Goal: Information Seeking & Learning: Understand process/instructions

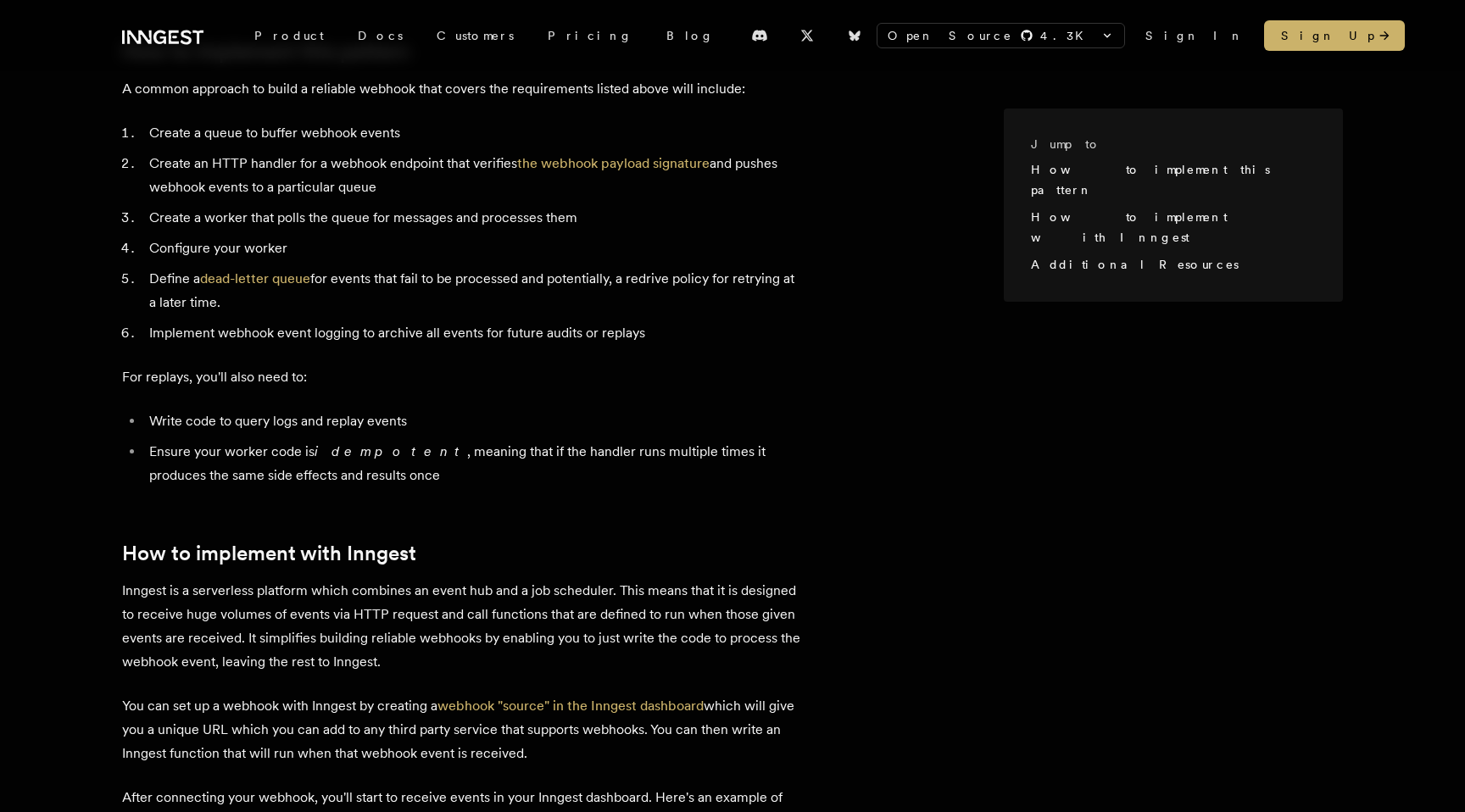
scroll to position [691, 0]
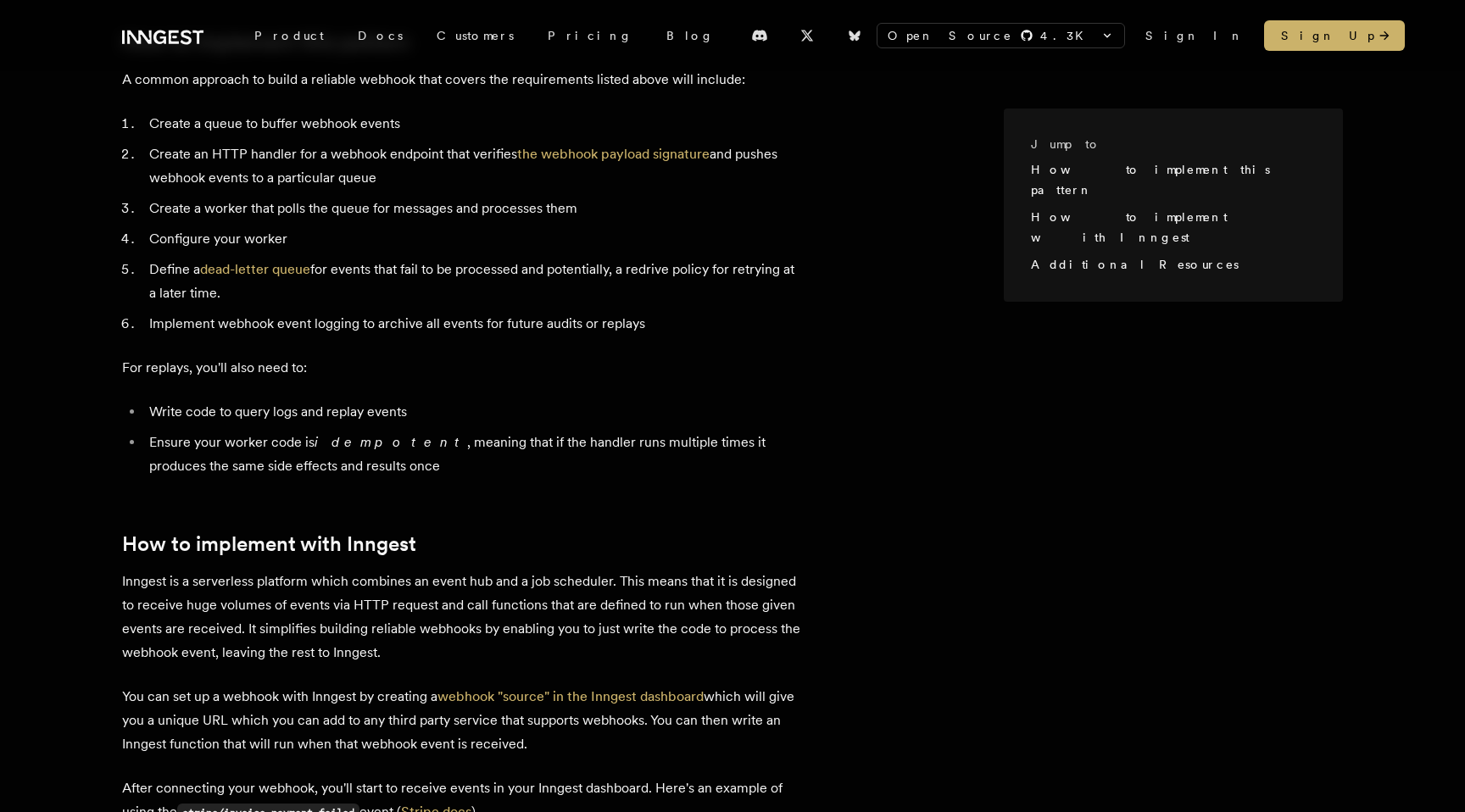
click at [597, 172] on ol "Create a queue to buffer webhook events Create an HTTP handler for a webhook en…" at bounding box center [461, 223] width 678 height 223
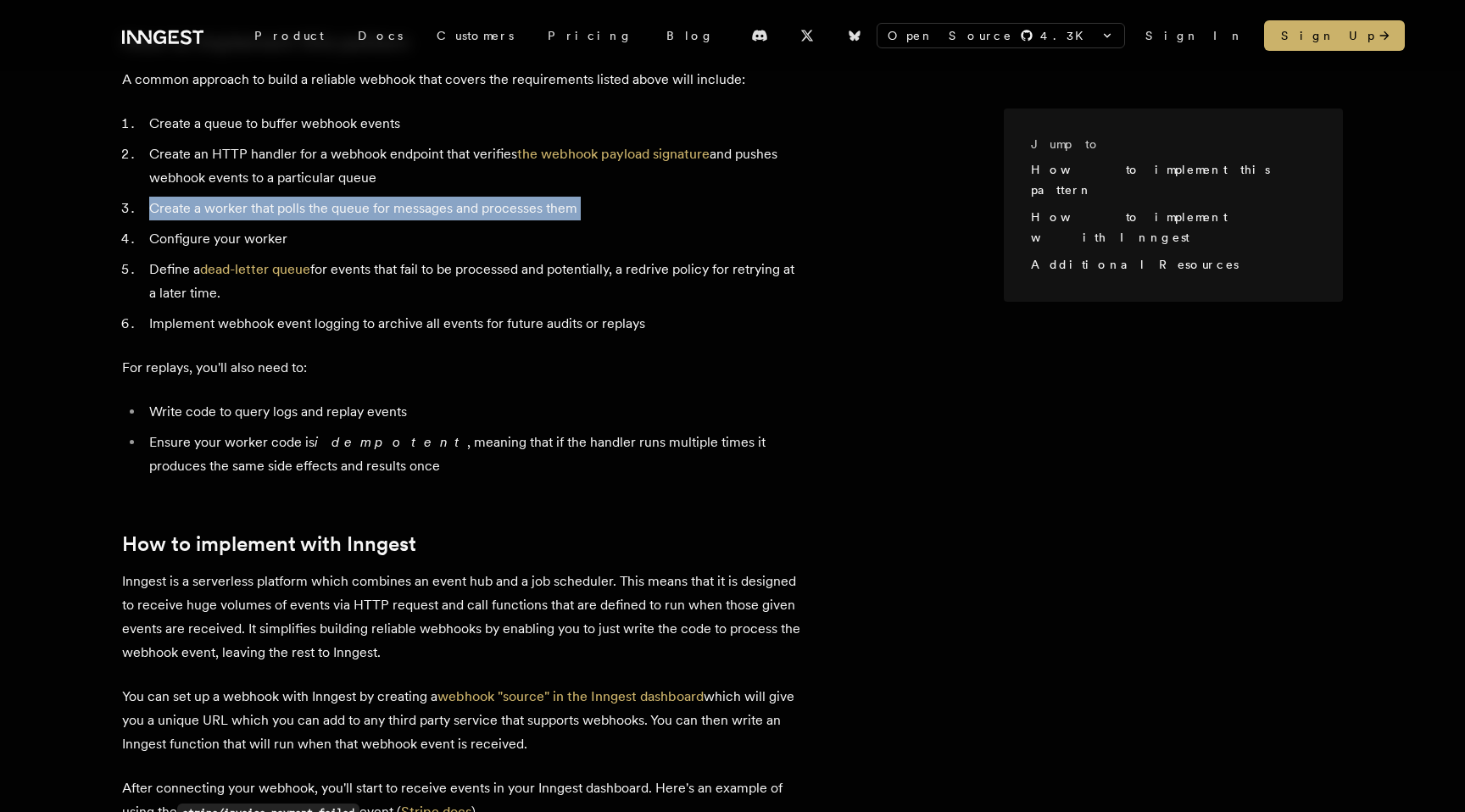
click at [479, 264] on li "Define a dead-letter queue for events that fail to be processed and potentially…" at bounding box center [472, 281] width 656 height 48
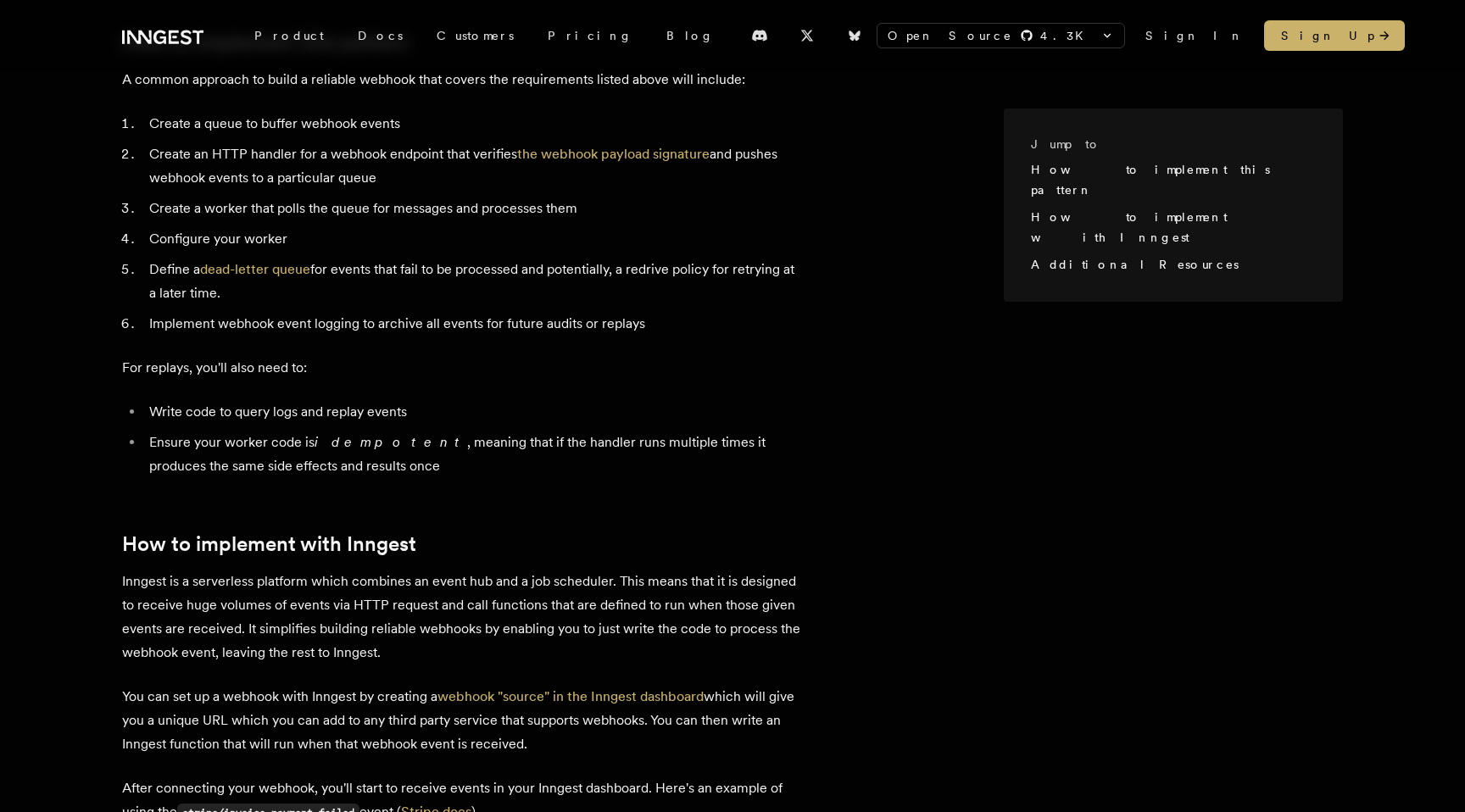
click at [479, 264] on li "Define a dead-letter queue for events that fail to be processed and potentially…" at bounding box center [472, 281] width 656 height 48
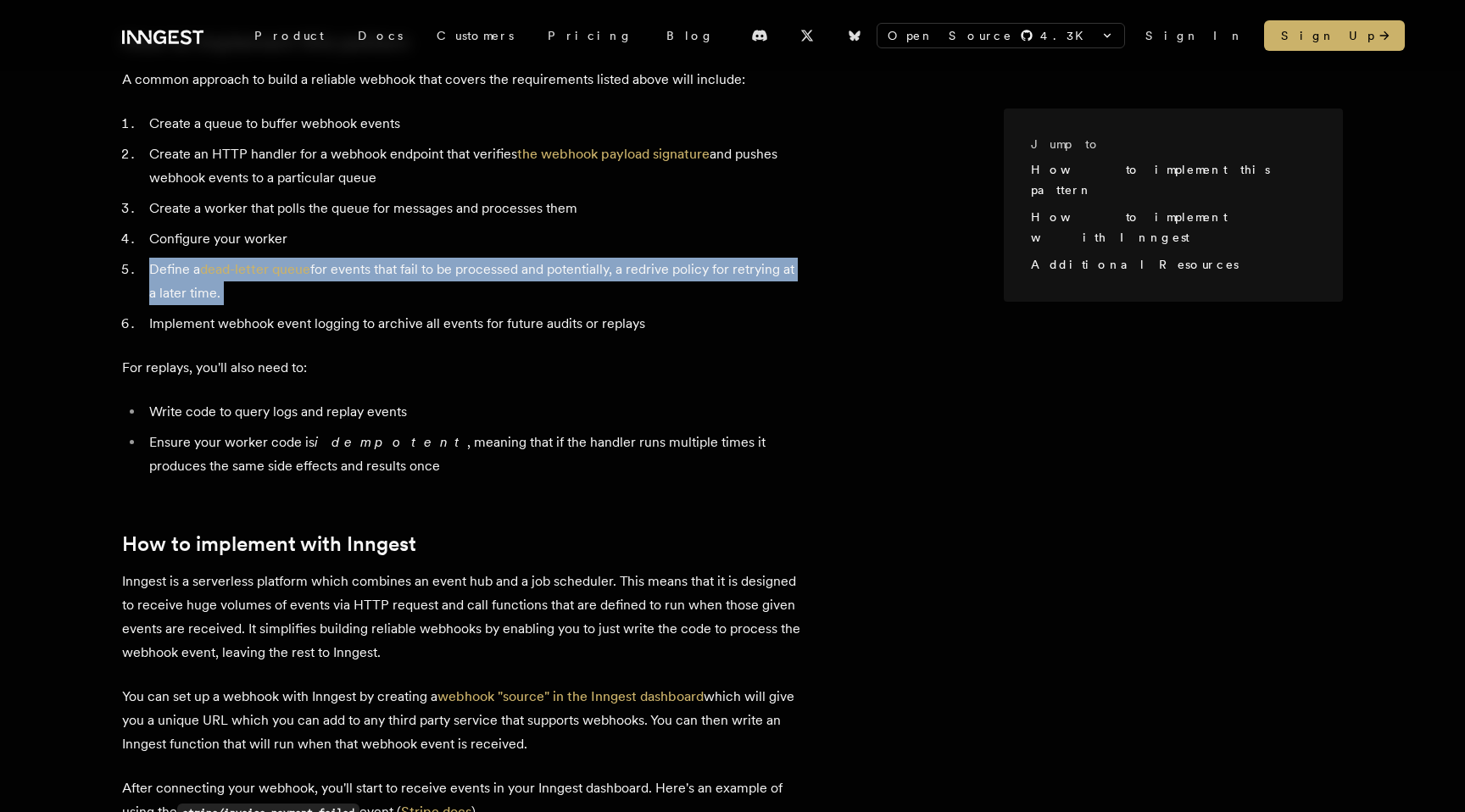
click at [486, 227] on li "Configure your worker" at bounding box center [472, 239] width 656 height 23
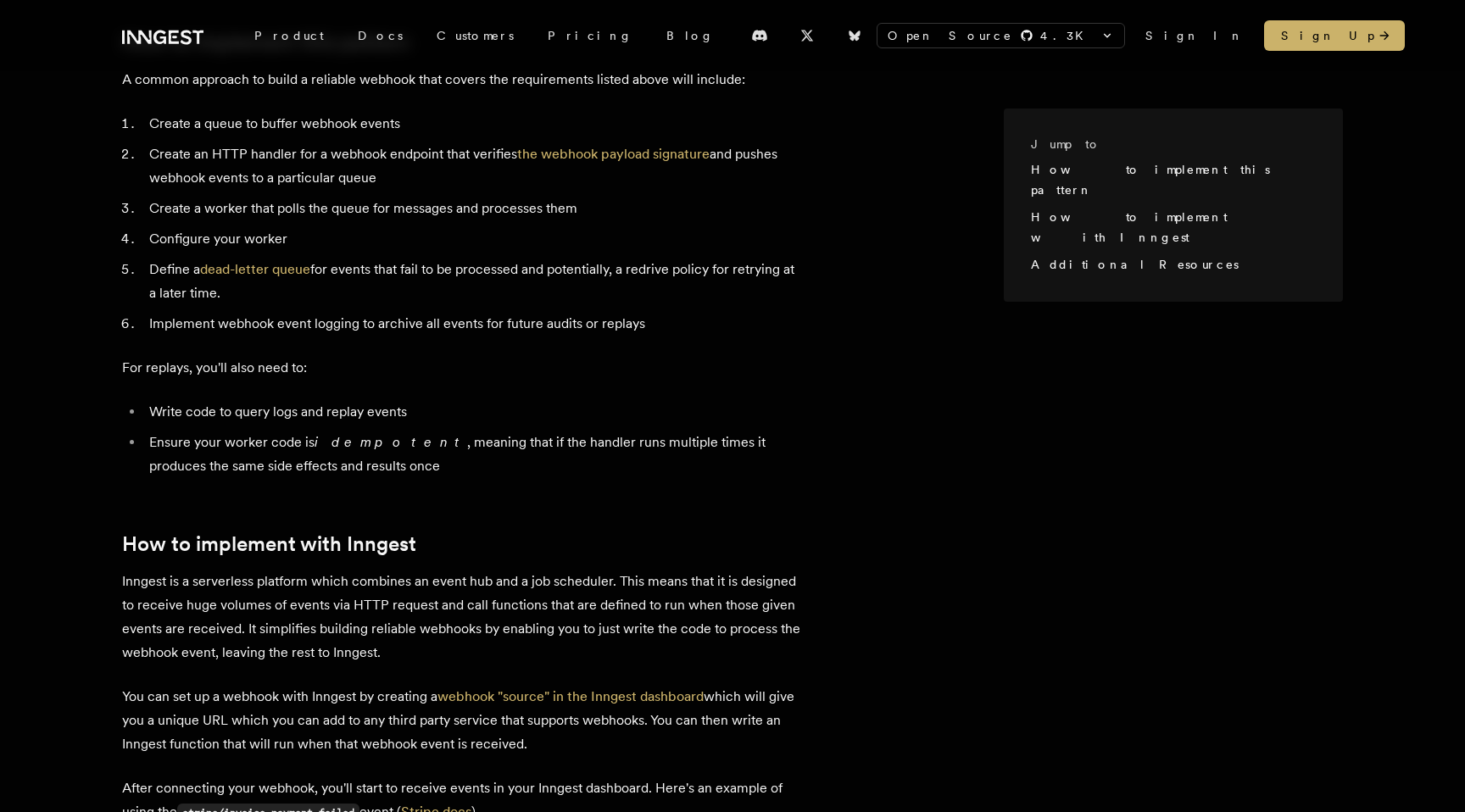
click at [486, 227] on li "Configure your worker" at bounding box center [472, 239] width 656 height 23
click at [492, 258] on li "Define a dead-letter queue for events that fail to be processed and potentially…" at bounding box center [472, 281] width 656 height 48
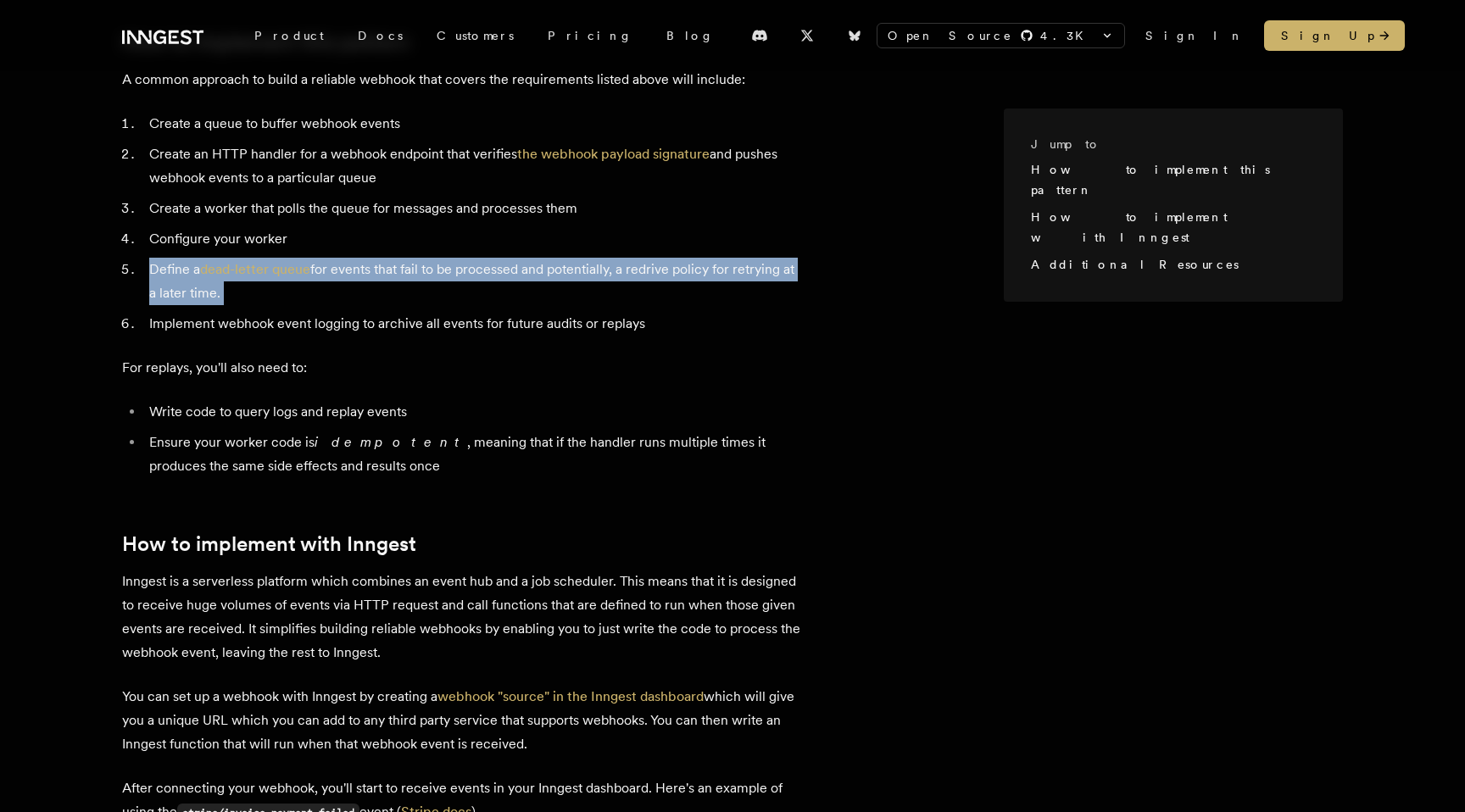
click at [498, 314] on article "Webhooks are an incredible useful way to build real-time integrations. They're …" at bounding box center [562, 626] width 881 height 1855
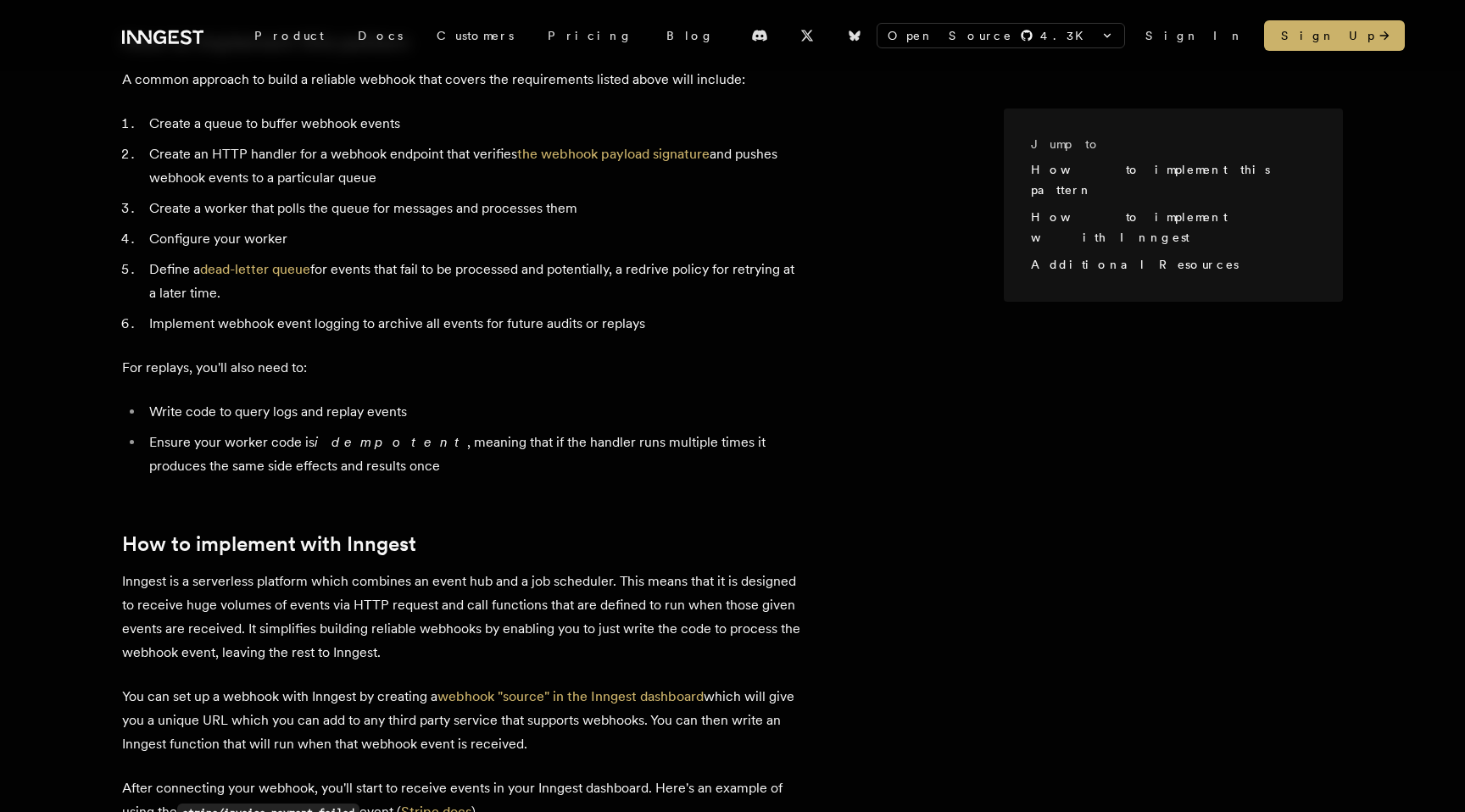
click at [498, 314] on article "Webhooks are an incredible useful way to build real-time integrations. They're …" at bounding box center [562, 626] width 881 height 1855
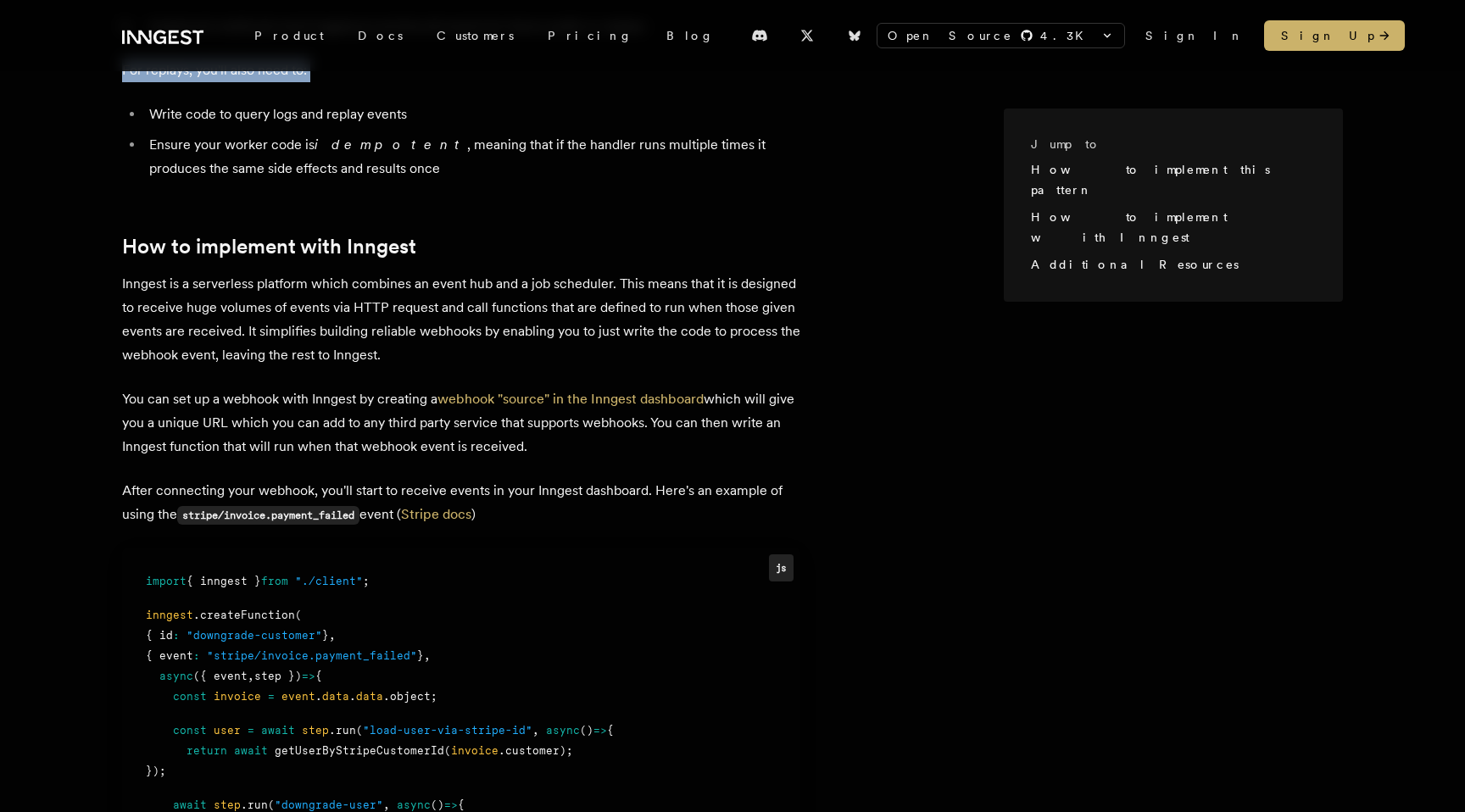
scroll to position [1002, 0]
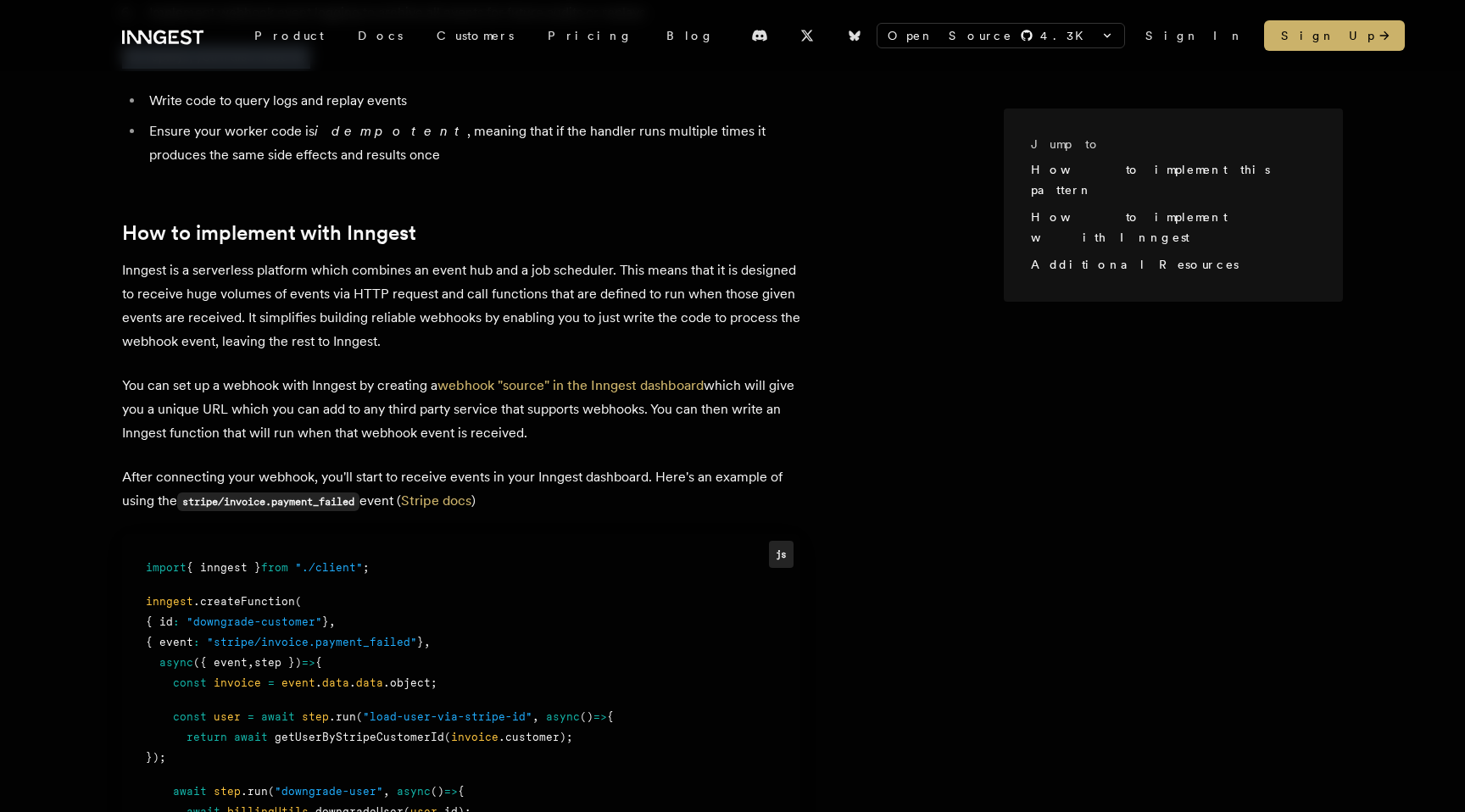
click at [334, 259] on p "Inngest is a serverless platform which combines an event hub and a job schedule…" at bounding box center [461, 305] width 678 height 95
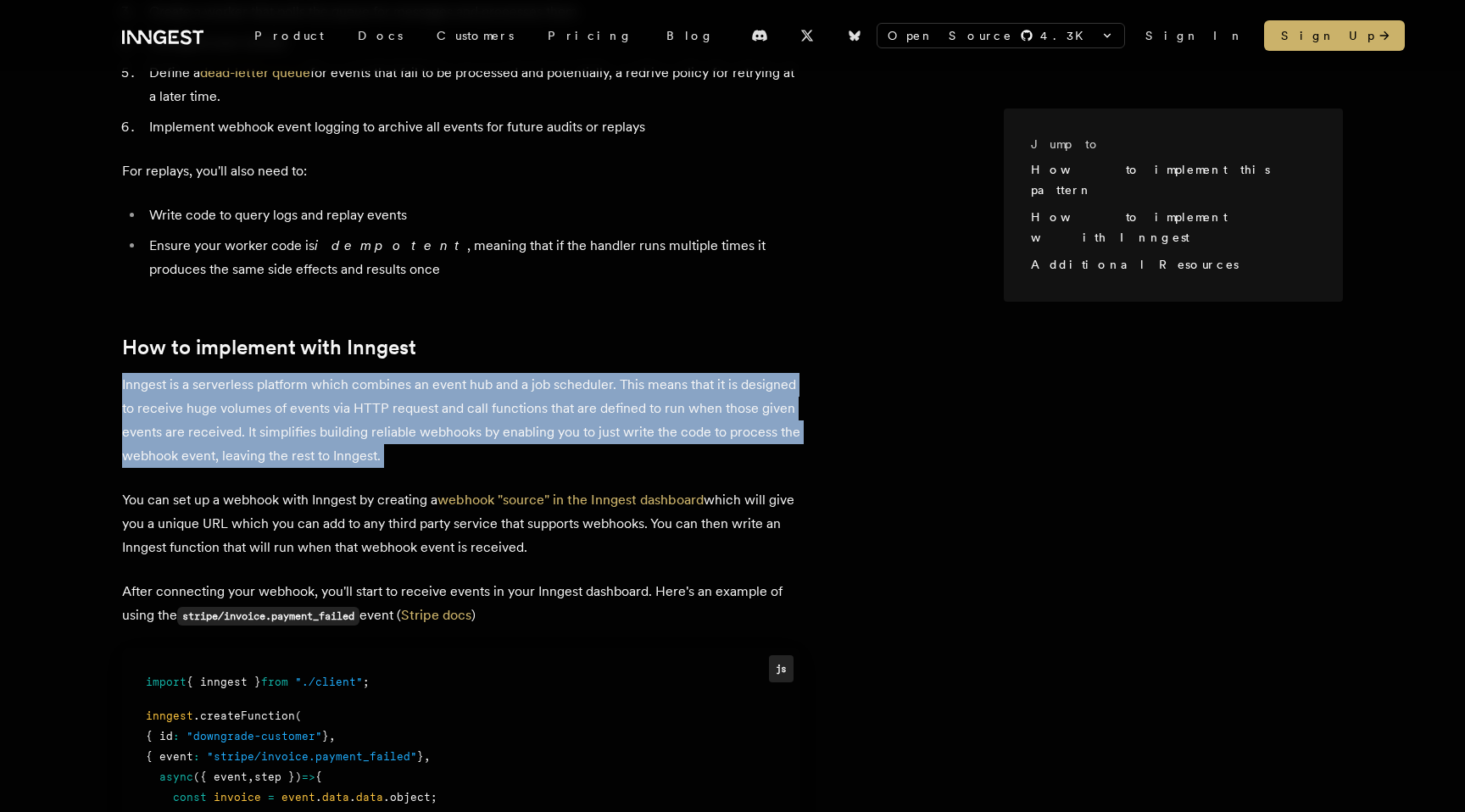
scroll to position [892, 0]
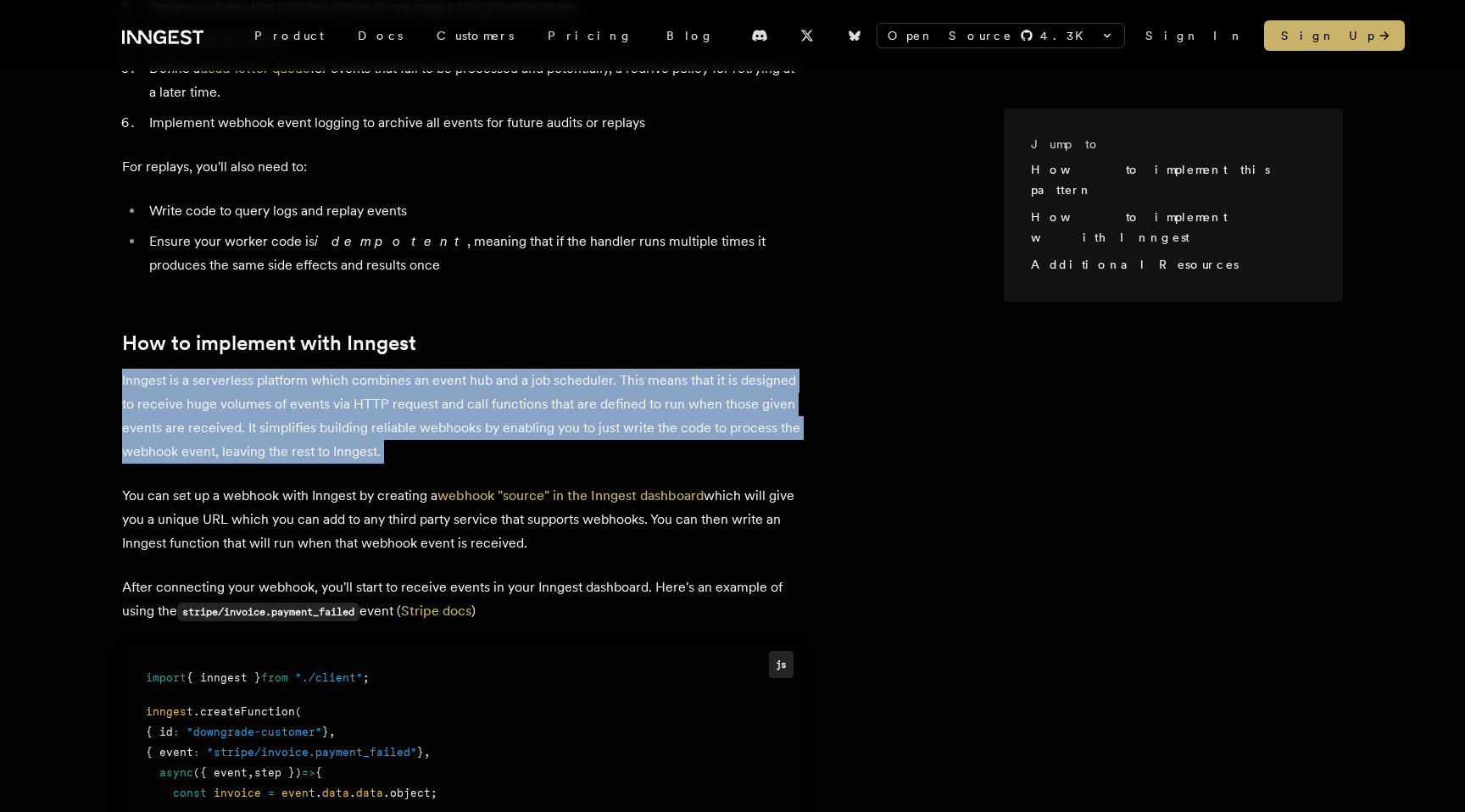
click at [567, 405] on p "Inngest is a serverless platform which combines an event hub and a job schedule…" at bounding box center [461, 416] width 678 height 95
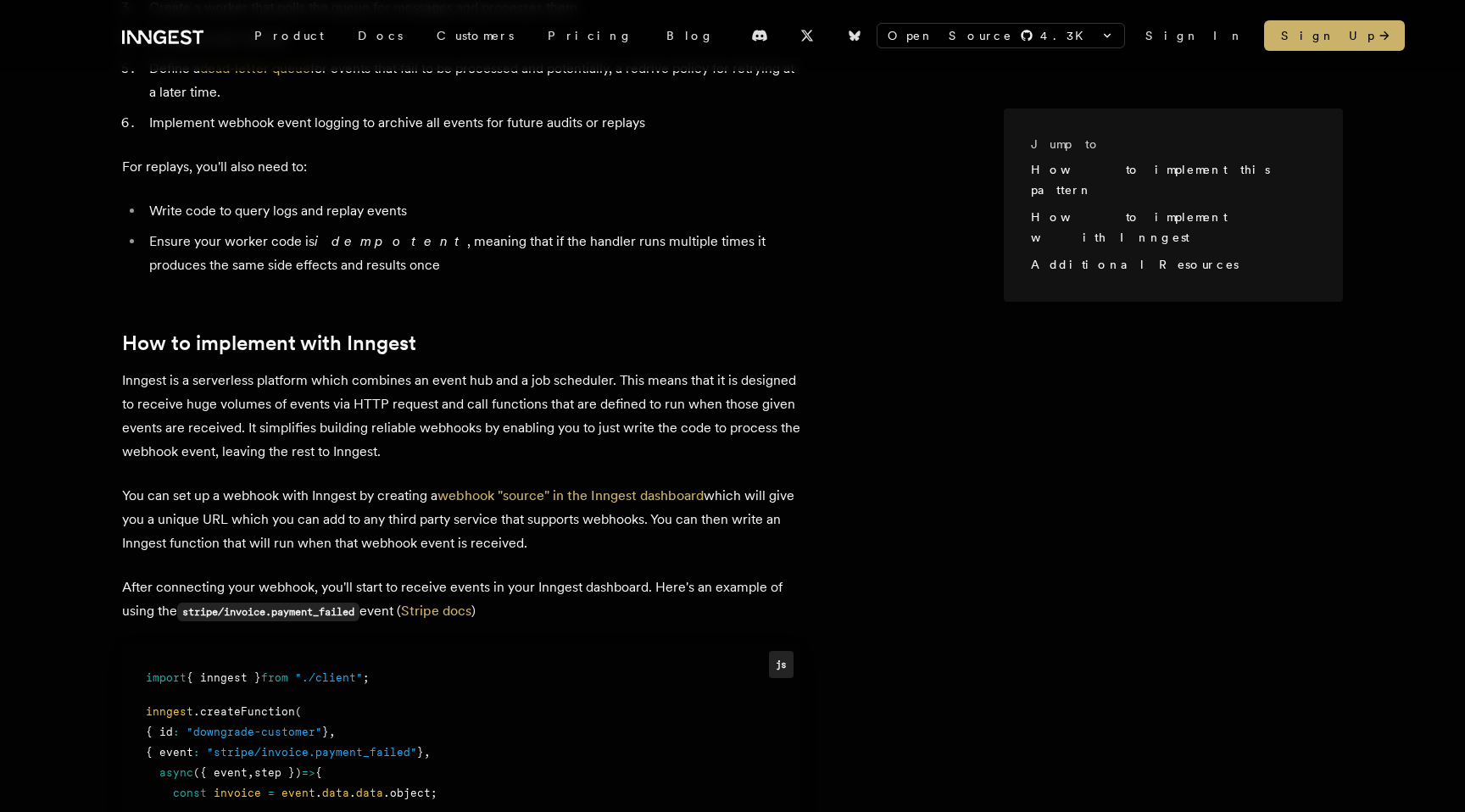
click at [567, 405] on p "Inngest is a serverless platform which combines an event hub and a job schedule…" at bounding box center [461, 416] width 678 height 95
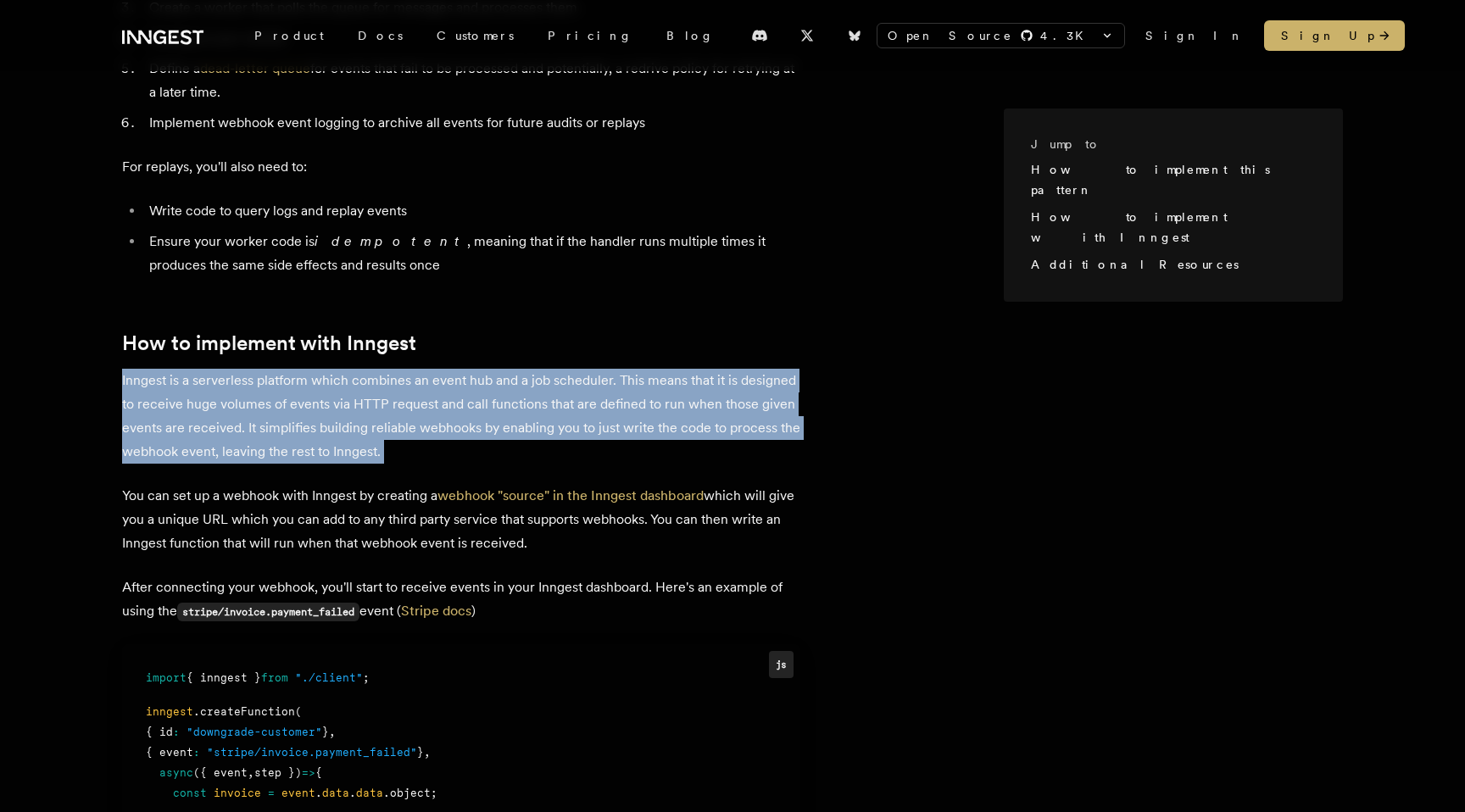
click at [320, 369] on p "Inngest is a serverless platform which combines an event hub and a job schedule…" at bounding box center [461, 416] width 678 height 95
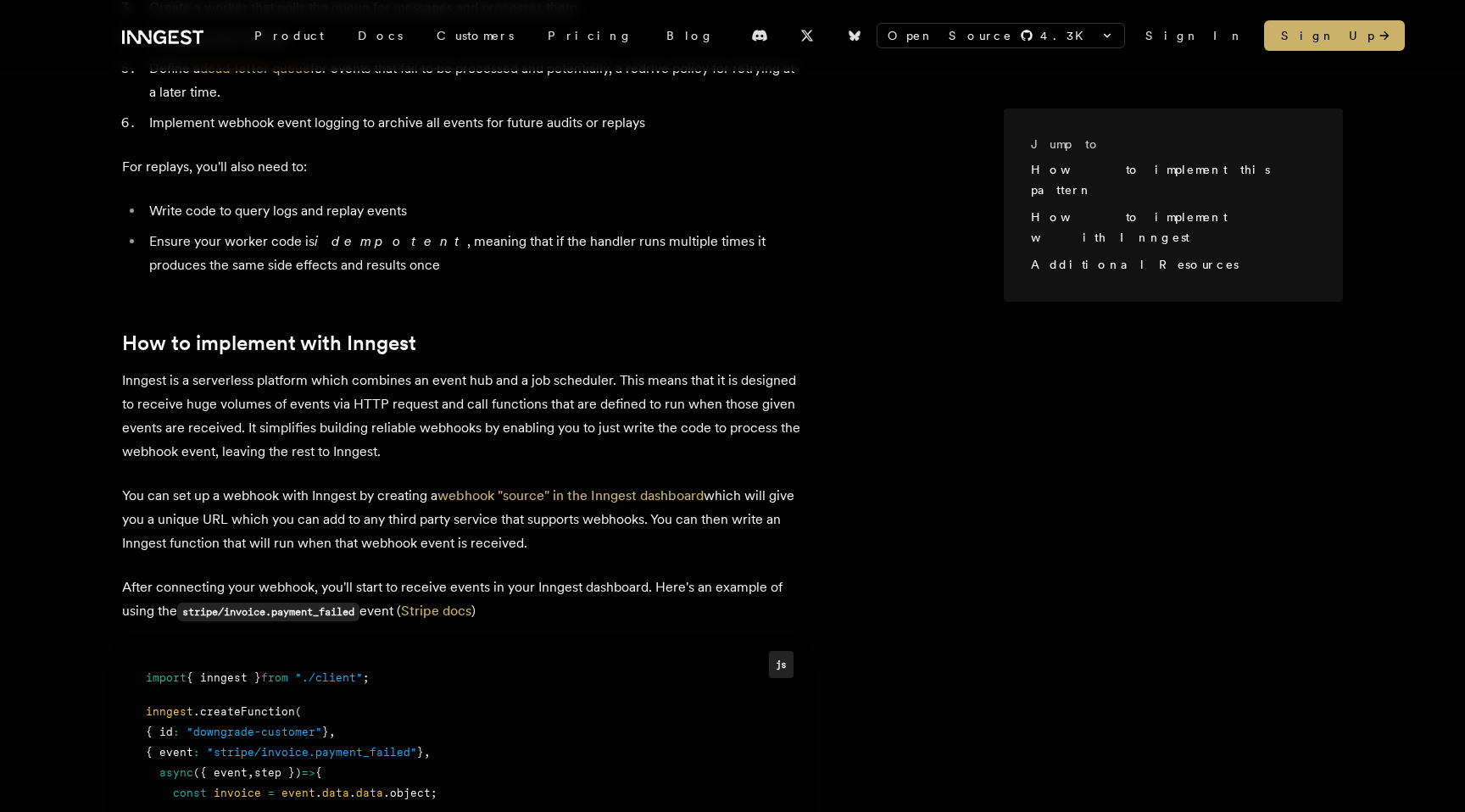
click at [320, 369] on p "Inngest is a serverless platform which combines an event hub and a job schedule…" at bounding box center [461, 416] width 678 height 95
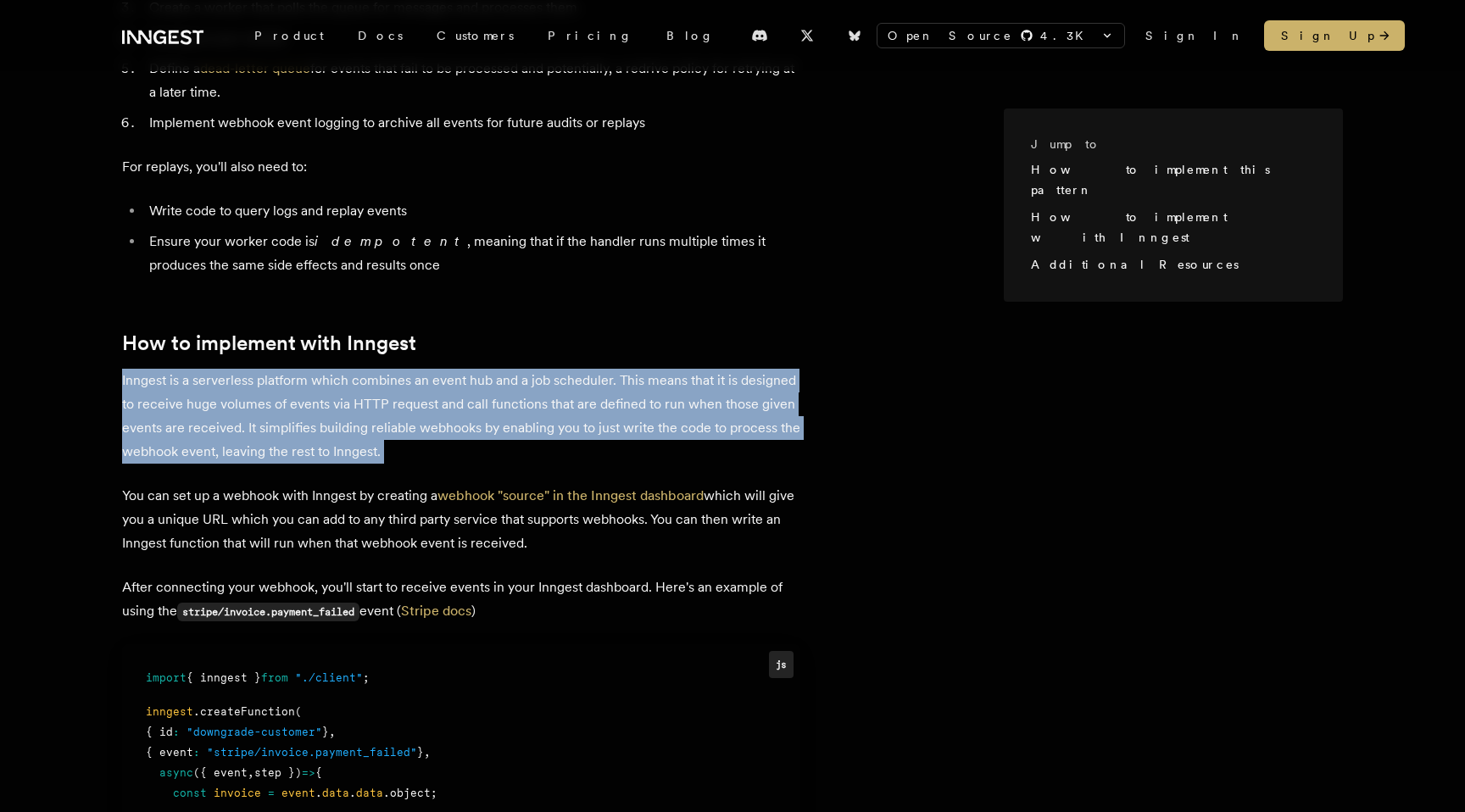
click at [332, 409] on p "Inngest is a serverless platform which combines an event hub and a job schedule…" at bounding box center [461, 416] width 678 height 95
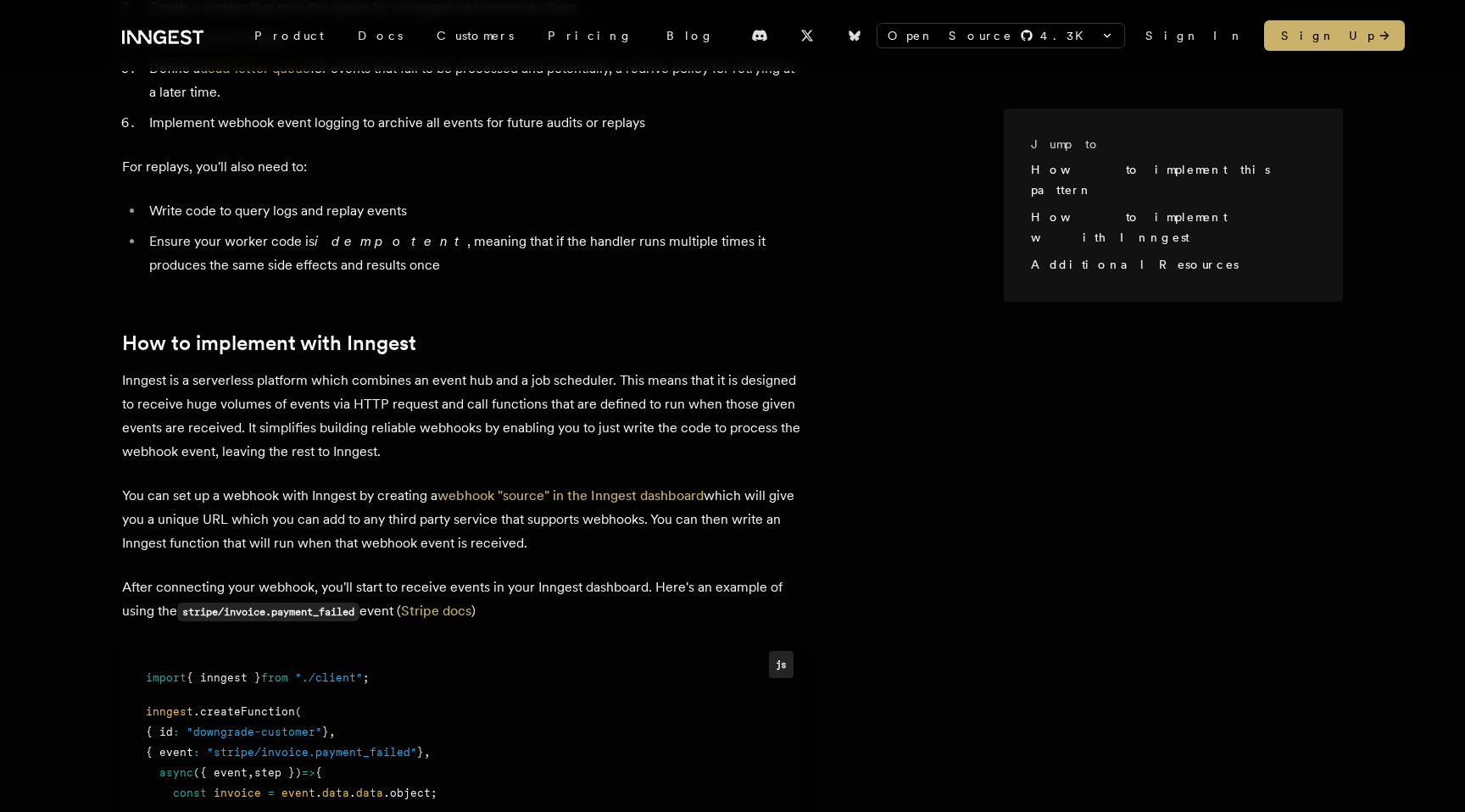
click at [332, 409] on p "Inngest is a serverless platform which combines an event hub and a job schedule…" at bounding box center [461, 416] width 678 height 95
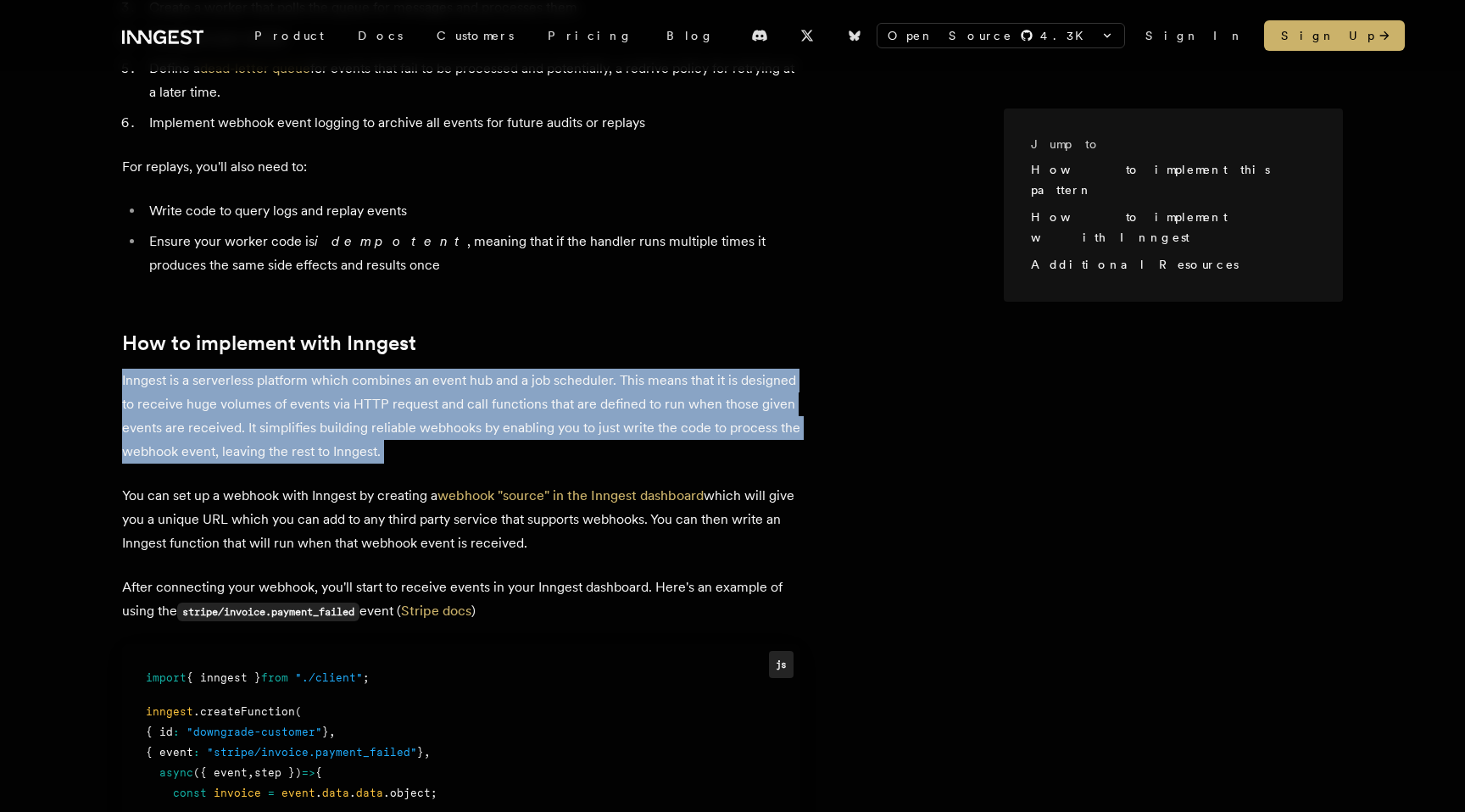
click at [324, 484] on p "You can set up a webhook with Inngest by creating a webhook "source" in the Inn…" at bounding box center [461, 519] width 678 height 71
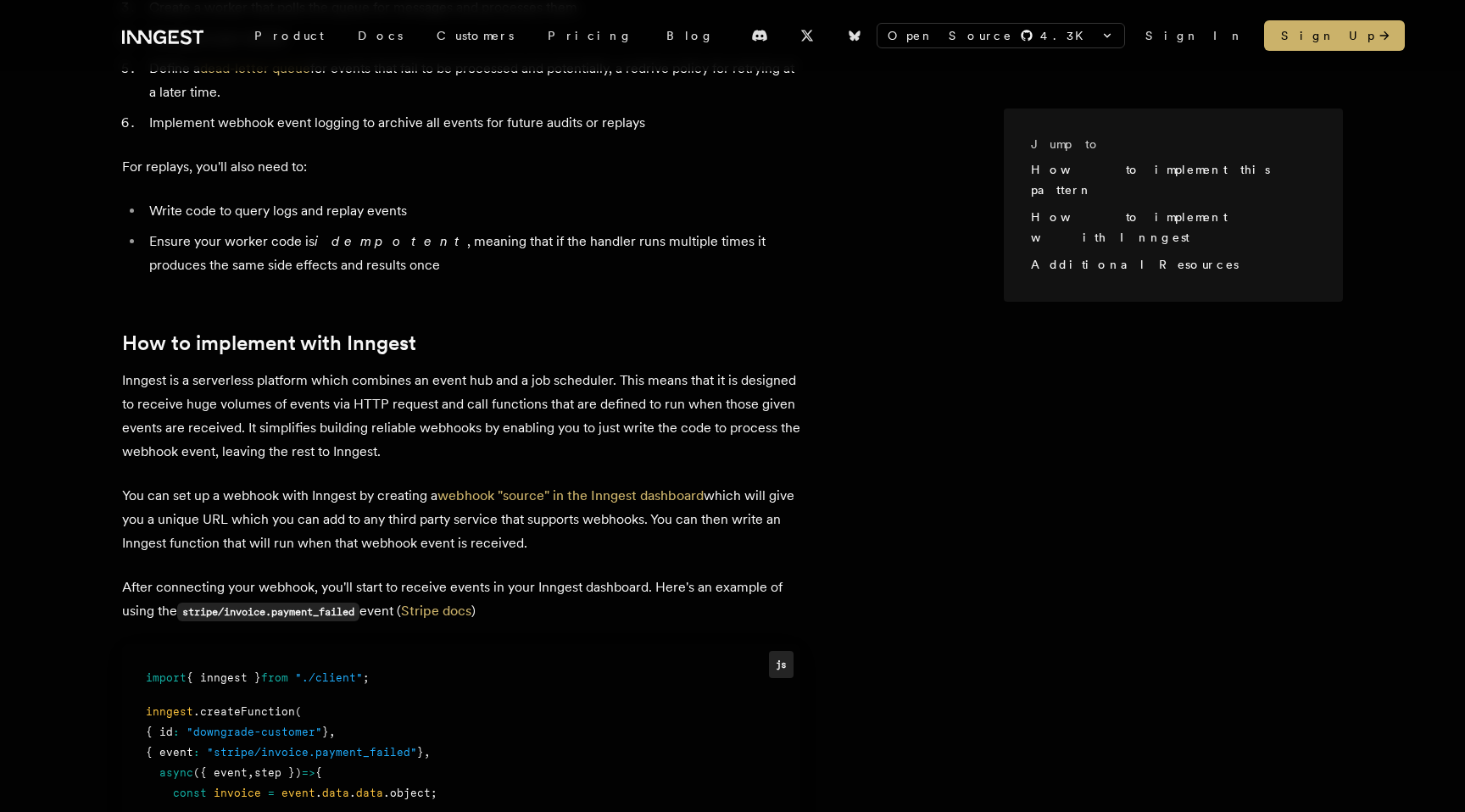
click at [324, 484] on p "You can set up a webhook with Inngest by creating a webhook "source" in the Inn…" at bounding box center [461, 519] width 678 height 71
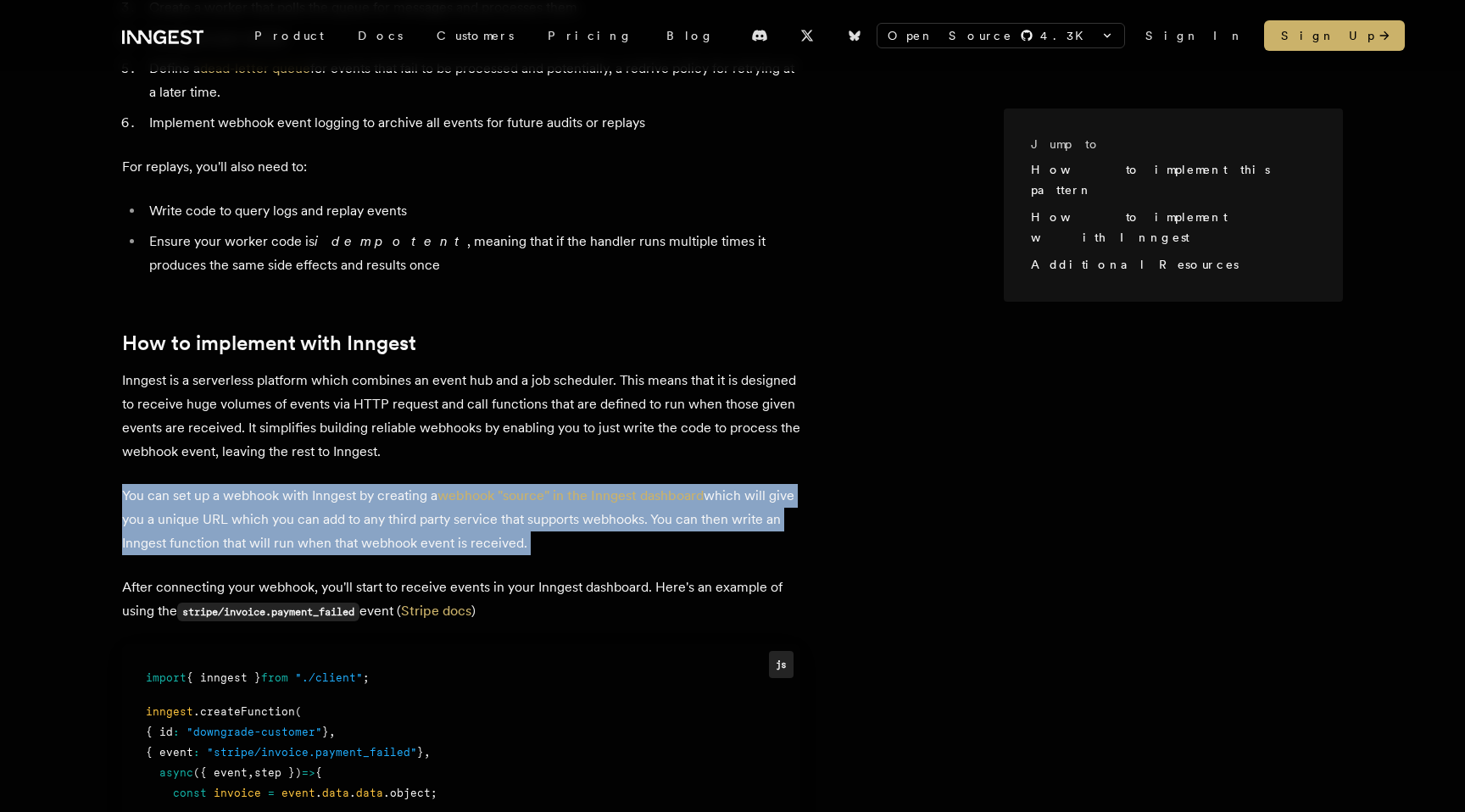
click at [320, 369] on p "Inngest is a serverless platform which combines an event hub and a job schedule…" at bounding box center [461, 416] width 678 height 95
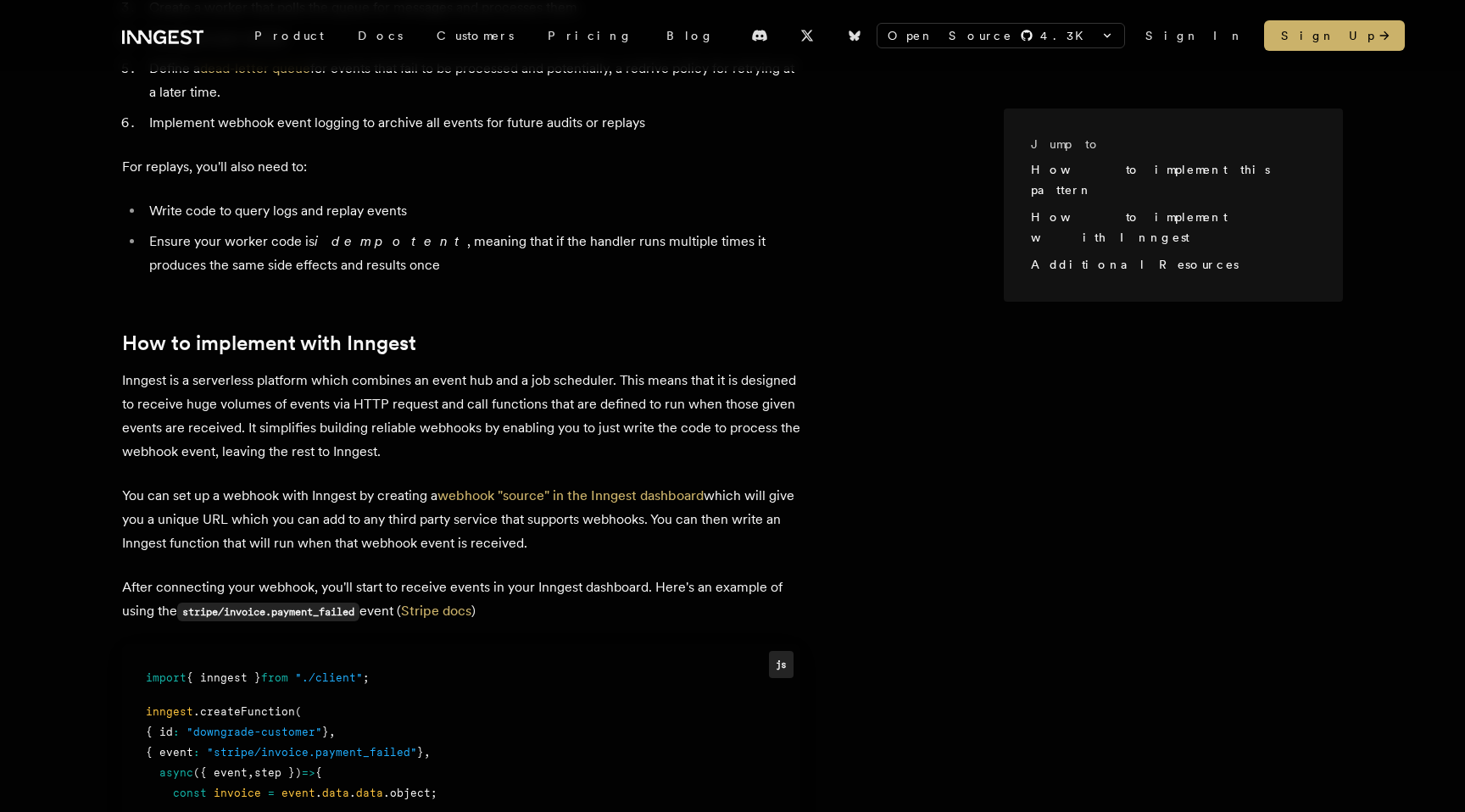
click at [320, 369] on p "Inngest is a serverless platform which combines an event hub and a job schedule…" at bounding box center [461, 416] width 678 height 95
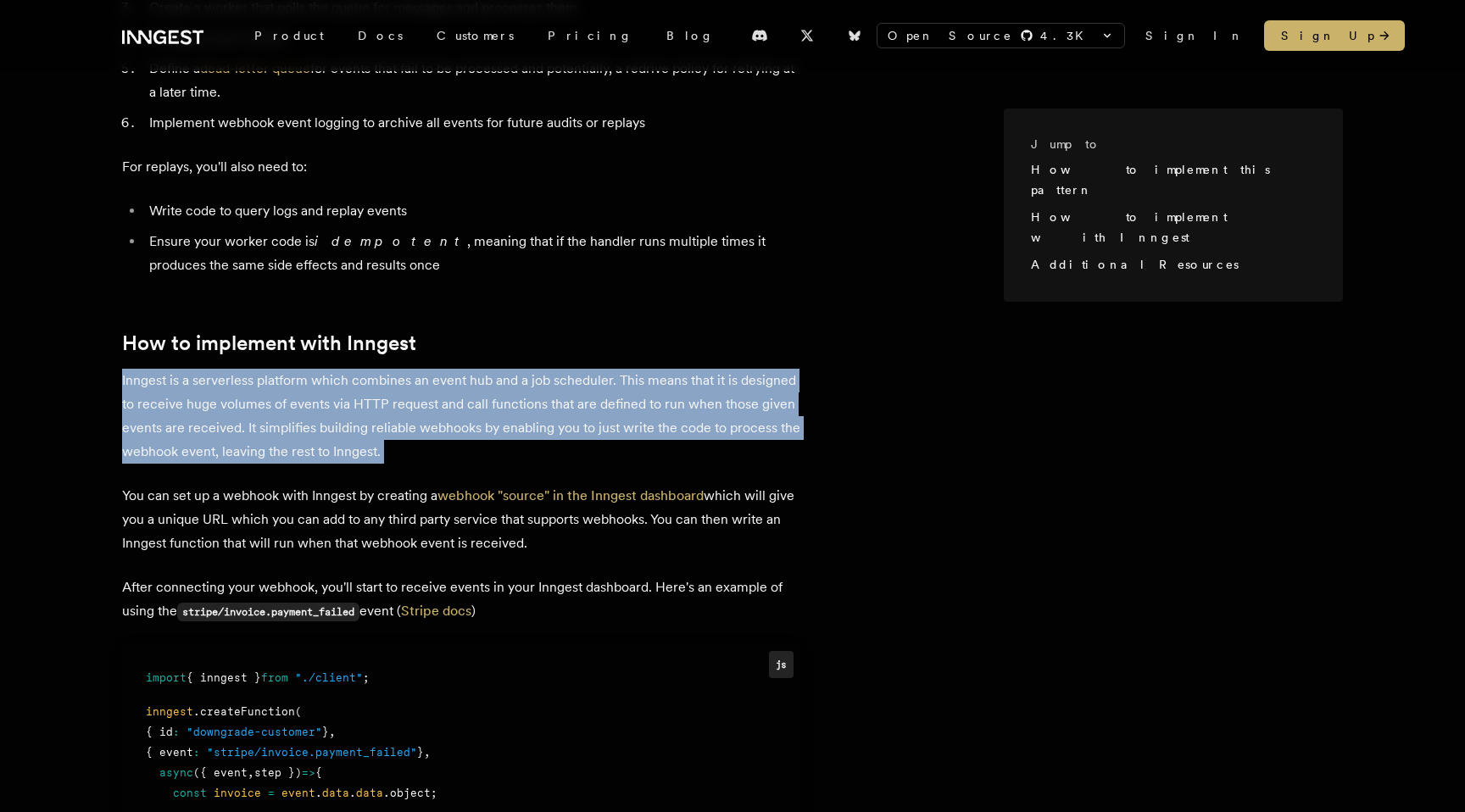
click at [299, 445] on article "Webhooks are an incredible useful way to build real-time integrations. They're …" at bounding box center [562, 425] width 881 height 1855
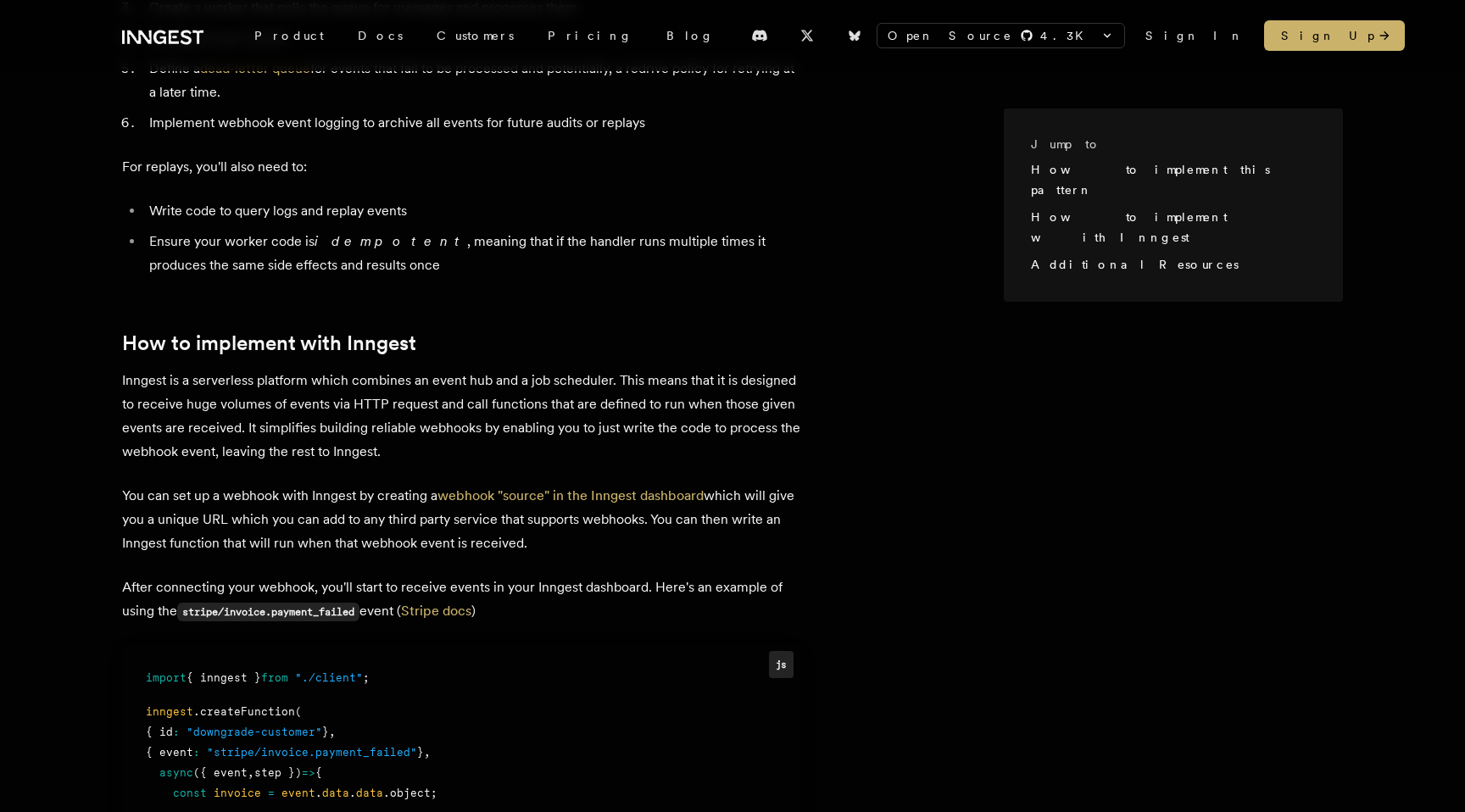
click at [299, 445] on article "Webhooks are an incredible useful way to build real-time integrations. They're …" at bounding box center [562, 425] width 881 height 1855
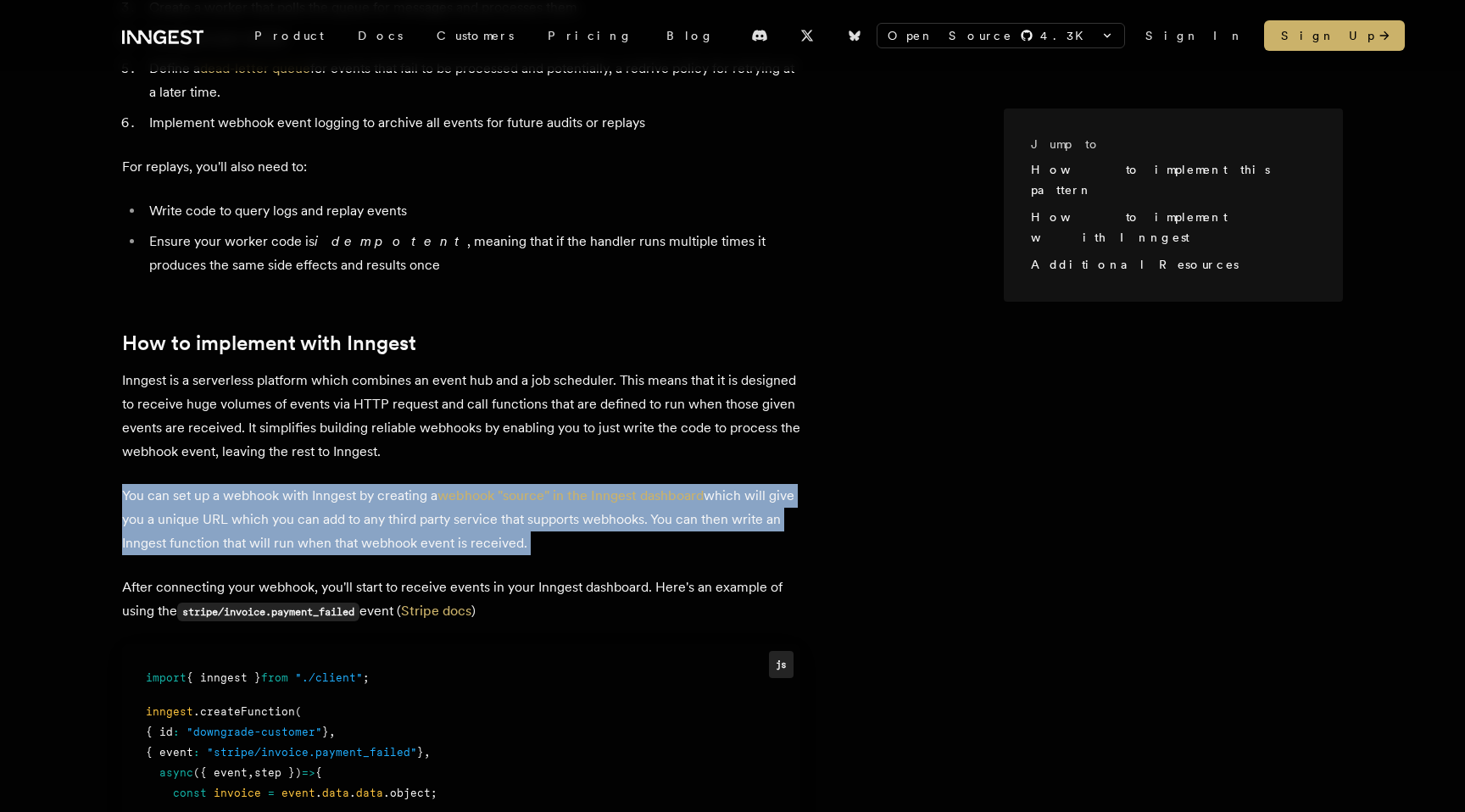
click at [314, 408] on p "Inngest is a serverless platform which combines an event hub and a job schedule…" at bounding box center [461, 416] width 678 height 95
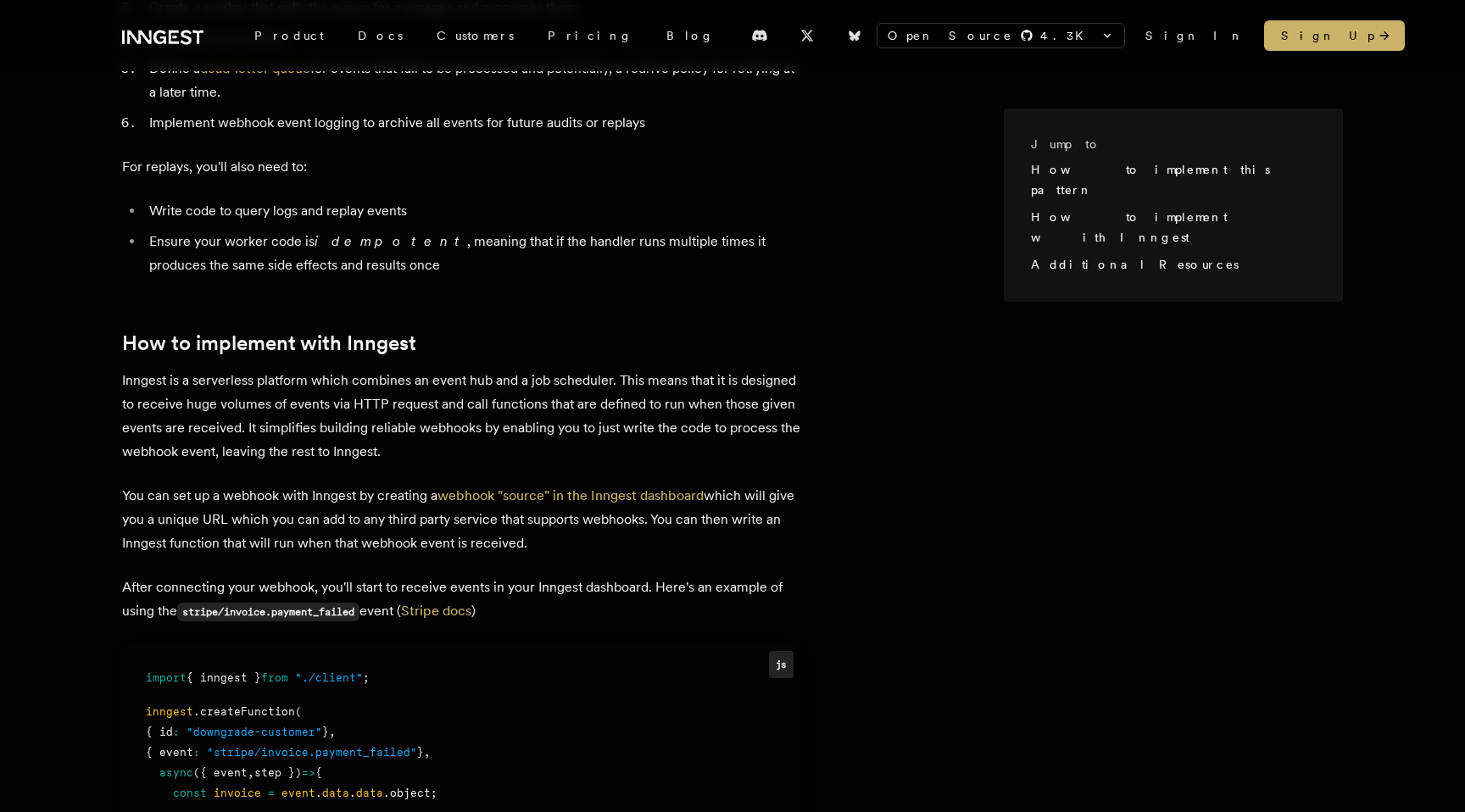
click at [314, 408] on p "Inngest is a serverless platform which combines an event hub and a job schedule…" at bounding box center [461, 416] width 678 height 95
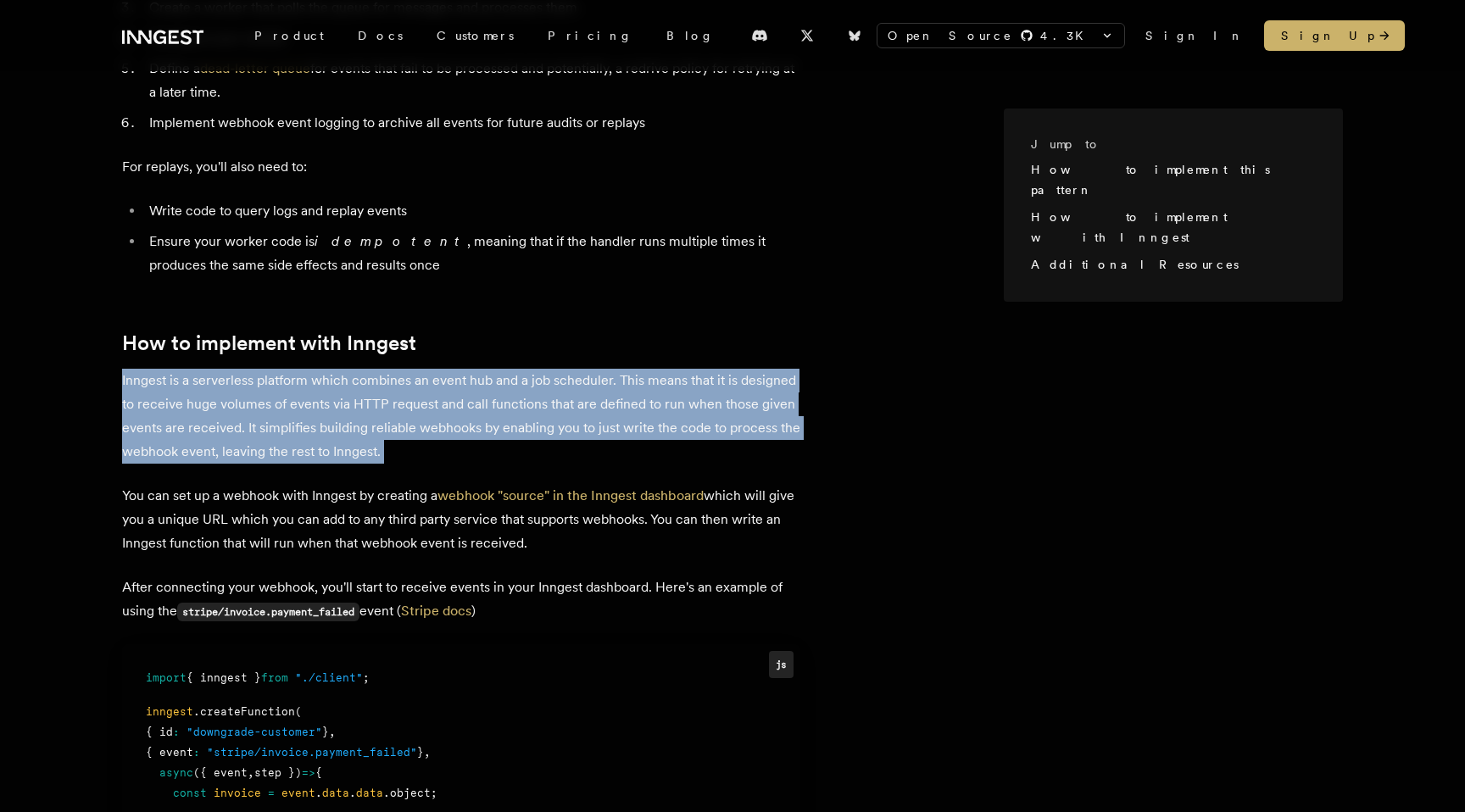
click at [307, 488] on p "You can set up a webhook with Inngest by creating a webhook "source" in the Inn…" at bounding box center [461, 519] width 678 height 71
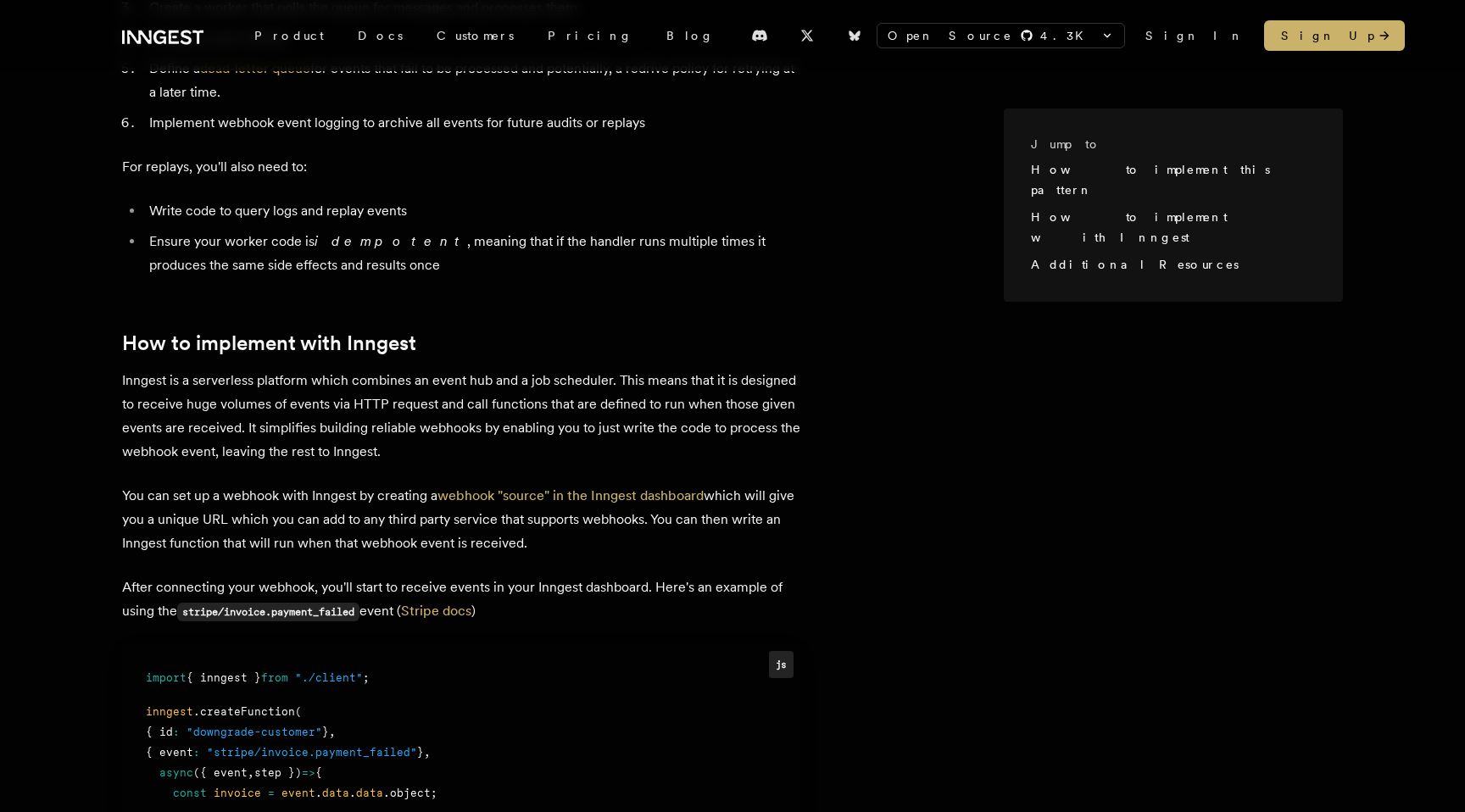
click at [307, 488] on p "You can set up a webhook with Inngest by creating a webhook "source" in the Inn…" at bounding box center [461, 519] width 678 height 71
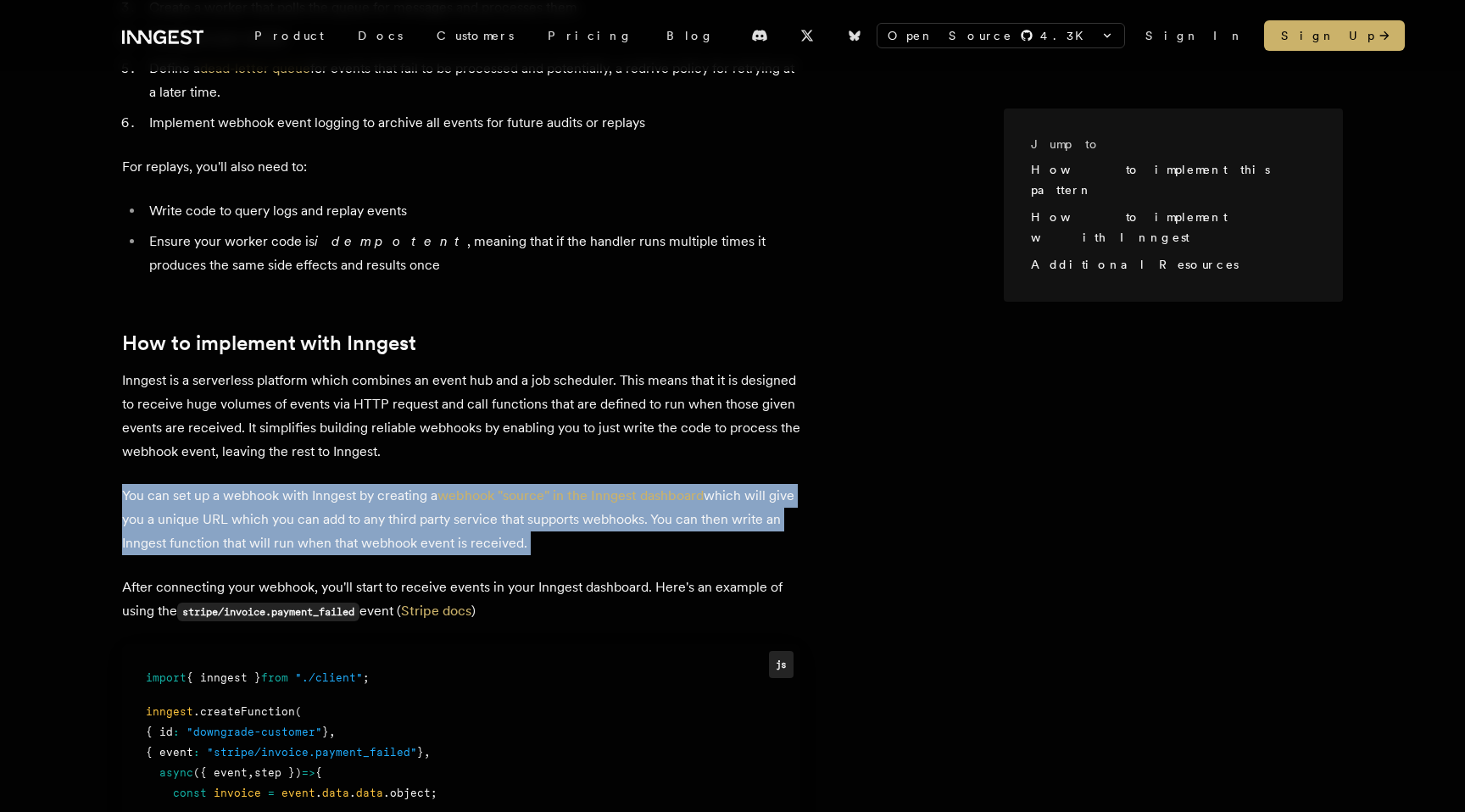
scroll to position [956, 0]
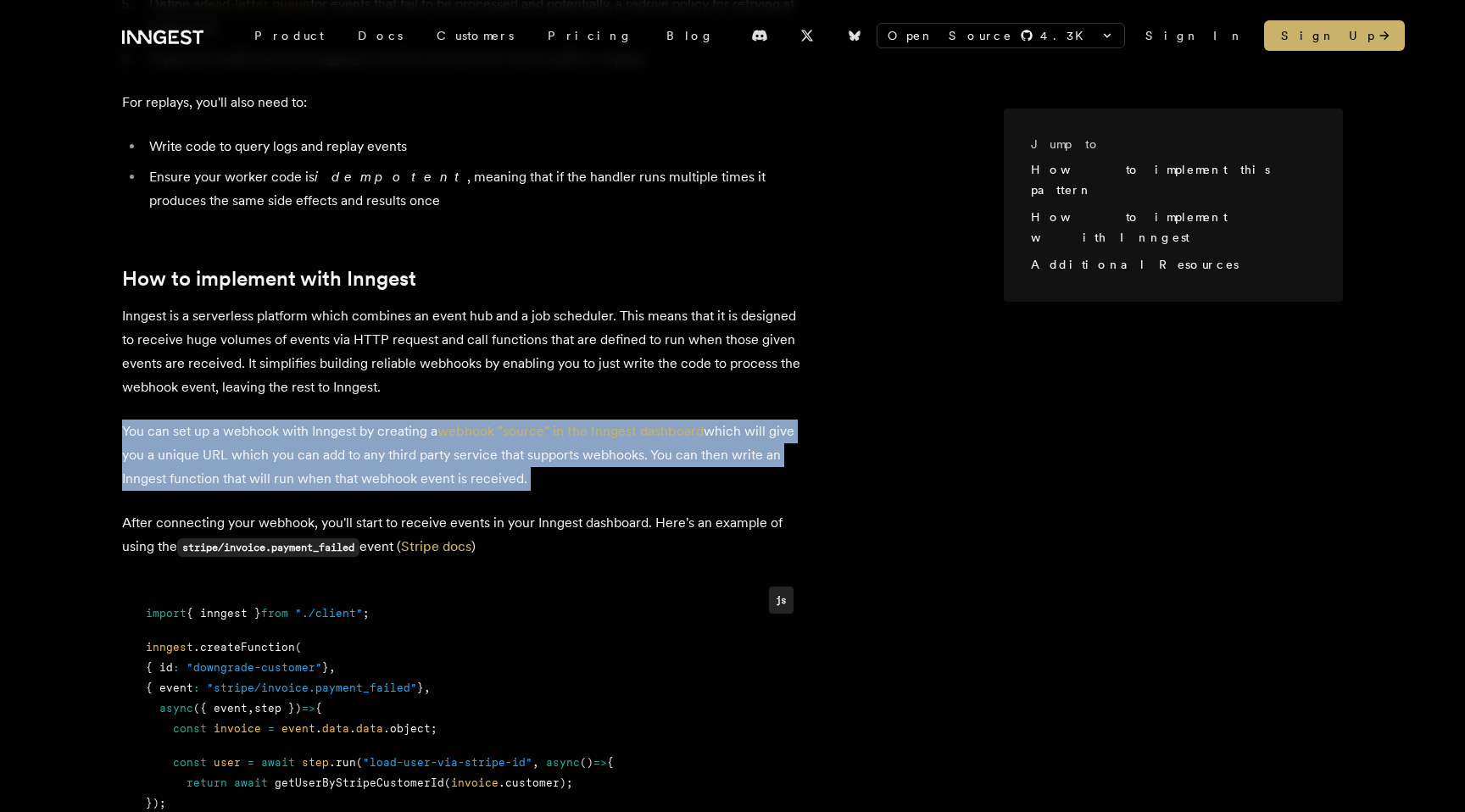
click at [325, 327] on p "Inngest is a serverless platform which combines an event hub and a job schedule…" at bounding box center [461, 351] width 678 height 95
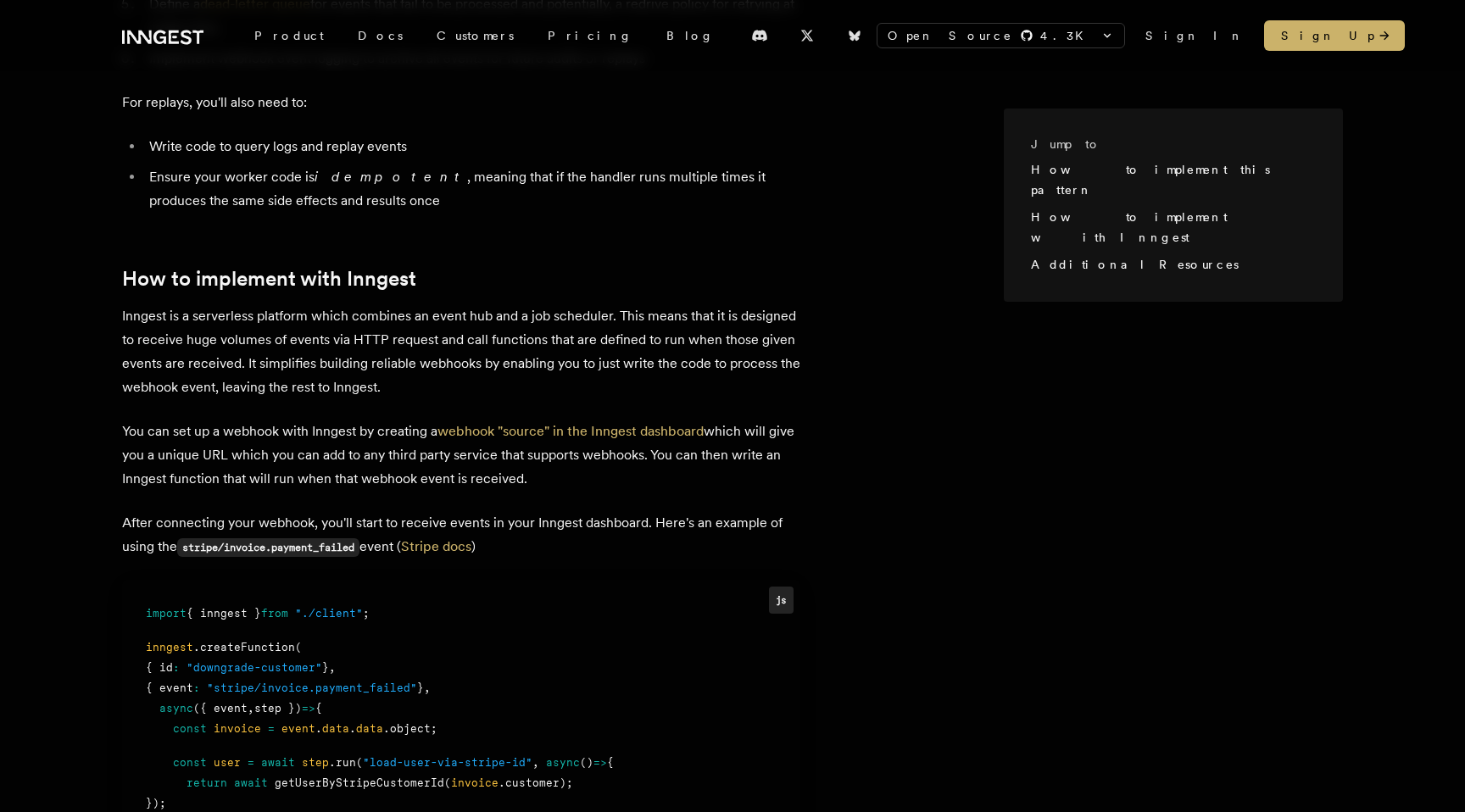
click at [325, 327] on p "Inngest is a serverless platform which combines an event hub and a job schedule…" at bounding box center [461, 351] width 678 height 95
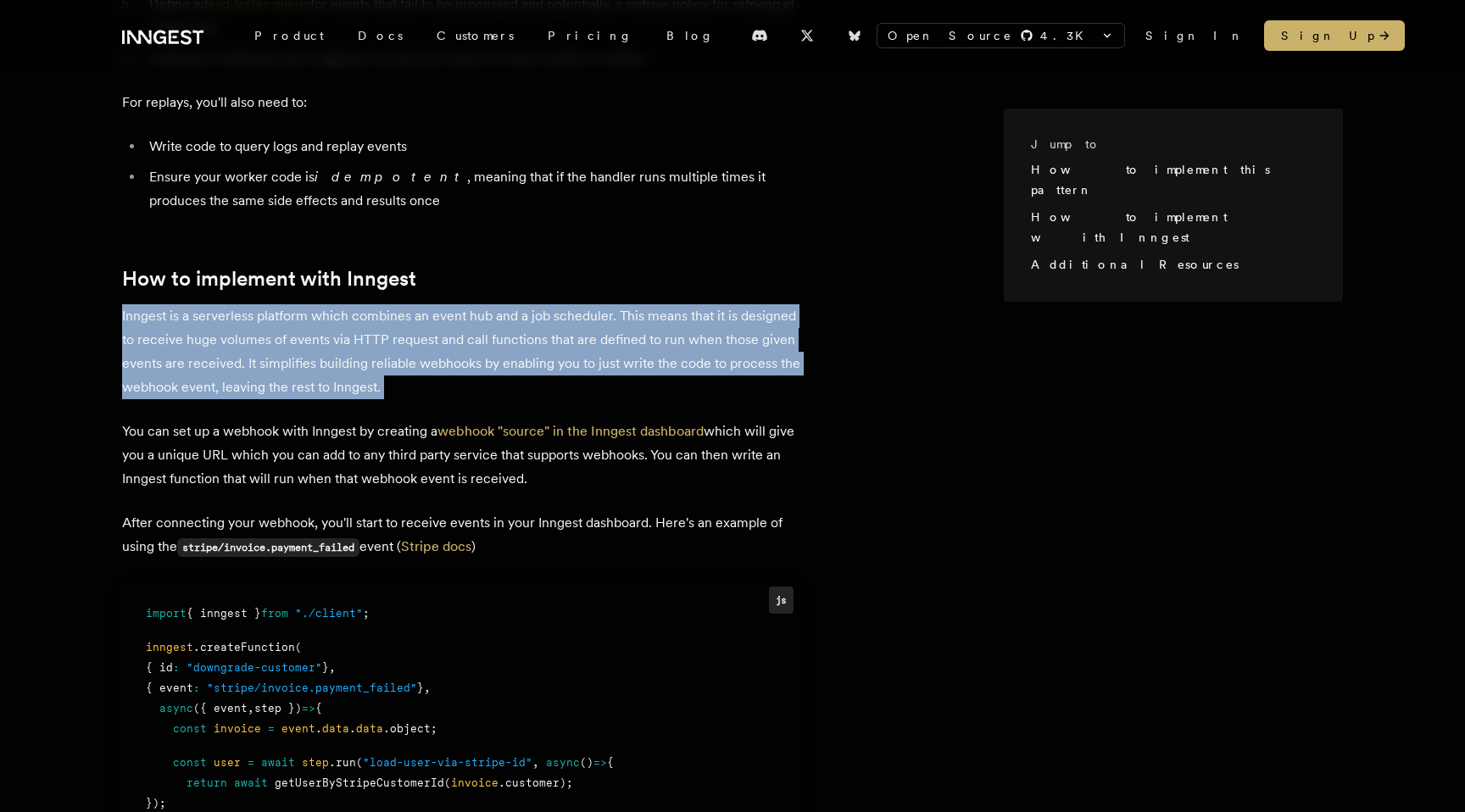
click at [295, 368] on p "Inngest is a serverless platform which combines an event hub and a job schedule…" at bounding box center [461, 351] width 678 height 95
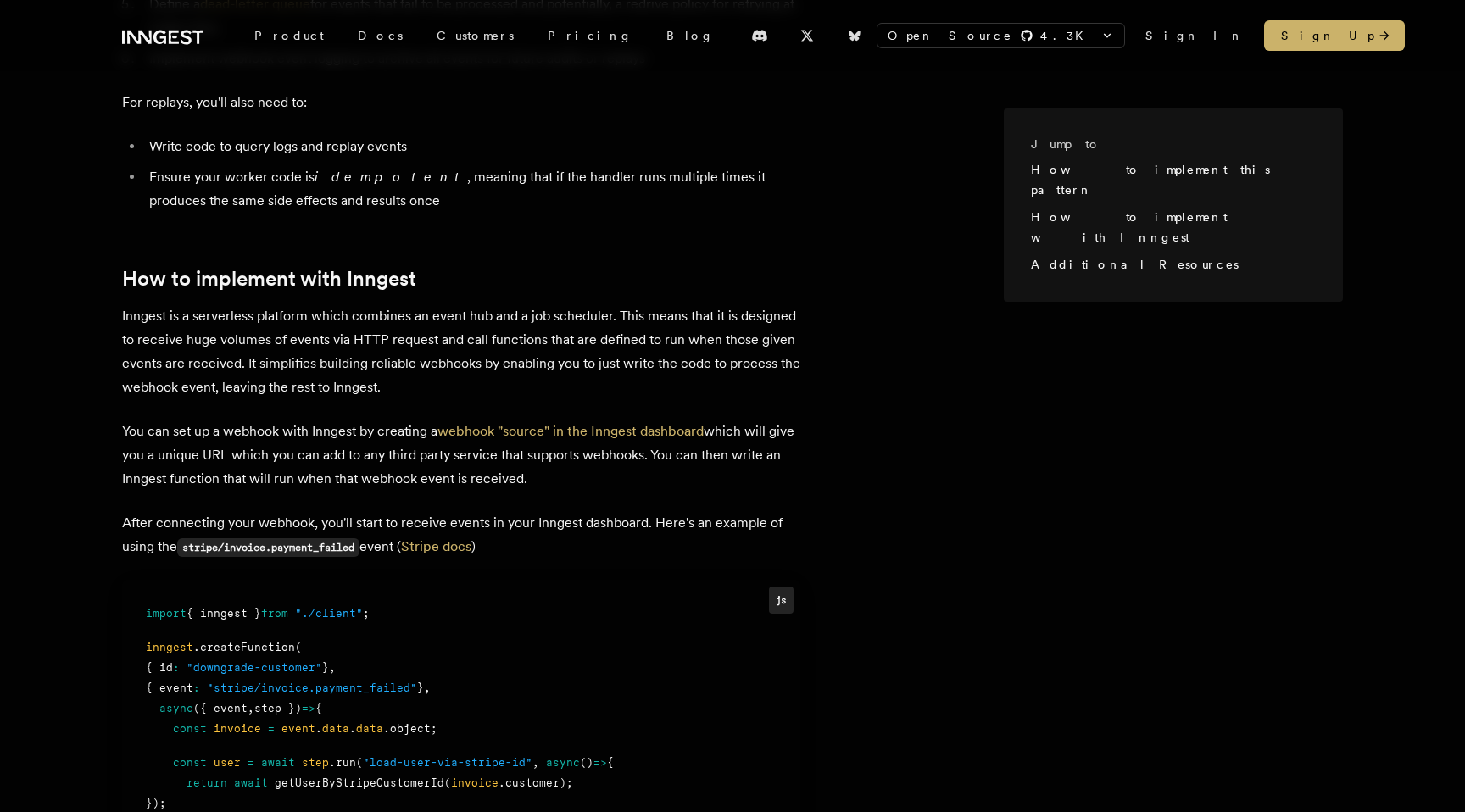
click at [295, 368] on p "Inngest is a serverless platform which combines an event hub and a job schedule…" at bounding box center [461, 351] width 678 height 95
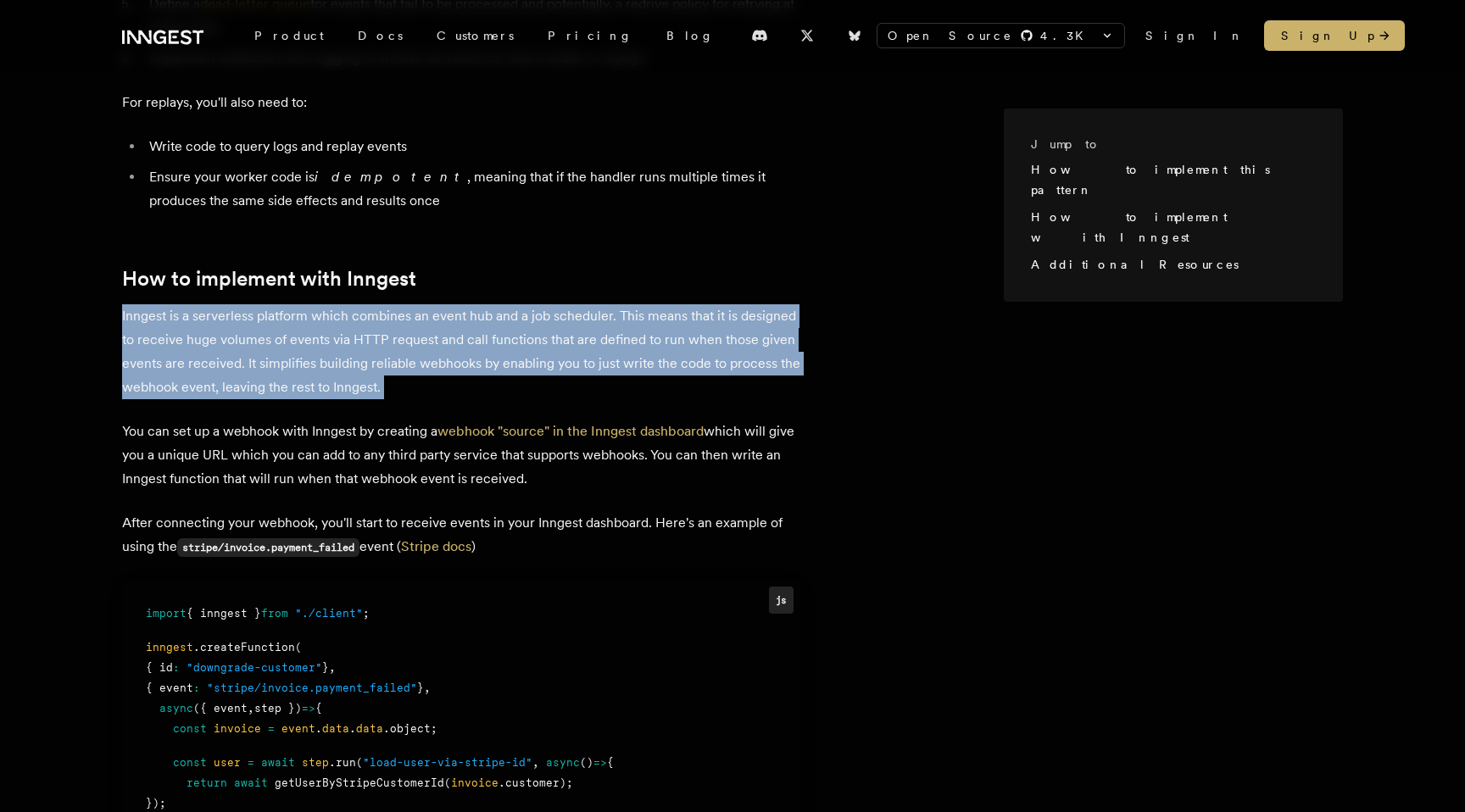
click at [274, 439] on p "You can set up a webhook with Inngest by creating a webhook "source" in the Inn…" at bounding box center [461, 455] width 678 height 71
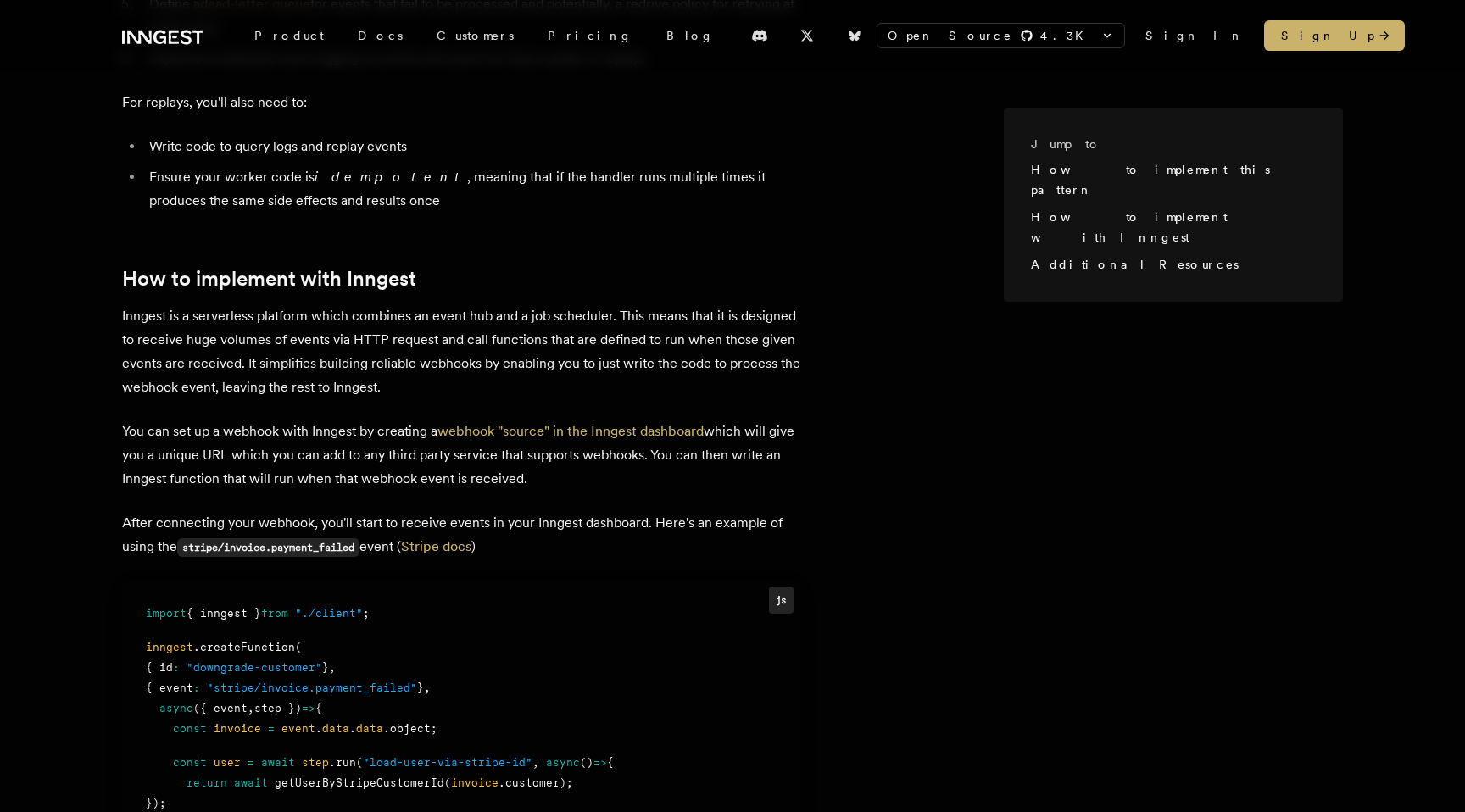
click at [274, 439] on p "You can set up a webhook with Inngest by creating a webhook "source" in the Inn…" at bounding box center [461, 455] width 678 height 71
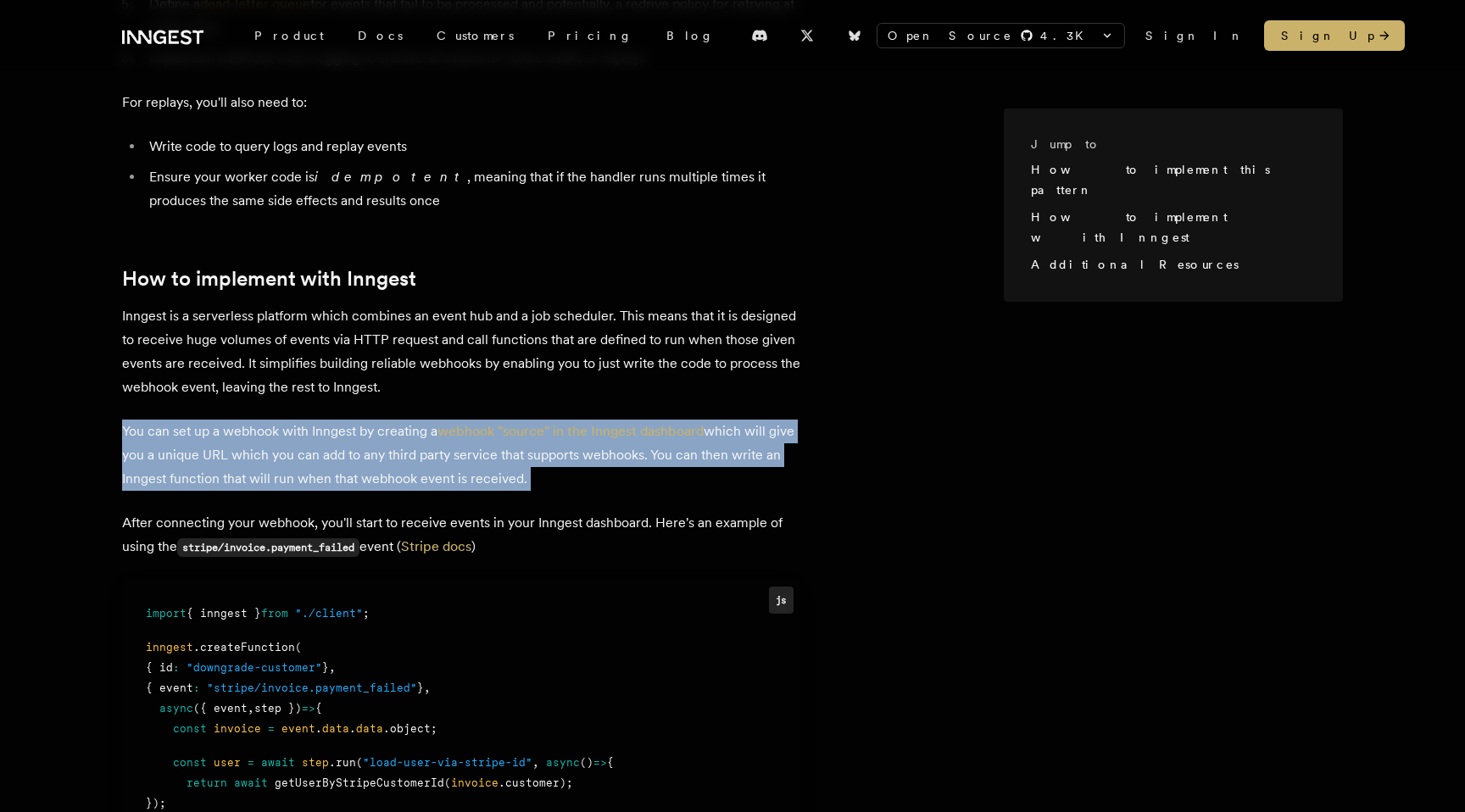
click at [351, 430] on p "You can set up a webhook with Inngest by creating a webhook "source" in the Inn…" at bounding box center [461, 455] width 678 height 71
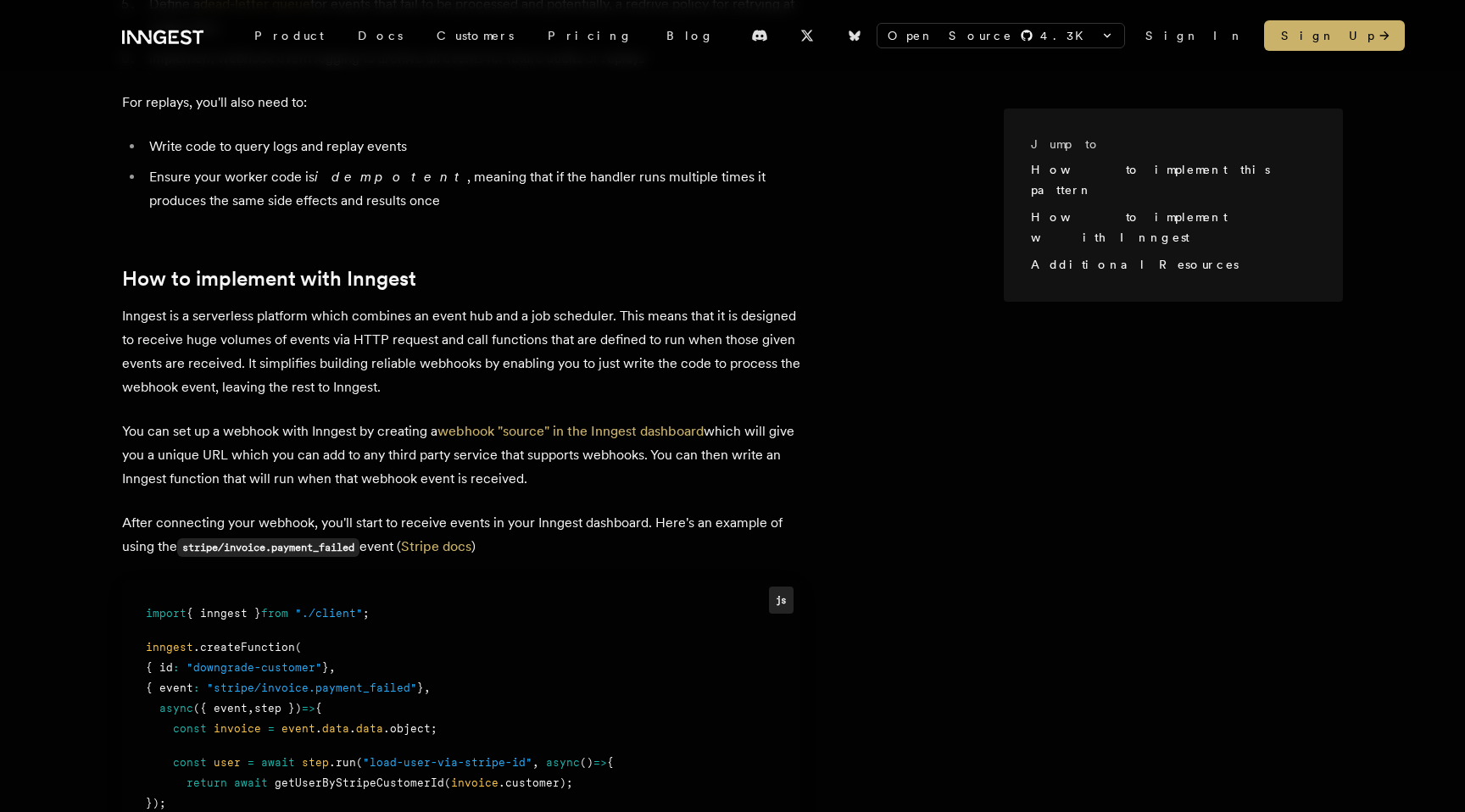
click at [351, 430] on p "You can set up a webhook with Inngest by creating a webhook "source" in the Inn…" at bounding box center [461, 455] width 678 height 71
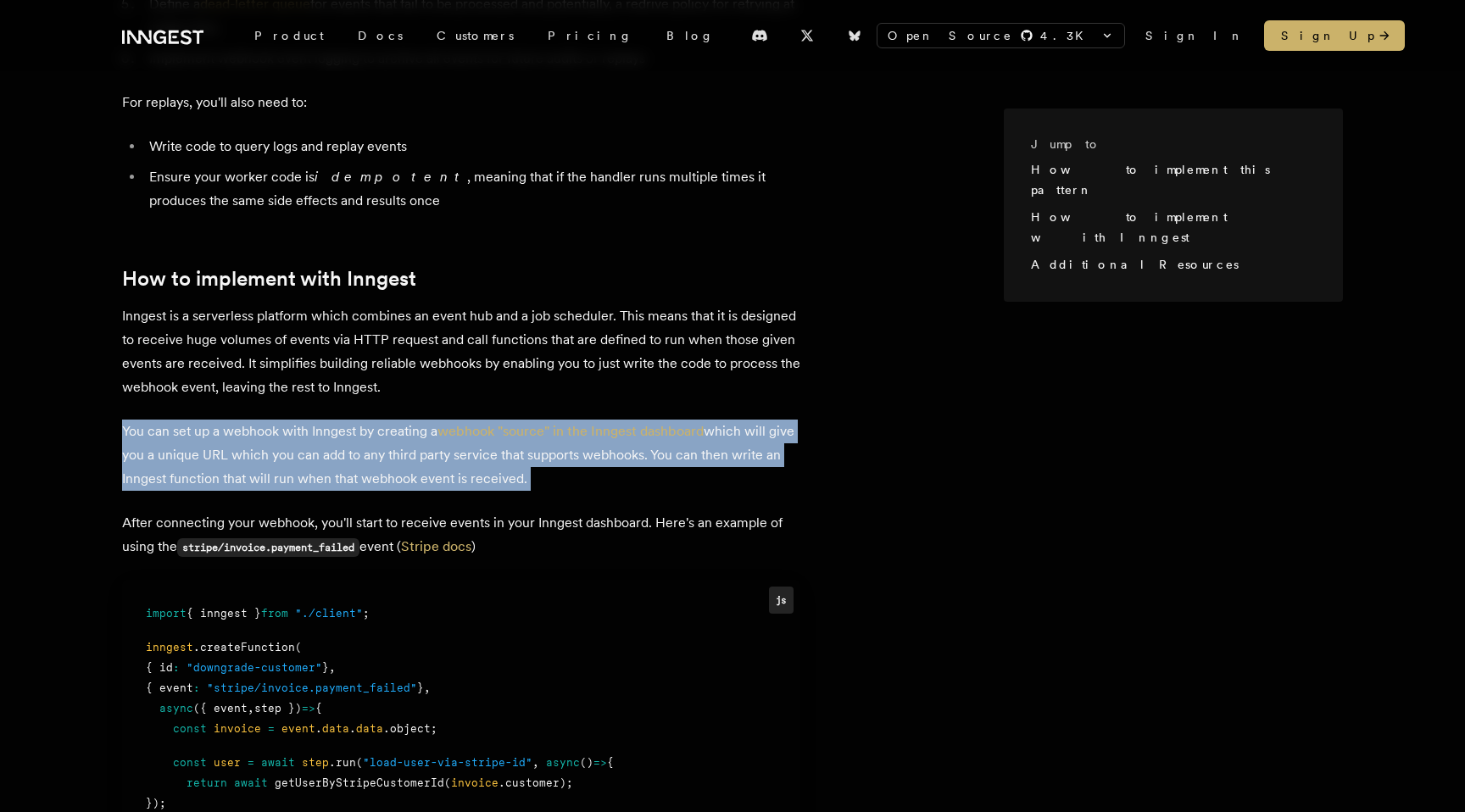
click at [351, 430] on p "You can set up a webhook with Inngest by creating a webhook "source" in the Inn…" at bounding box center [461, 455] width 678 height 71
click at [385, 476] on article "Webhooks are an incredible useful way to build real-time integrations. They're …" at bounding box center [562, 360] width 881 height 1855
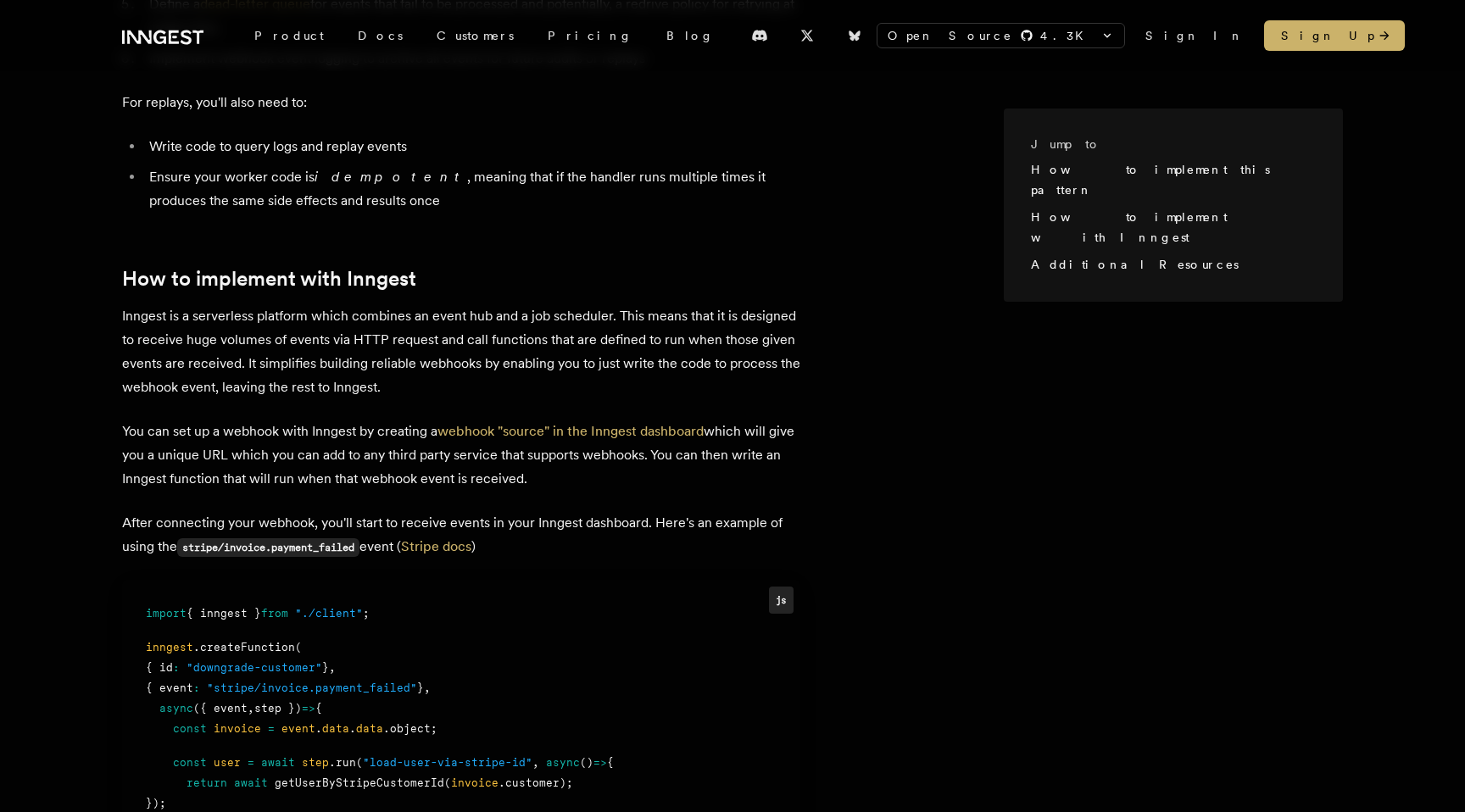
click at [342, 420] on p "You can set up a webhook with Inngest by creating a webhook "source" in the Inn…" at bounding box center [461, 455] width 678 height 71
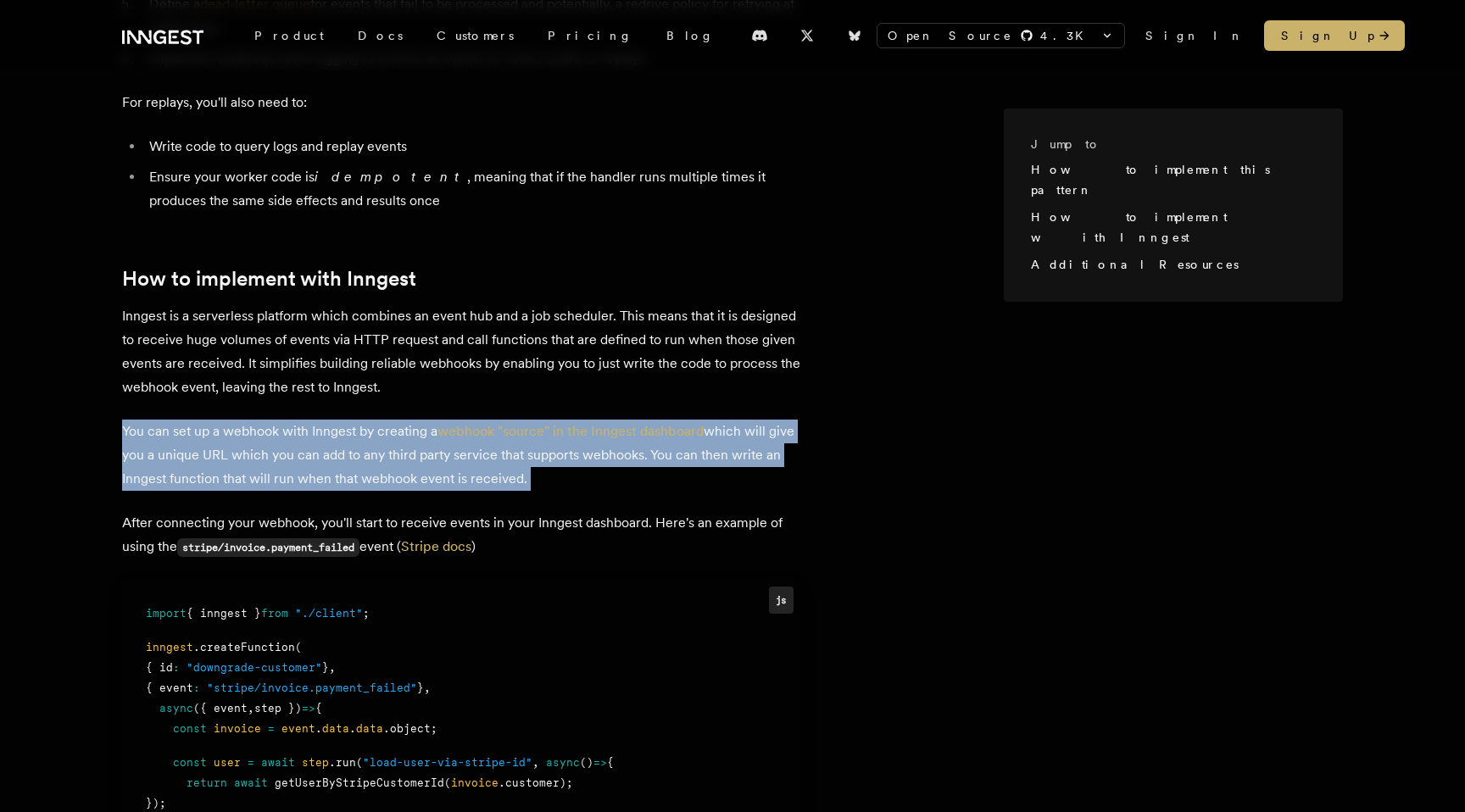
click at [324, 425] on p "You can set up a webhook with Inngest by creating a webhook "source" in the Inn…" at bounding box center [461, 455] width 678 height 71
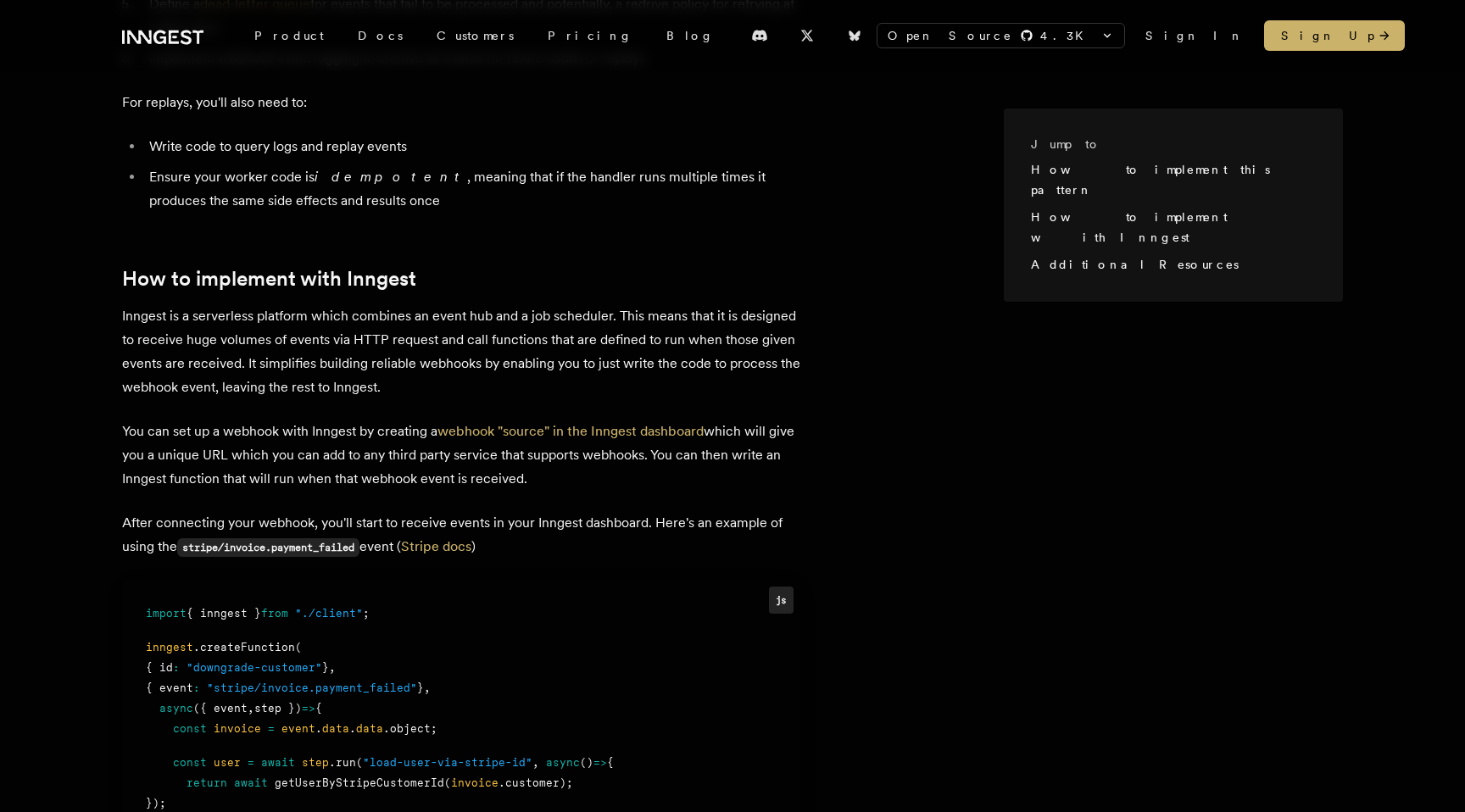
click at [324, 425] on p "You can set up a webhook with Inngest by creating a webhook "source" in the Inn…" at bounding box center [461, 455] width 678 height 71
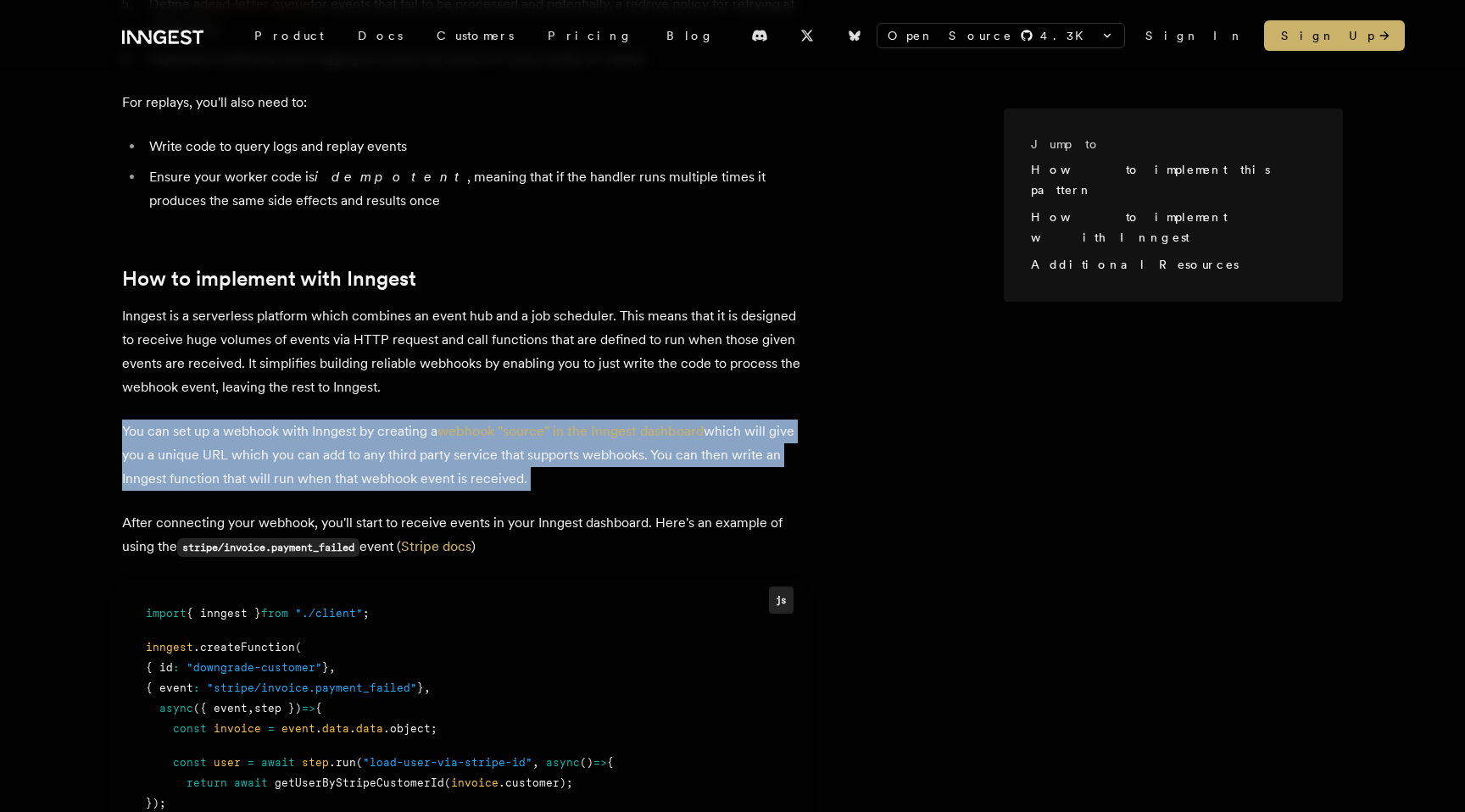
click at [335, 448] on p "You can set up a webhook with Inngest by creating a webhook "source" in the Inn…" at bounding box center [461, 455] width 678 height 71
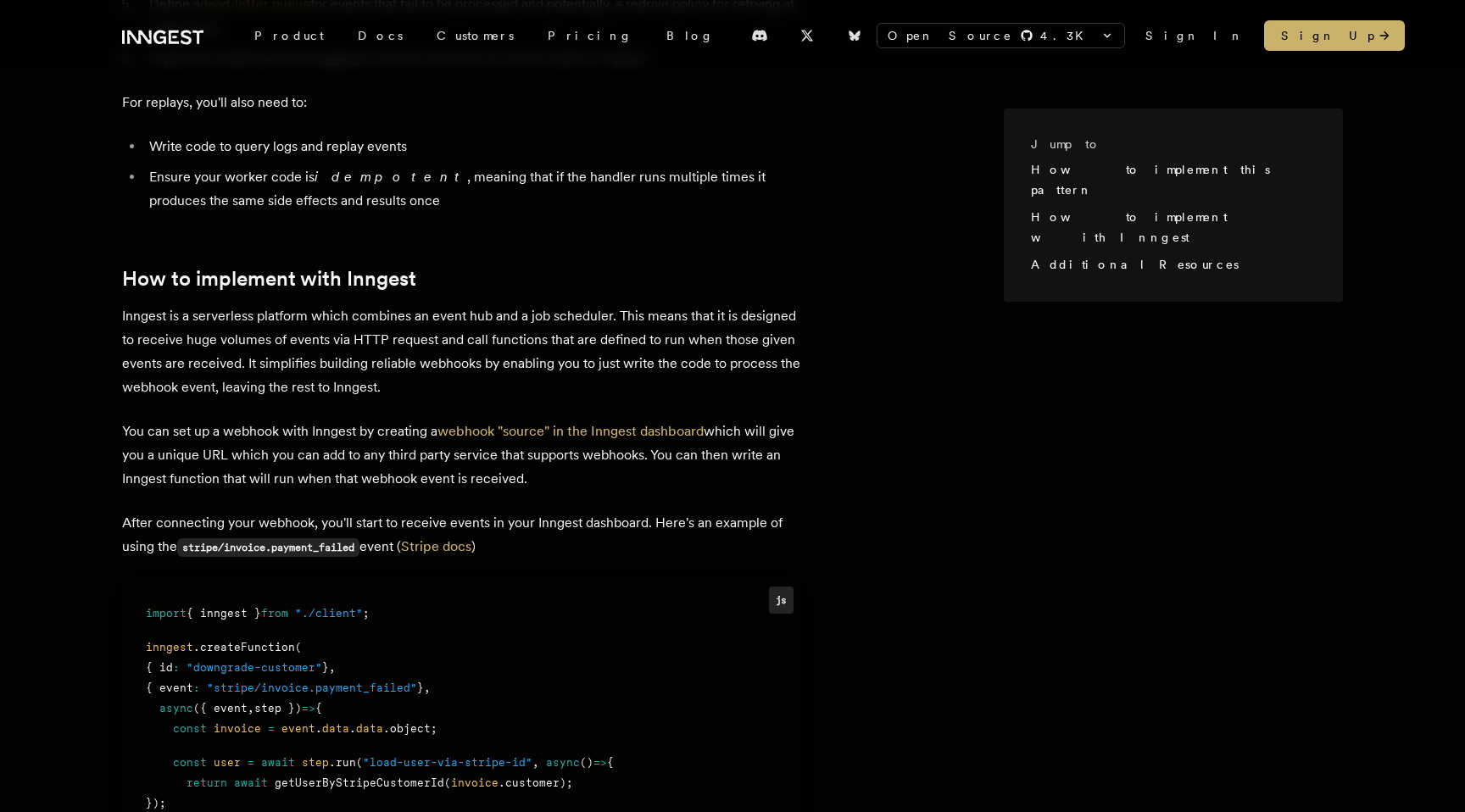
click at [335, 448] on p "You can set up a webhook with Inngest by creating a webhook "source" in the Inn…" at bounding box center [461, 455] width 678 height 71
click at [356, 453] on p "You can set up a webhook with Inngest by creating a webhook "source" in the Inn…" at bounding box center [461, 455] width 678 height 71
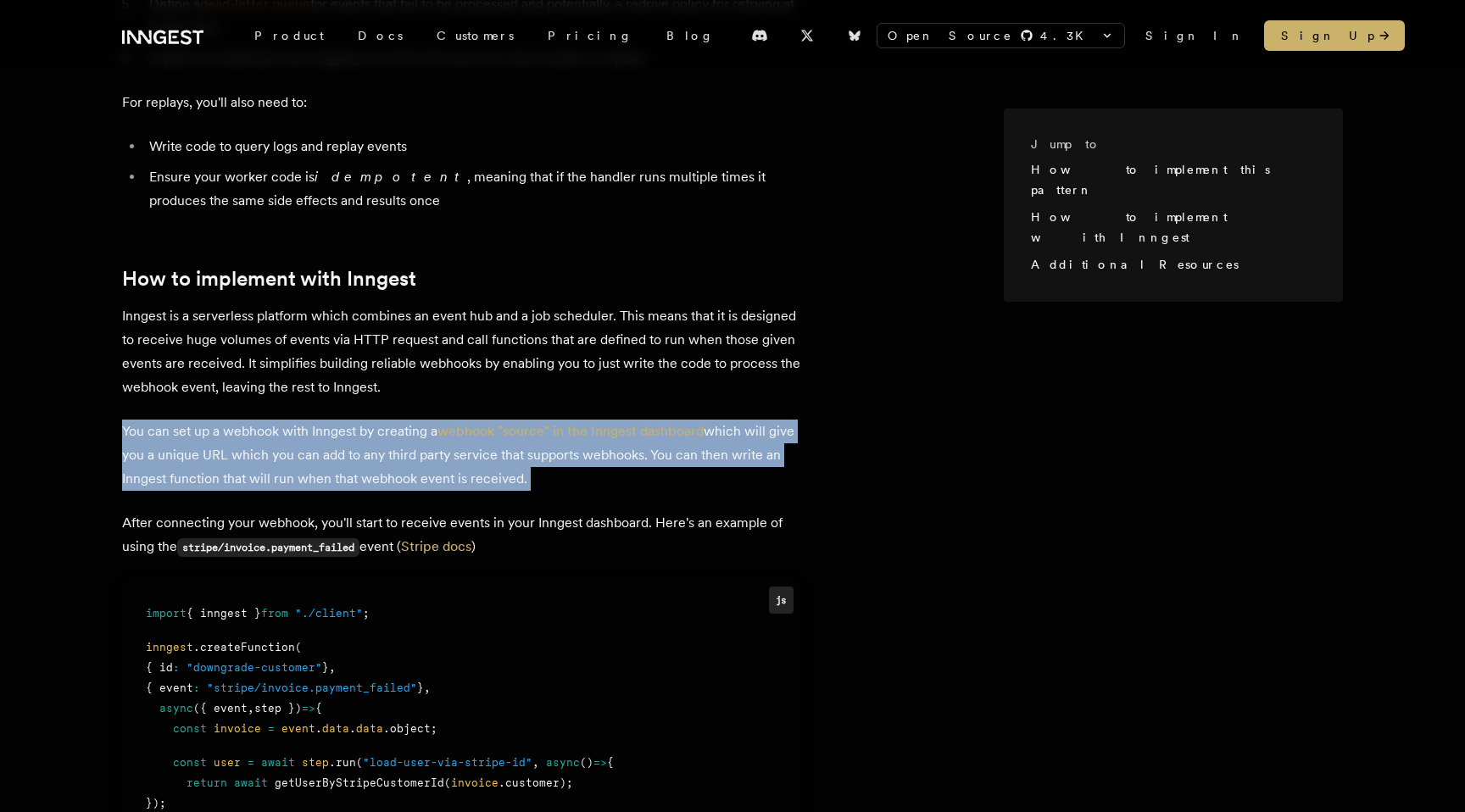
click at [275, 390] on article "Webhooks are an incredible useful way to build real-time integrations. They're …" at bounding box center [562, 360] width 881 height 1855
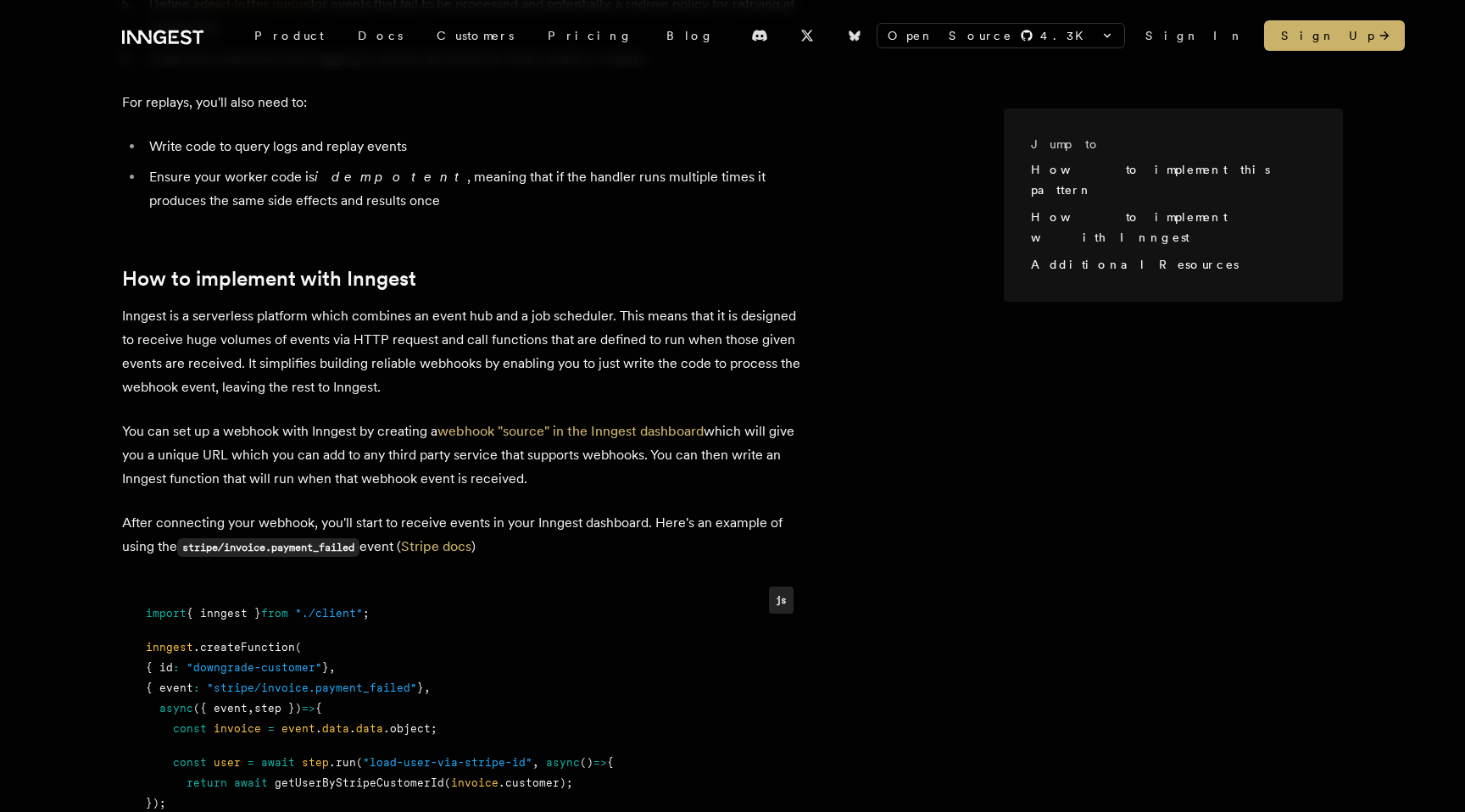
click at [275, 390] on article "Webhooks are an incredible useful way to build real-time integrations. They're …" at bounding box center [562, 360] width 881 height 1855
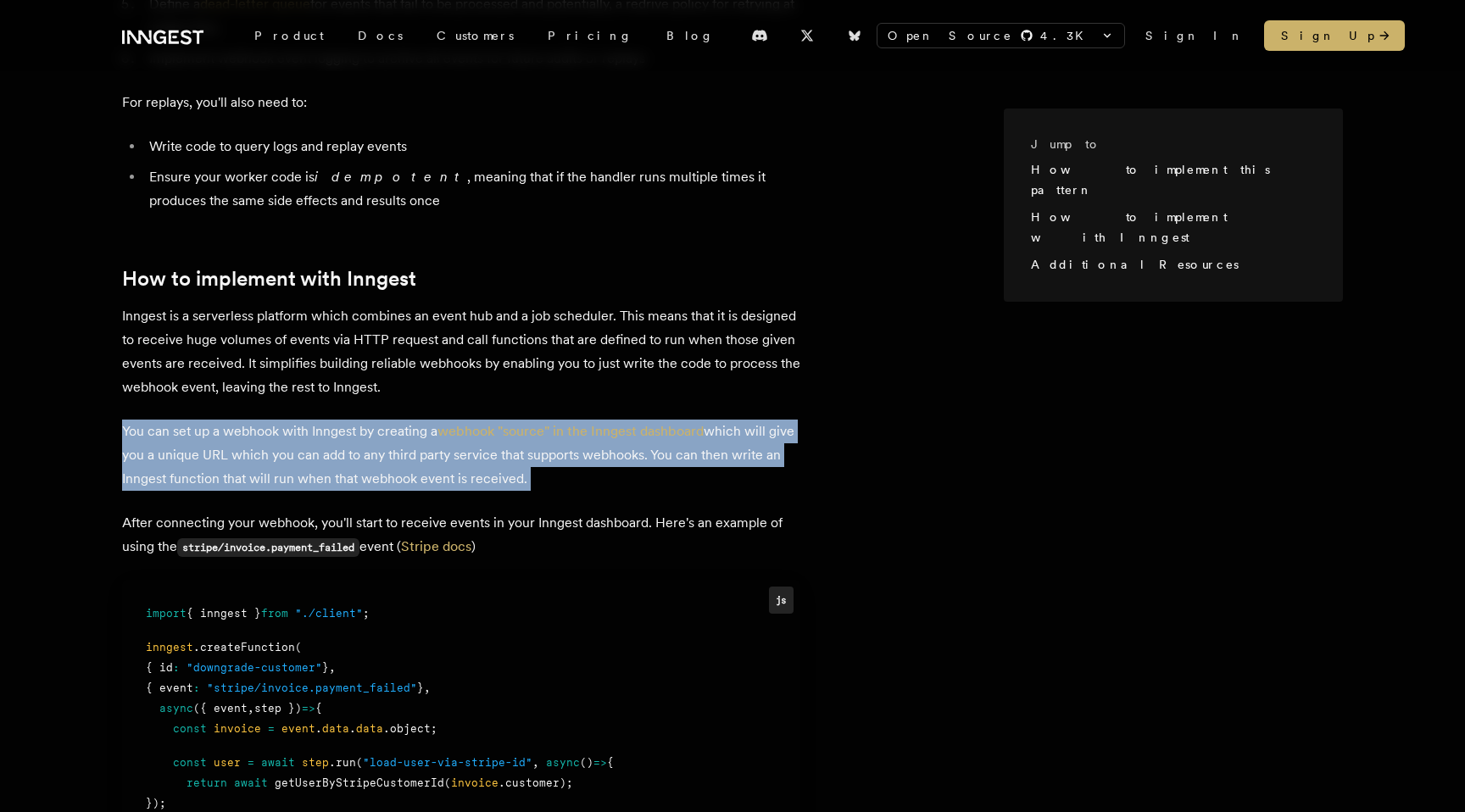
click at [309, 428] on p "You can set up a webhook with Inngest by creating a webhook "source" in the Inn…" at bounding box center [461, 455] width 678 height 71
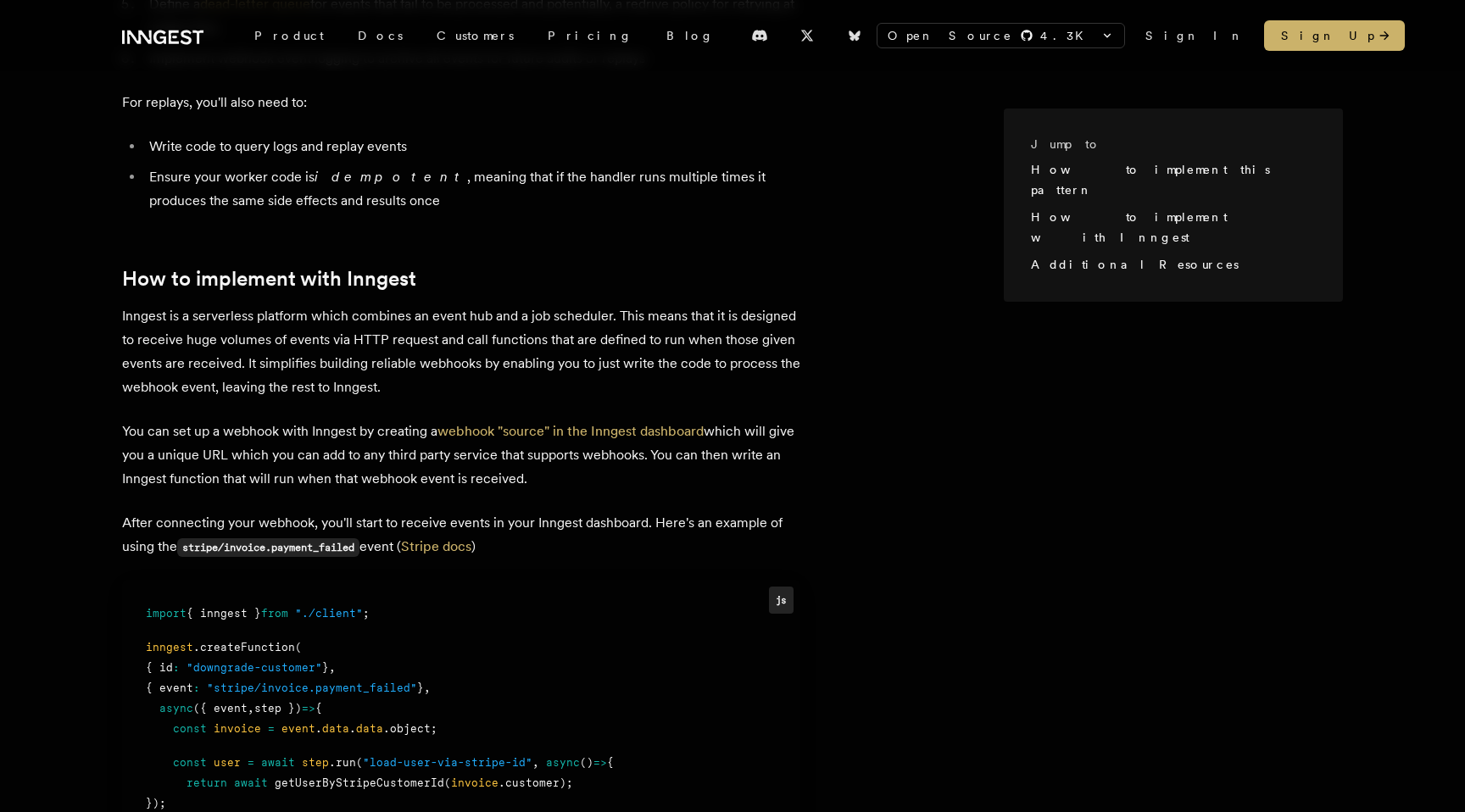
click at [309, 428] on p "You can set up a webhook with Inngest by creating a webhook "source" in the Inn…" at bounding box center [461, 455] width 678 height 71
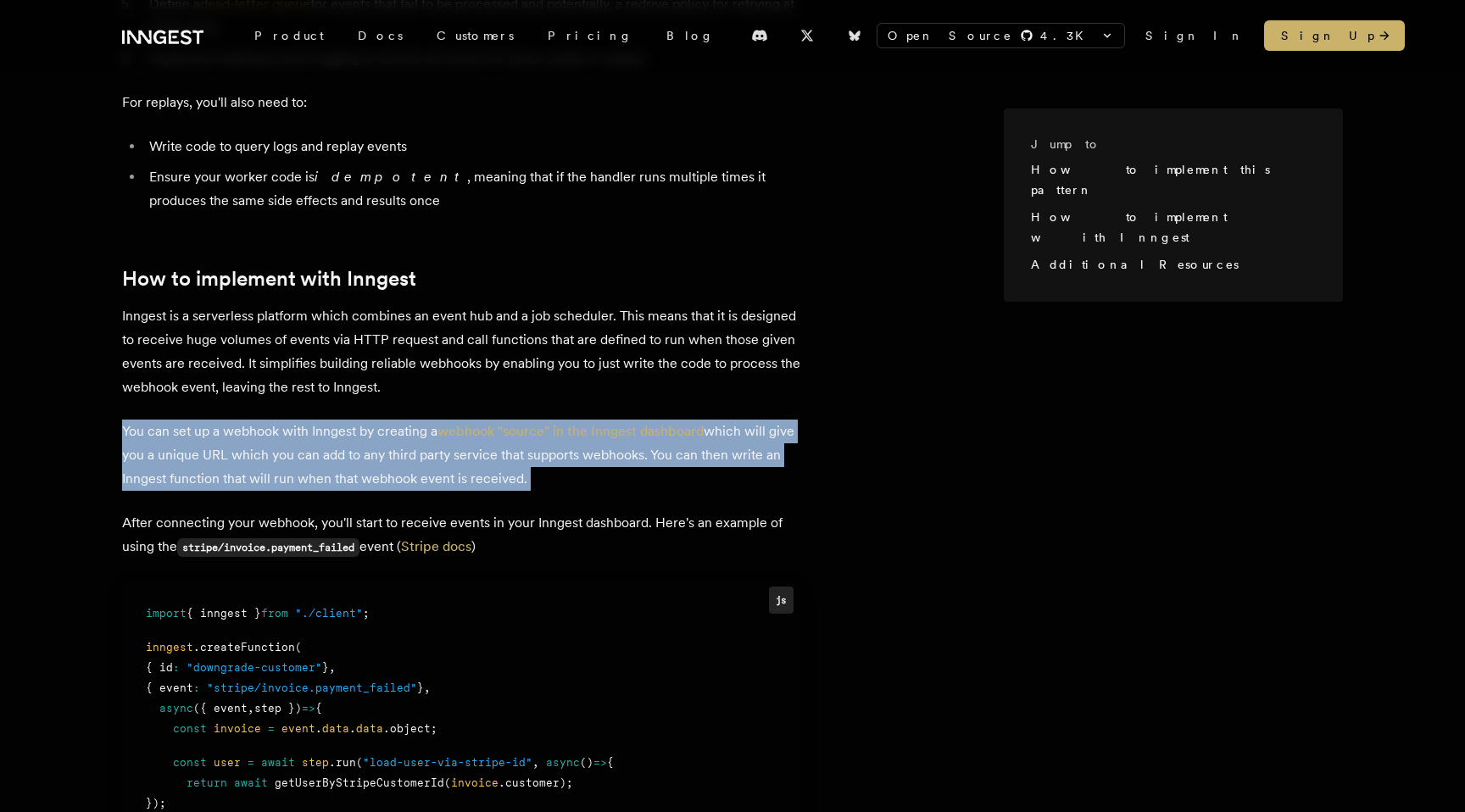
click at [265, 437] on p "You can set up a webhook with Inngest by creating a webhook "source" in the Inn…" at bounding box center [461, 455] width 678 height 71
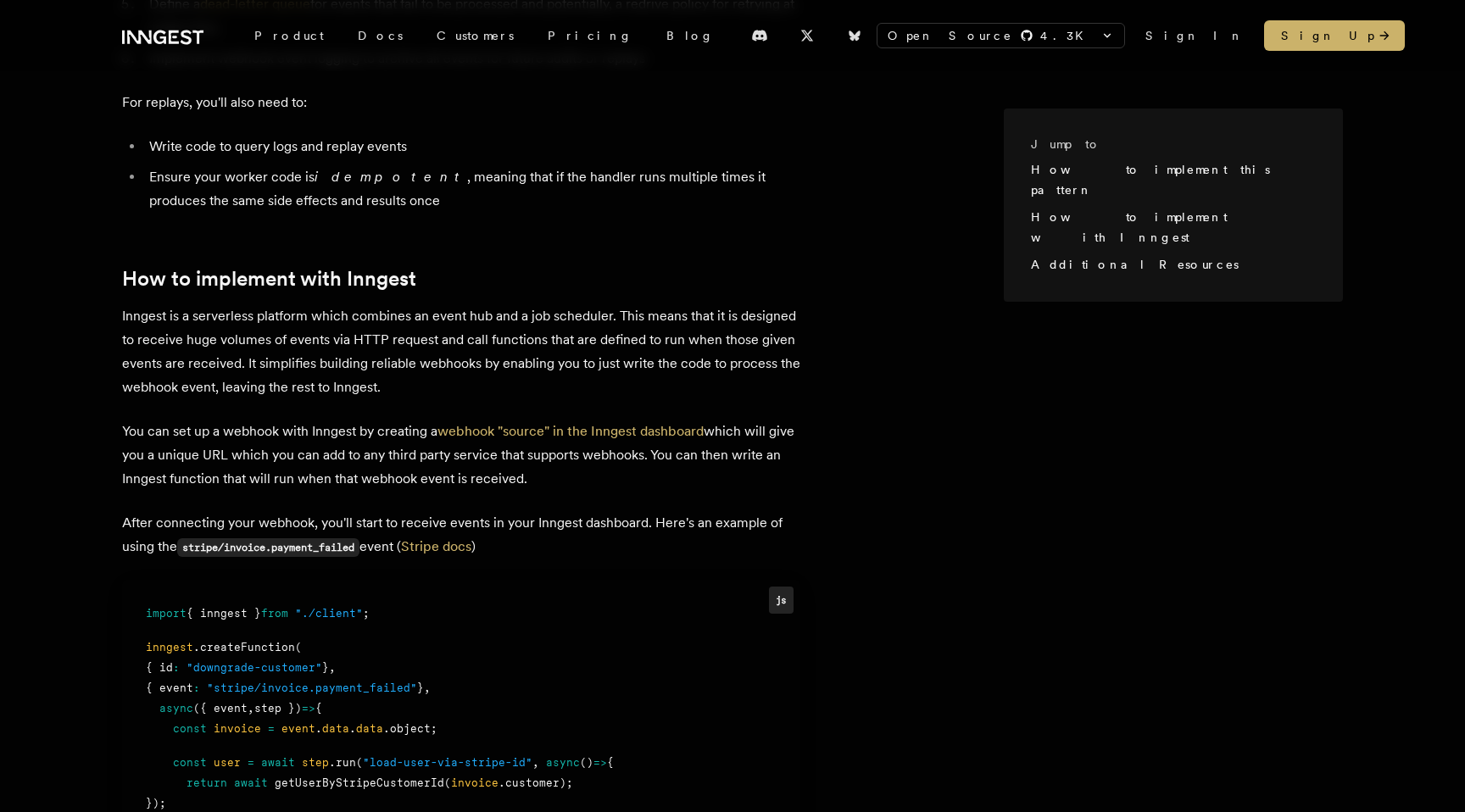
click at [265, 437] on p "You can set up a webhook with Inngest by creating a webhook "source" in the Inn…" at bounding box center [461, 455] width 678 height 71
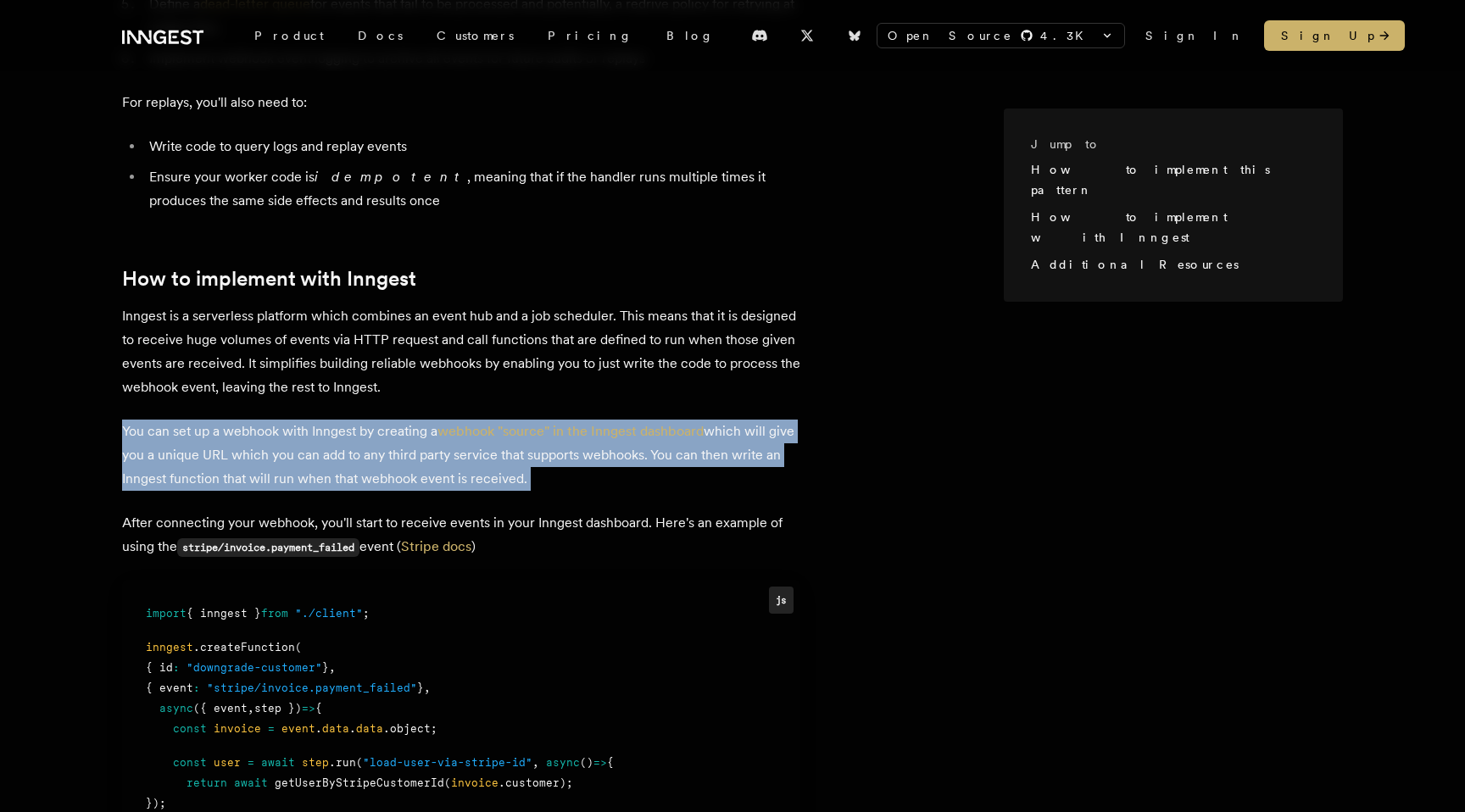
click at [270, 458] on p "You can set up a webhook with Inngest by creating a webhook "source" in the Inn…" at bounding box center [461, 455] width 678 height 71
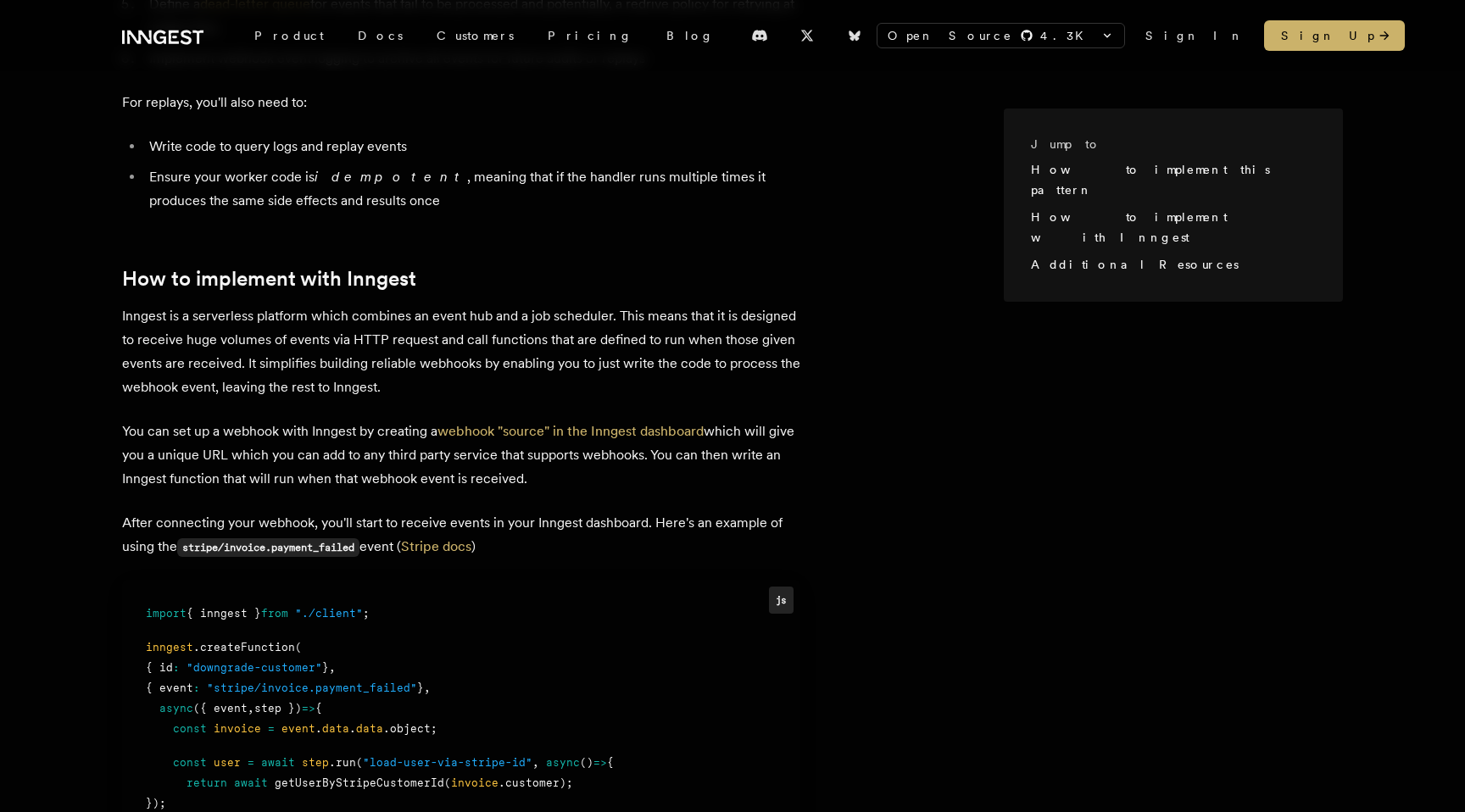
click at [270, 458] on p "You can set up a webhook with Inngest by creating a webhook "source" in the Inn…" at bounding box center [461, 455] width 678 height 71
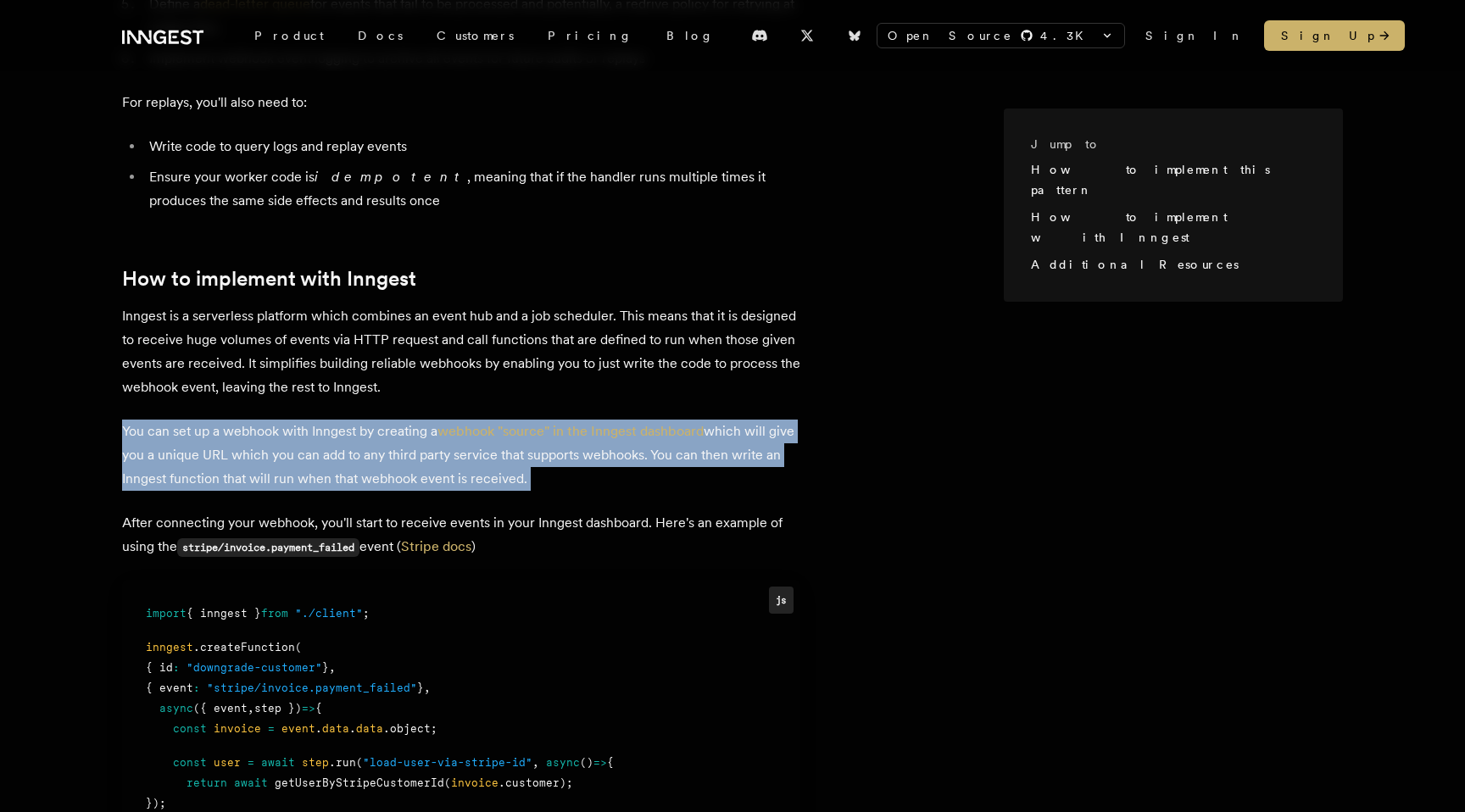
click at [407, 521] on p "After connecting your webhook, you'll start to receive events in your Inngest d…" at bounding box center [461, 536] width 678 height 49
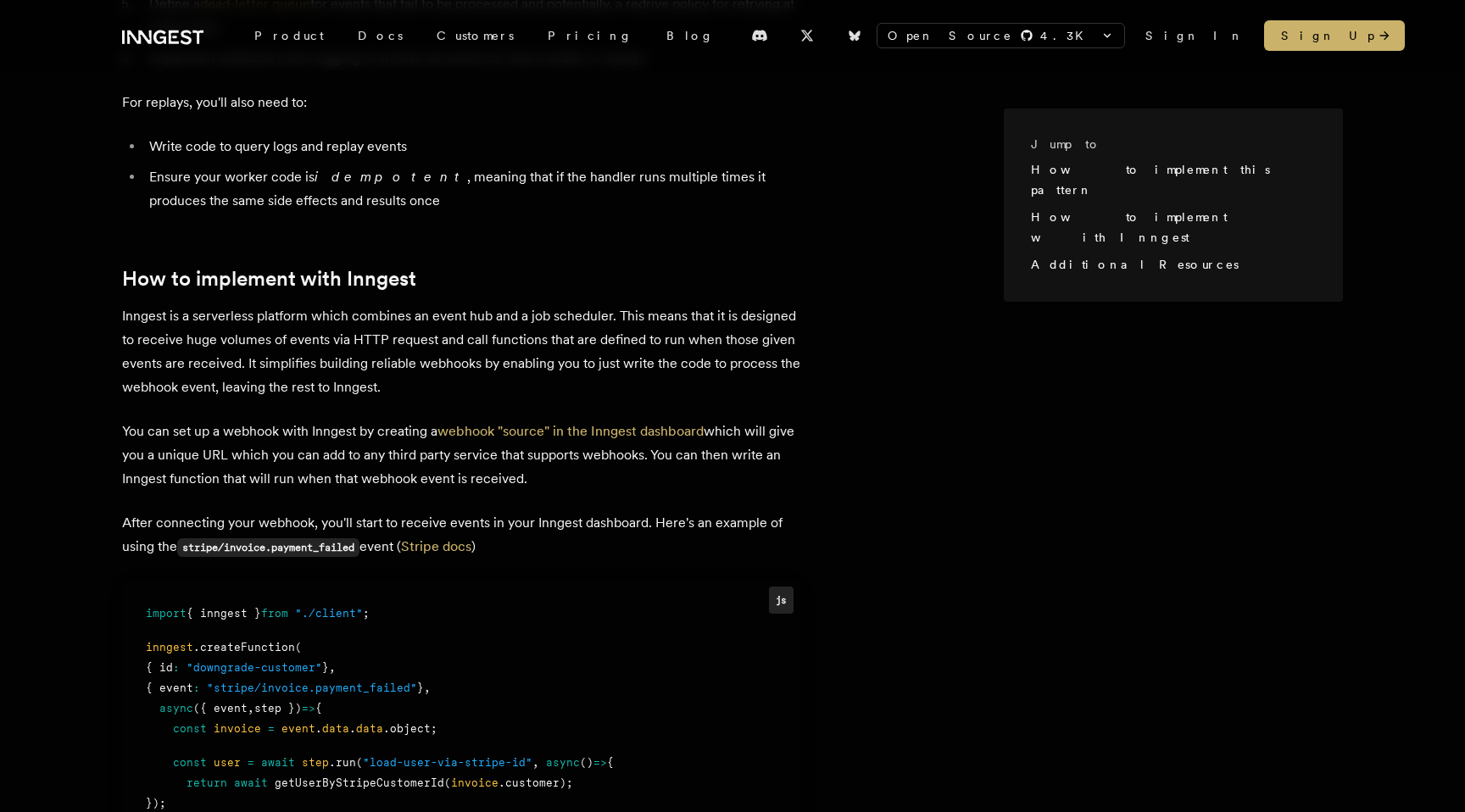
click at [407, 521] on p "After connecting your webhook, you'll start to receive events in your Inngest d…" at bounding box center [461, 536] width 678 height 49
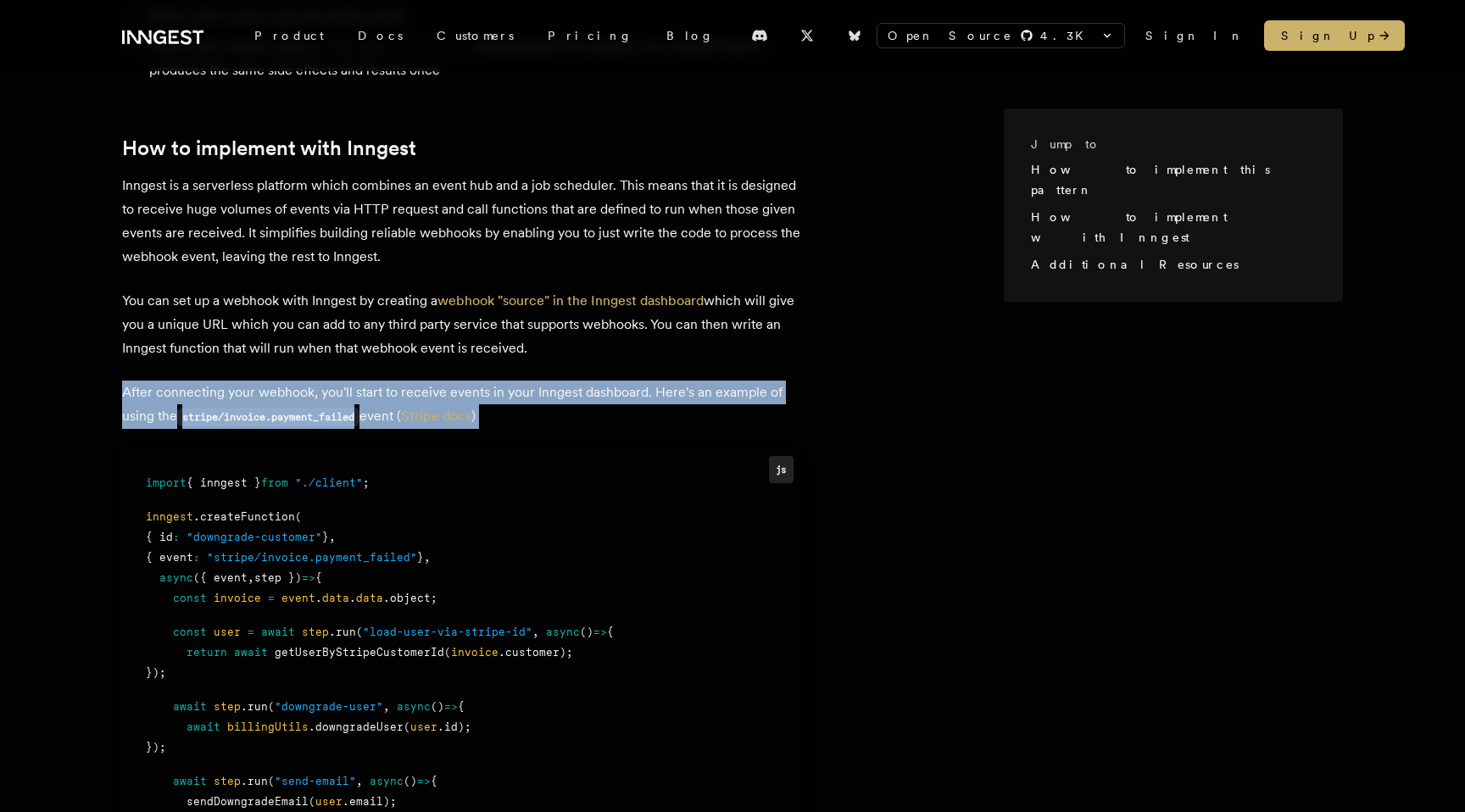
scroll to position [1095, 0]
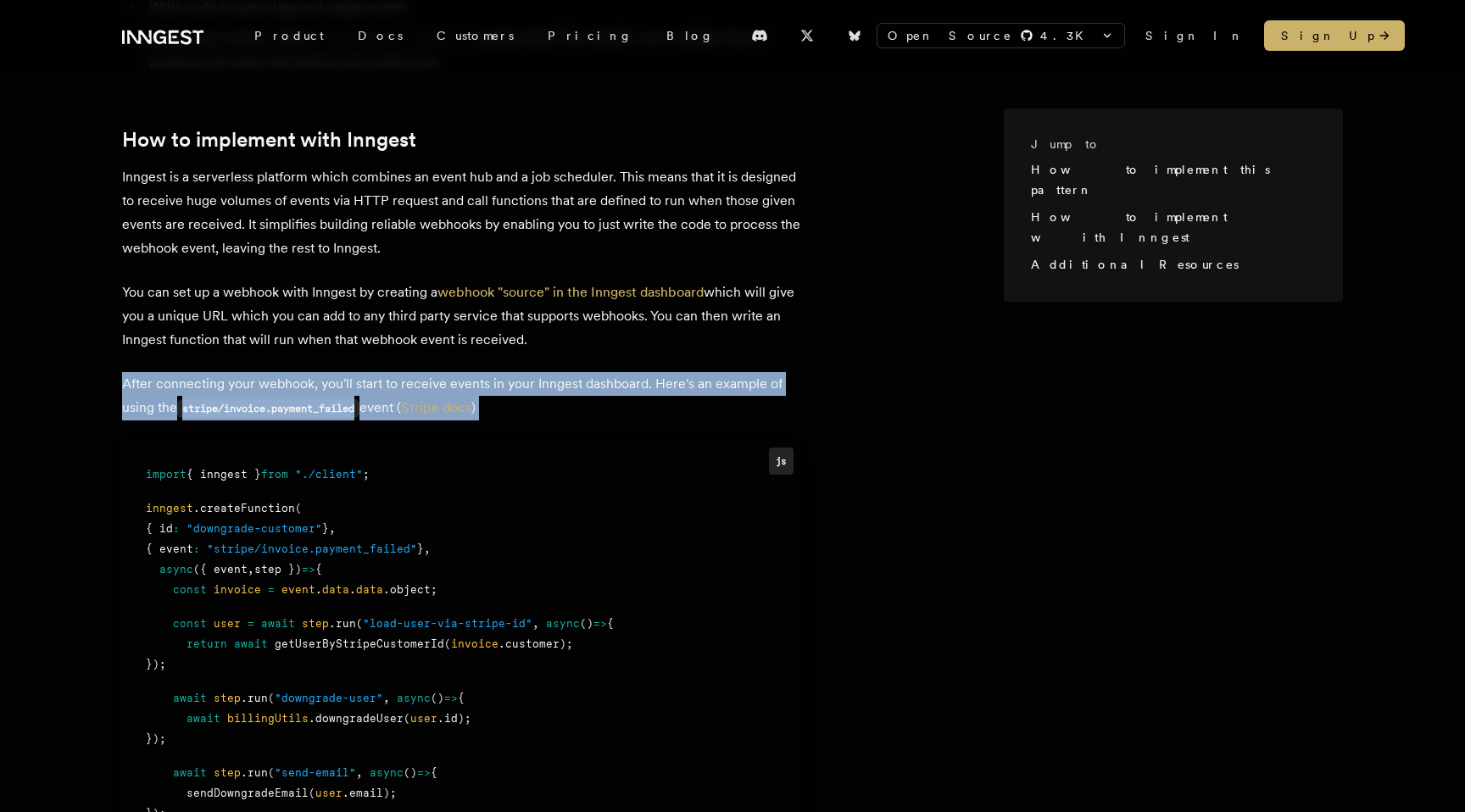
click at [357, 325] on p "You can set up a webhook with Inngest by creating a webhook "source" in the Inn…" at bounding box center [461, 315] width 678 height 71
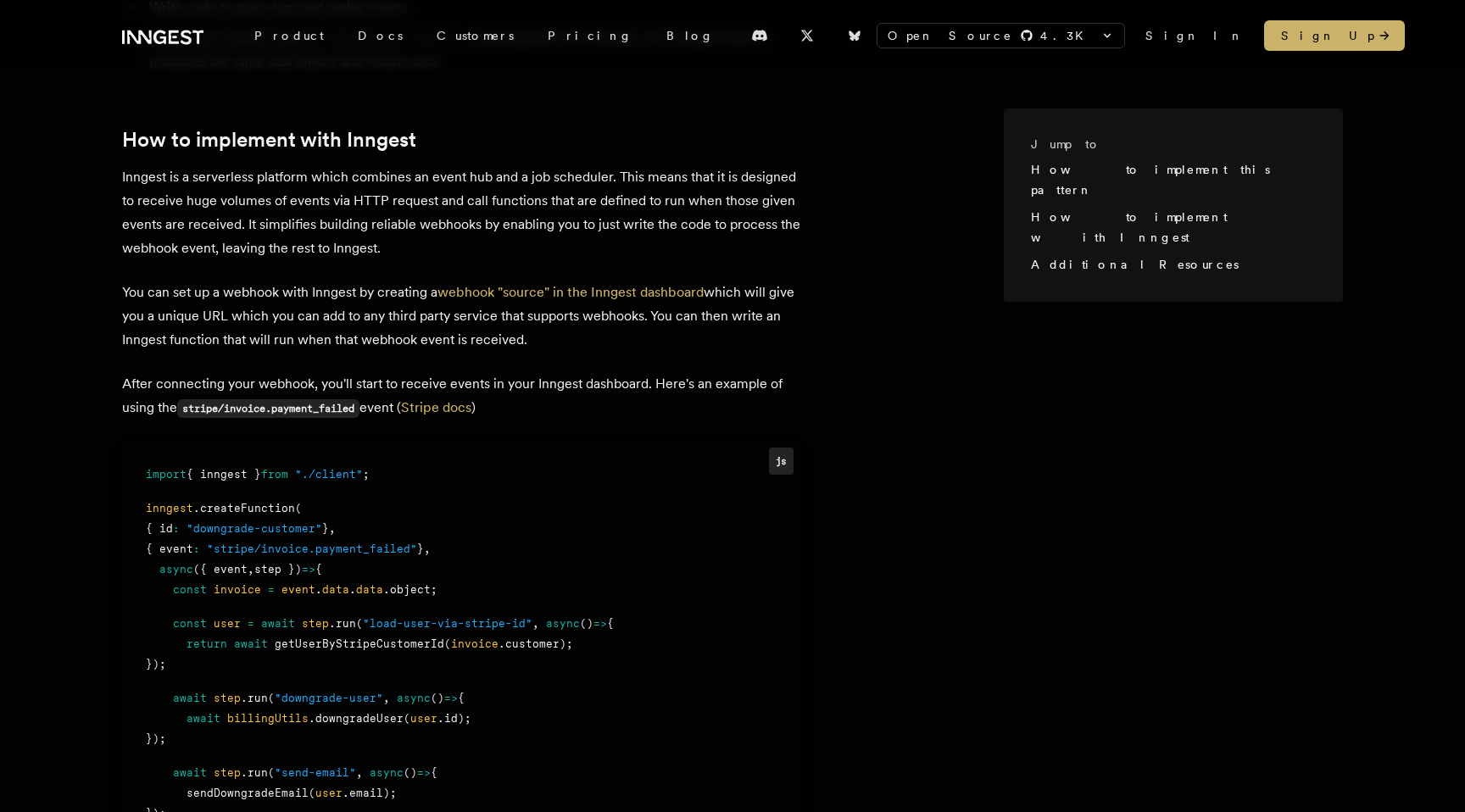
click at [357, 325] on p "You can set up a webhook with Inngest by creating a webhook "source" in the Inn…" at bounding box center [461, 315] width 678 height 71
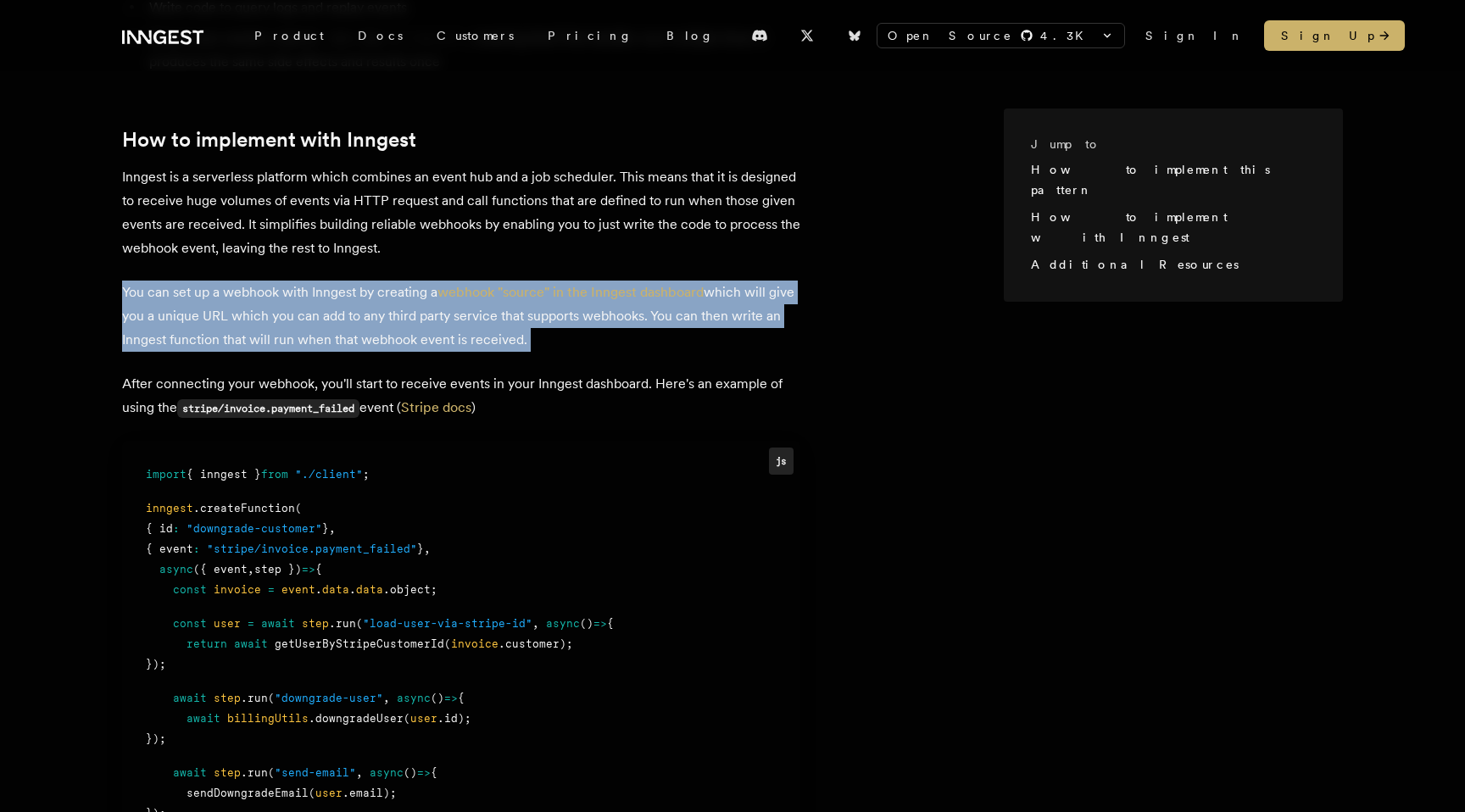
click at [387, 385] on p "After connecting your webhook, you'll start to receive events in your Inngest d…" at bounding box center [461, 396] width 678 height 49
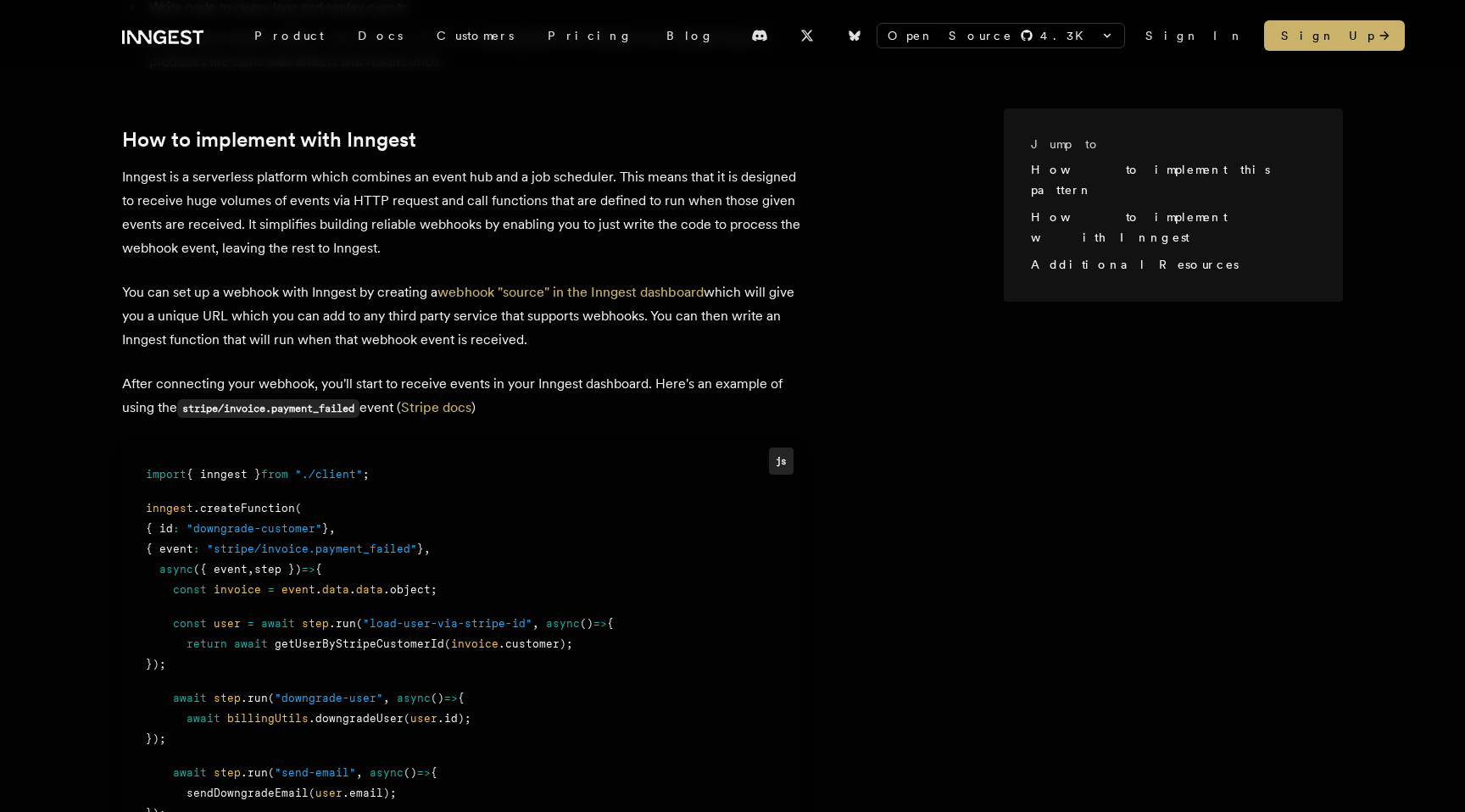
click at [387, 385] on p "After connecting your webhook, you'll start to receive events in your Inngest d…" at bounding box center [461, 396] width 678 height 49
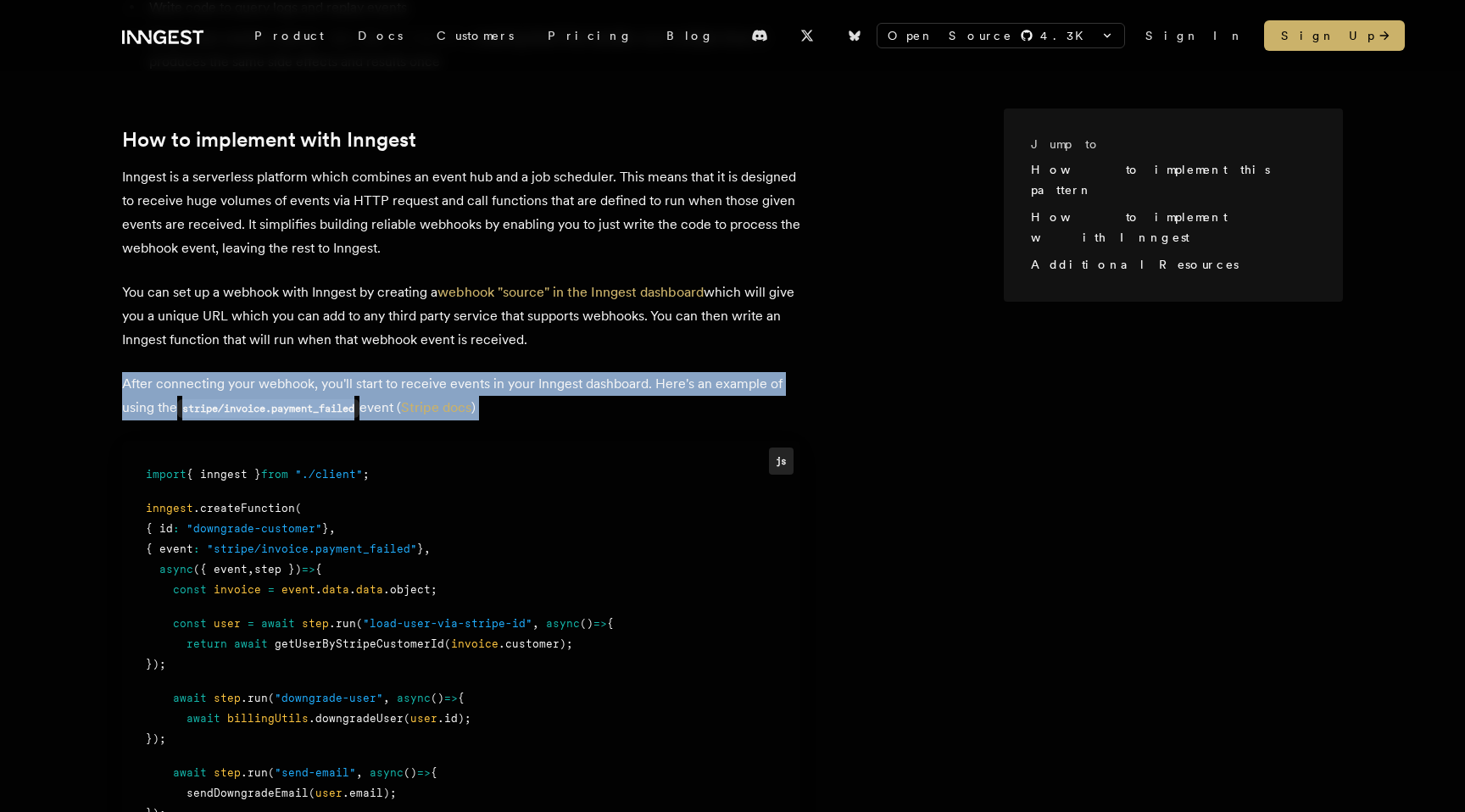
click at [409, 375] on p "After connecting your webhook, you'll start to receive events in your Inngest d…" at bounding box center [461, 396] width 678 height 49
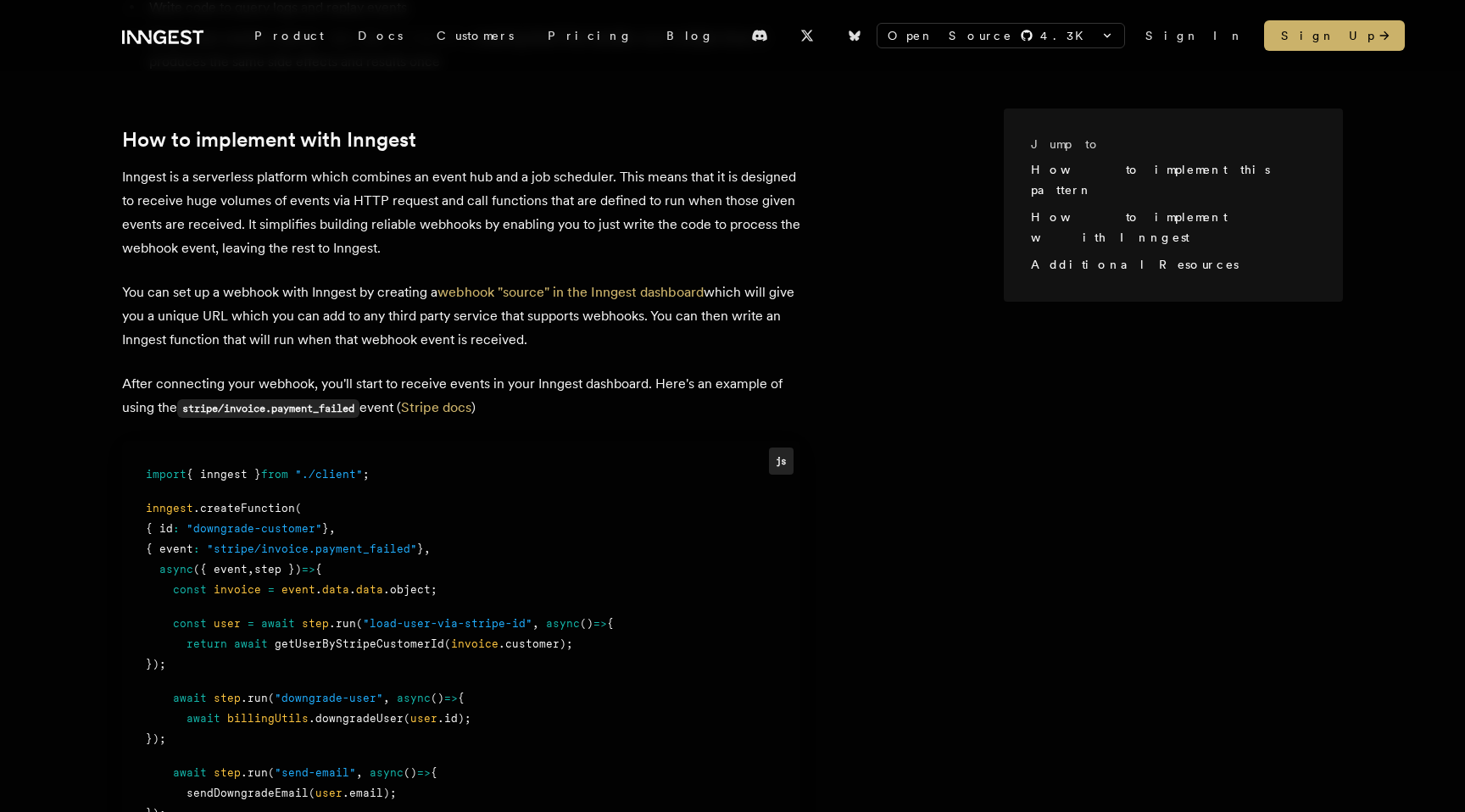
click at [409, 375] on p "After connecting your webhook, you'll start to receive events in your Inngest d…" at bounding box center [461, 396] width 678 height 49
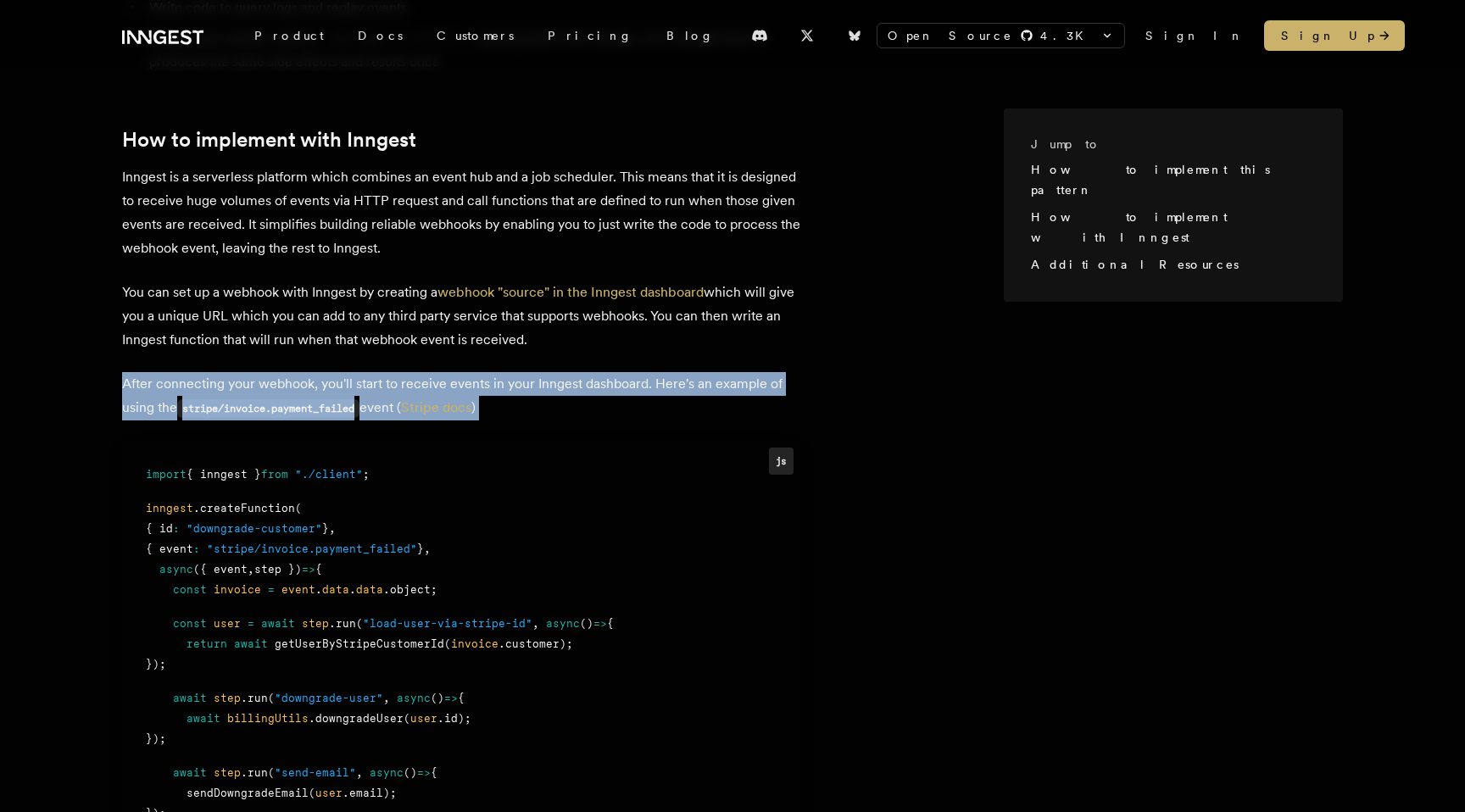
click at [359, 399] on code "stripe/invoice.payment_failed" at bounding box center [268, 408] width 183 height 19
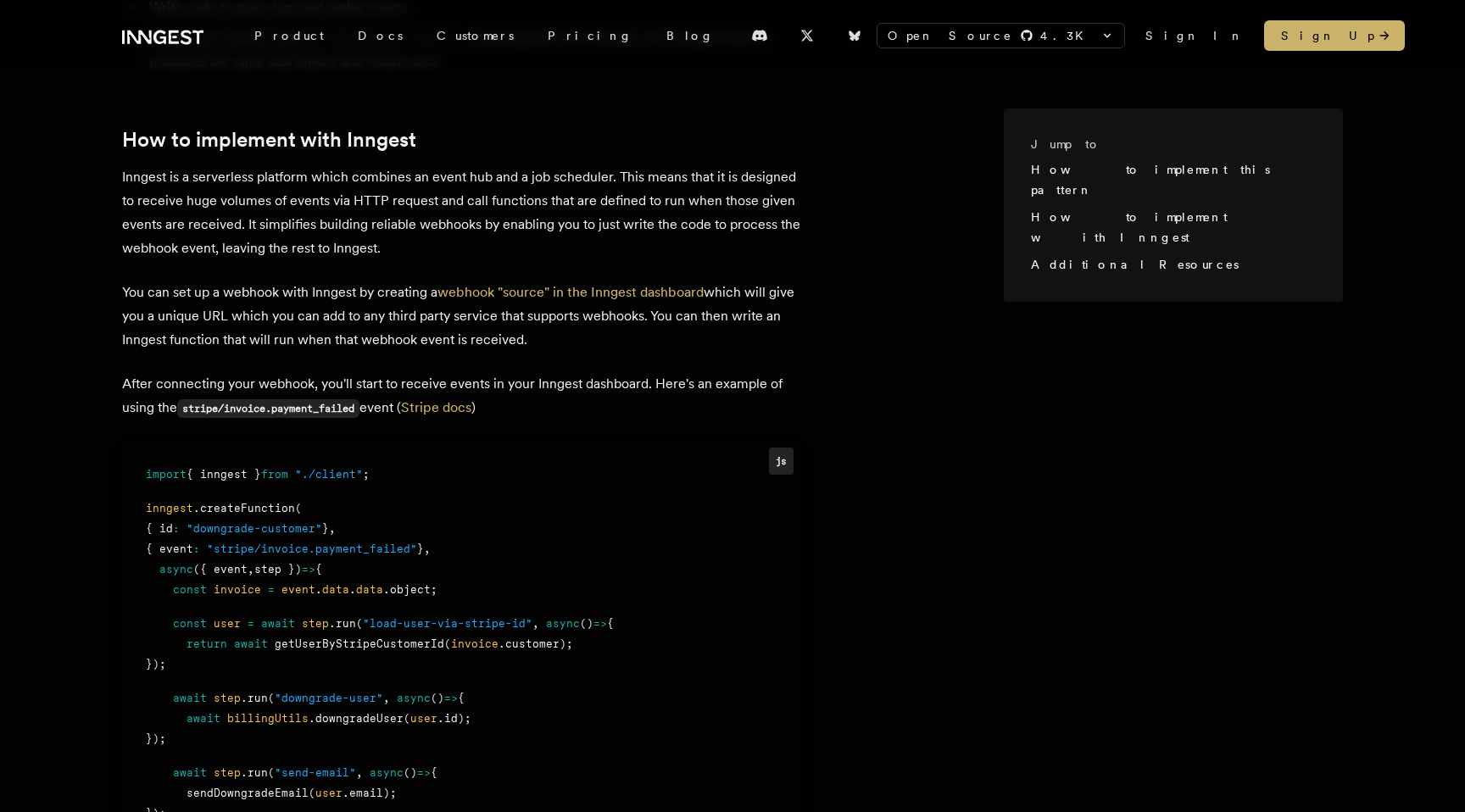
click at [267, 399] on code "stripe/invoice.payment_failed" at bounding box center [268, 408] width 183 height 19
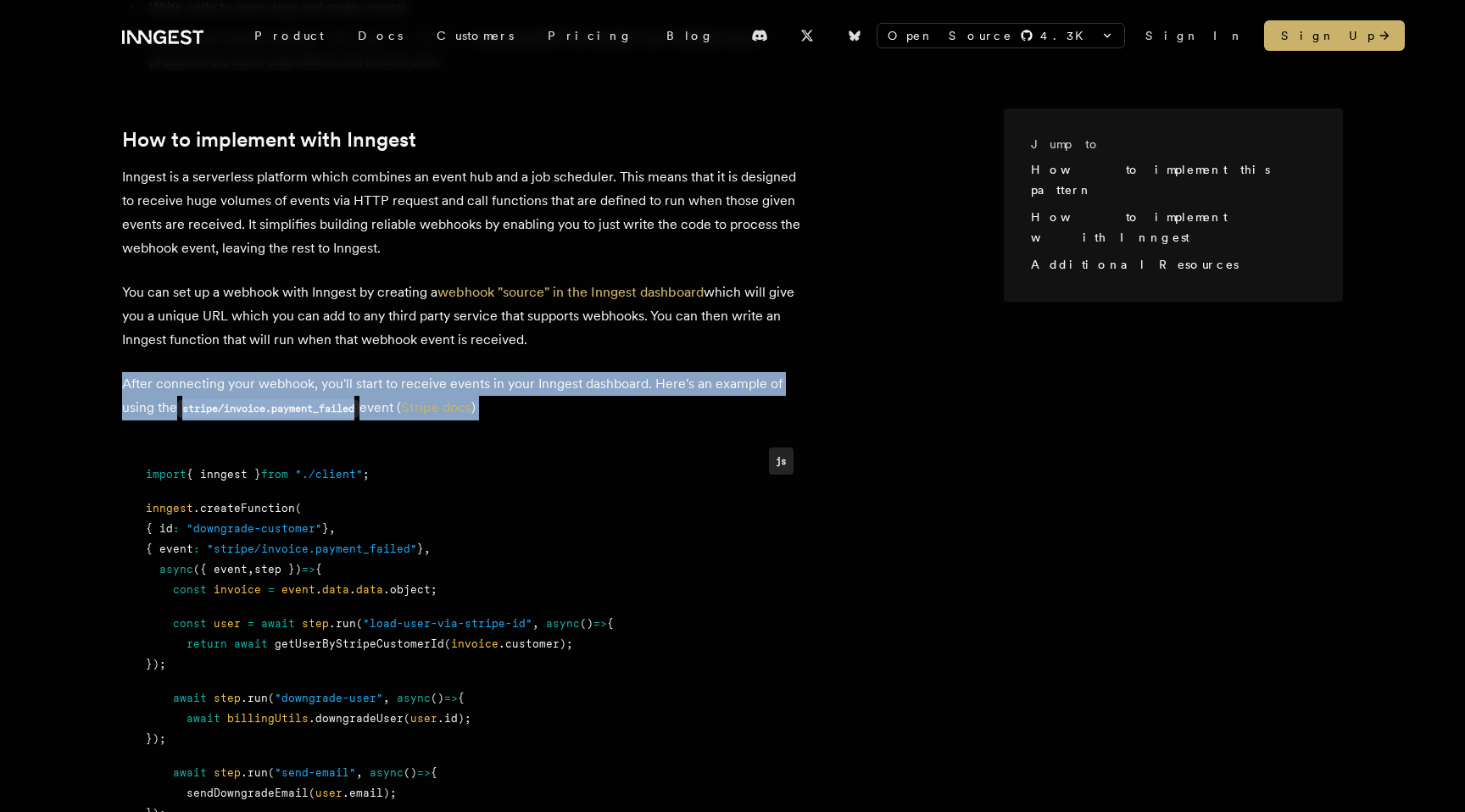
click at [287, 399] on code "stripe/invoice.payment_failed" at bounding box center [268, 408] width 183 height 19
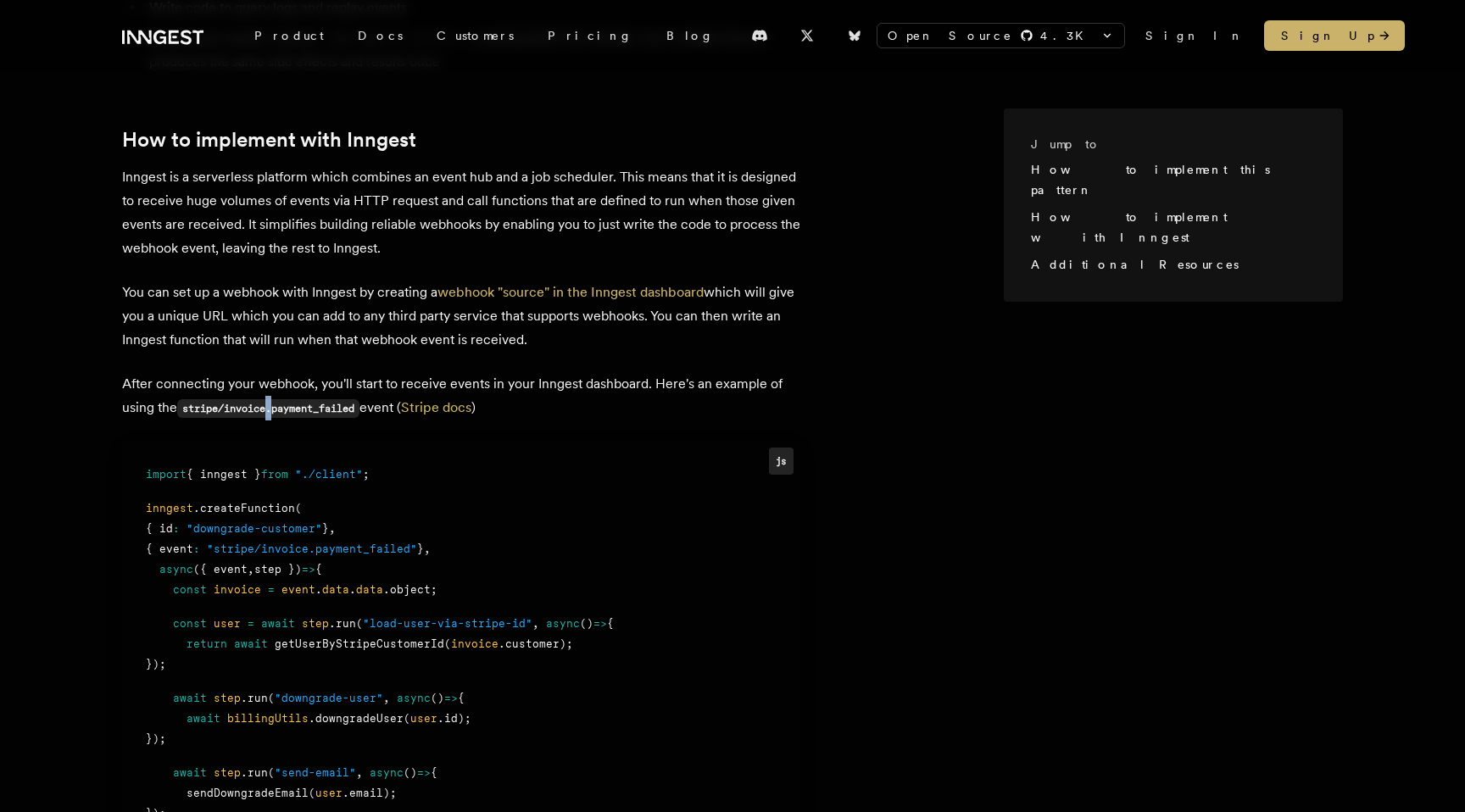
click at [287, 399] on code "stripe/invoice.payment_failed" at bounding box center [268, 408] width 183 height 19
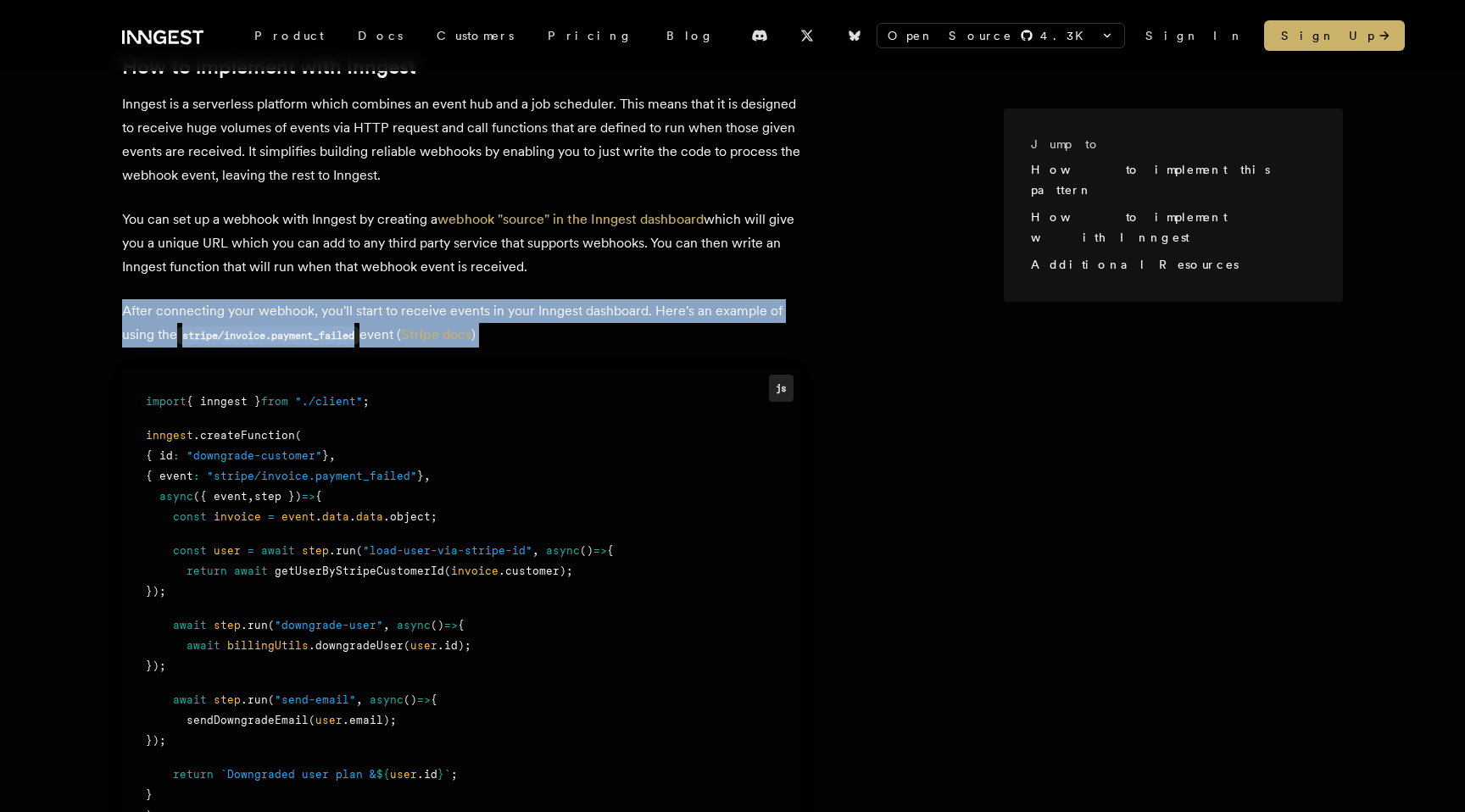
scroll to position [1226, 0]
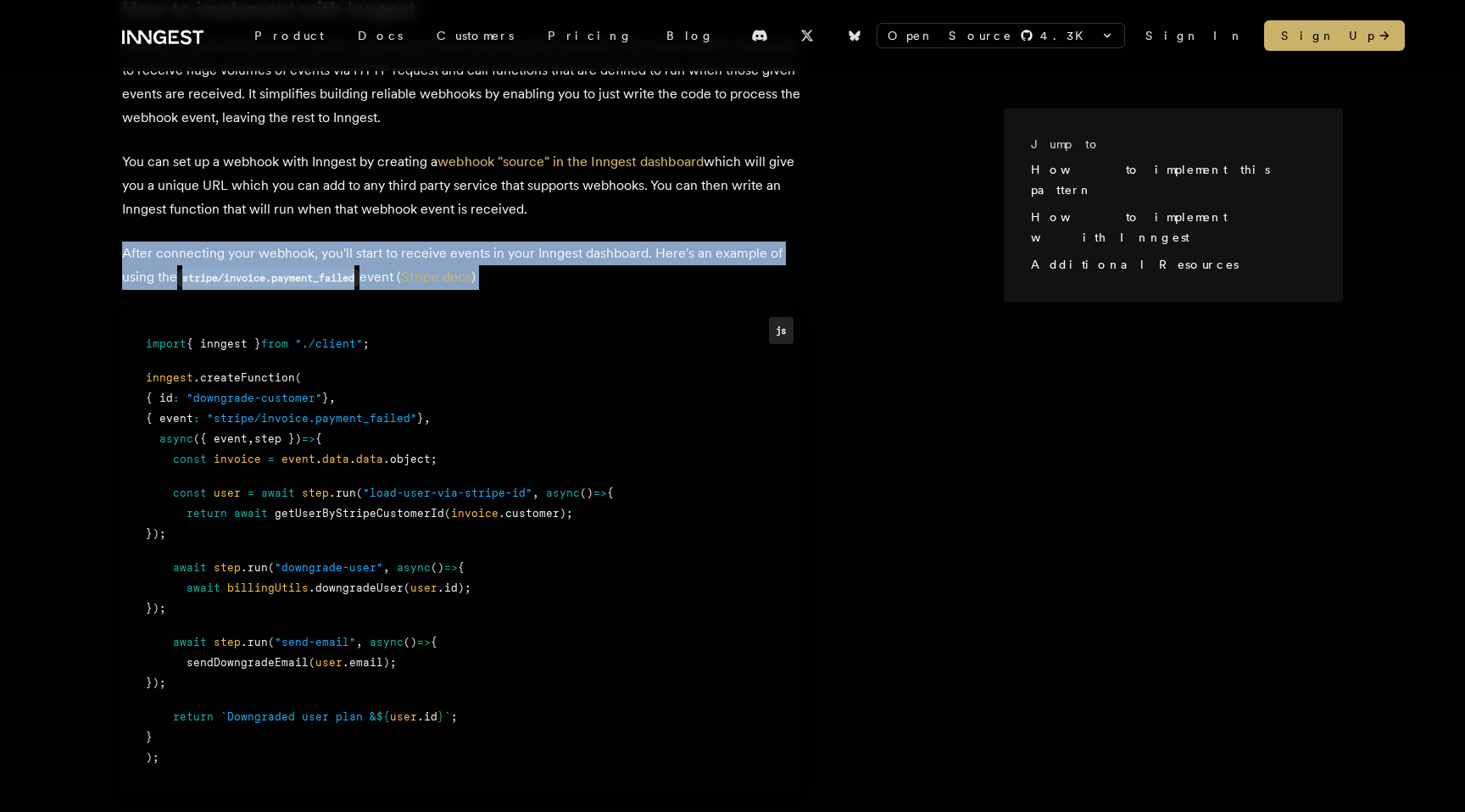
click at [387, 412] on span ""stripe/invoice.payment_failed"" at bounding box center [311, 418] width 210 height 13
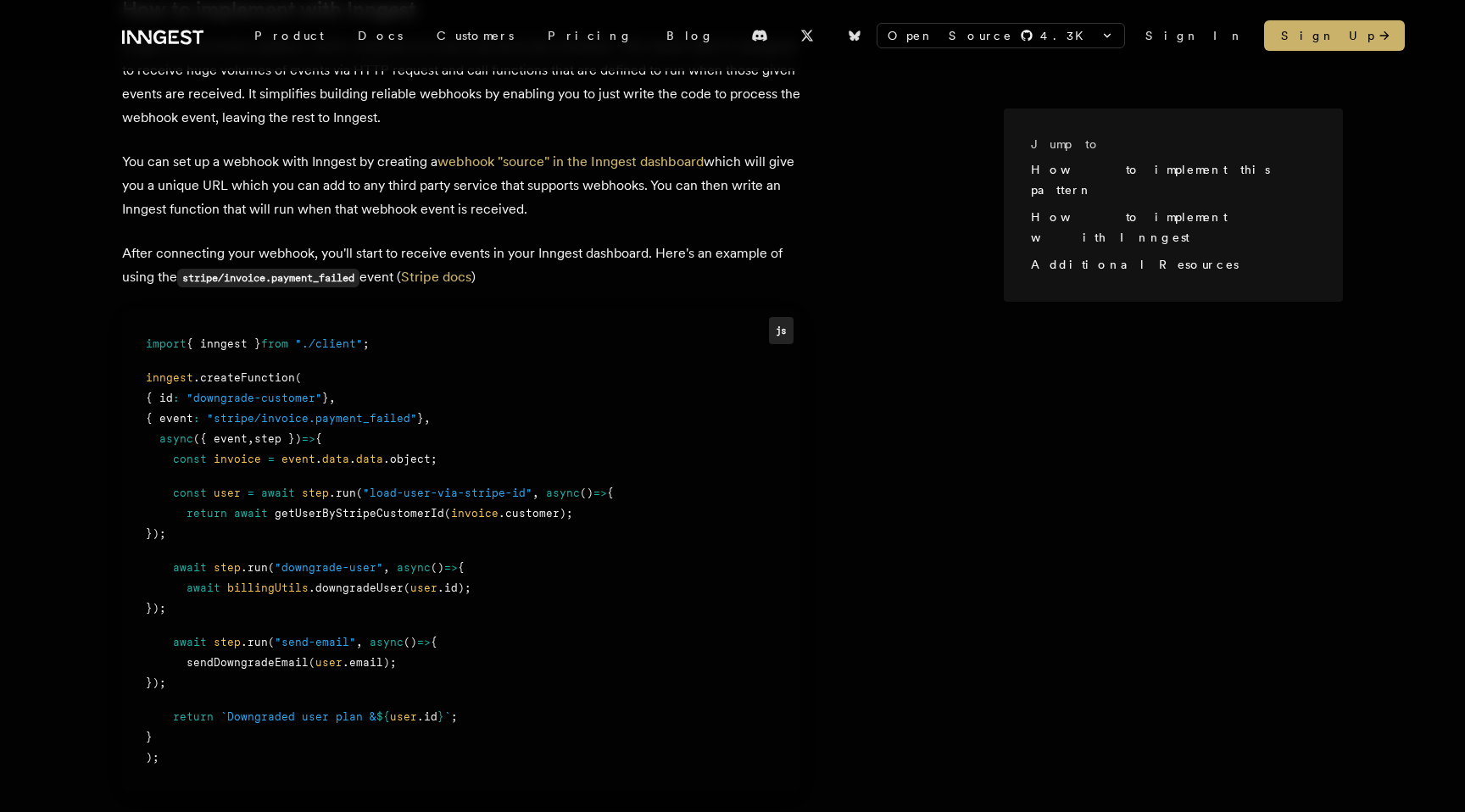
click at [387, 412] on span ""stripe/invoice.payment_failed"" at bounding box center [311, 418] width 210 height 13
click at [377, 428] on div "async ({ event , step }) => {" at bounding box center [461, 438] width 631 height 20
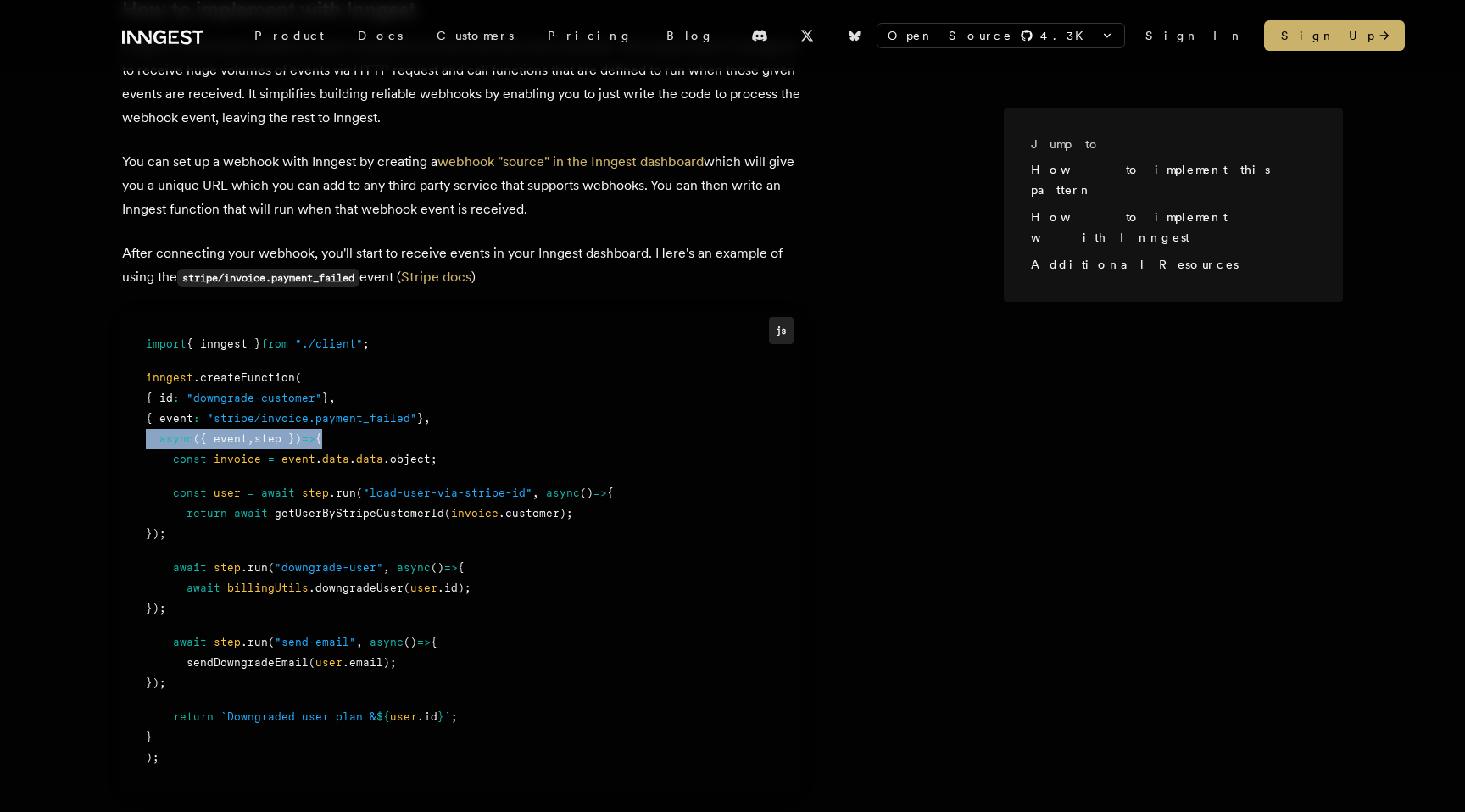
click at [378, 486] on span ""load-user-via-stripe-id"" at bounding box center [448, 492] width 170 height 13
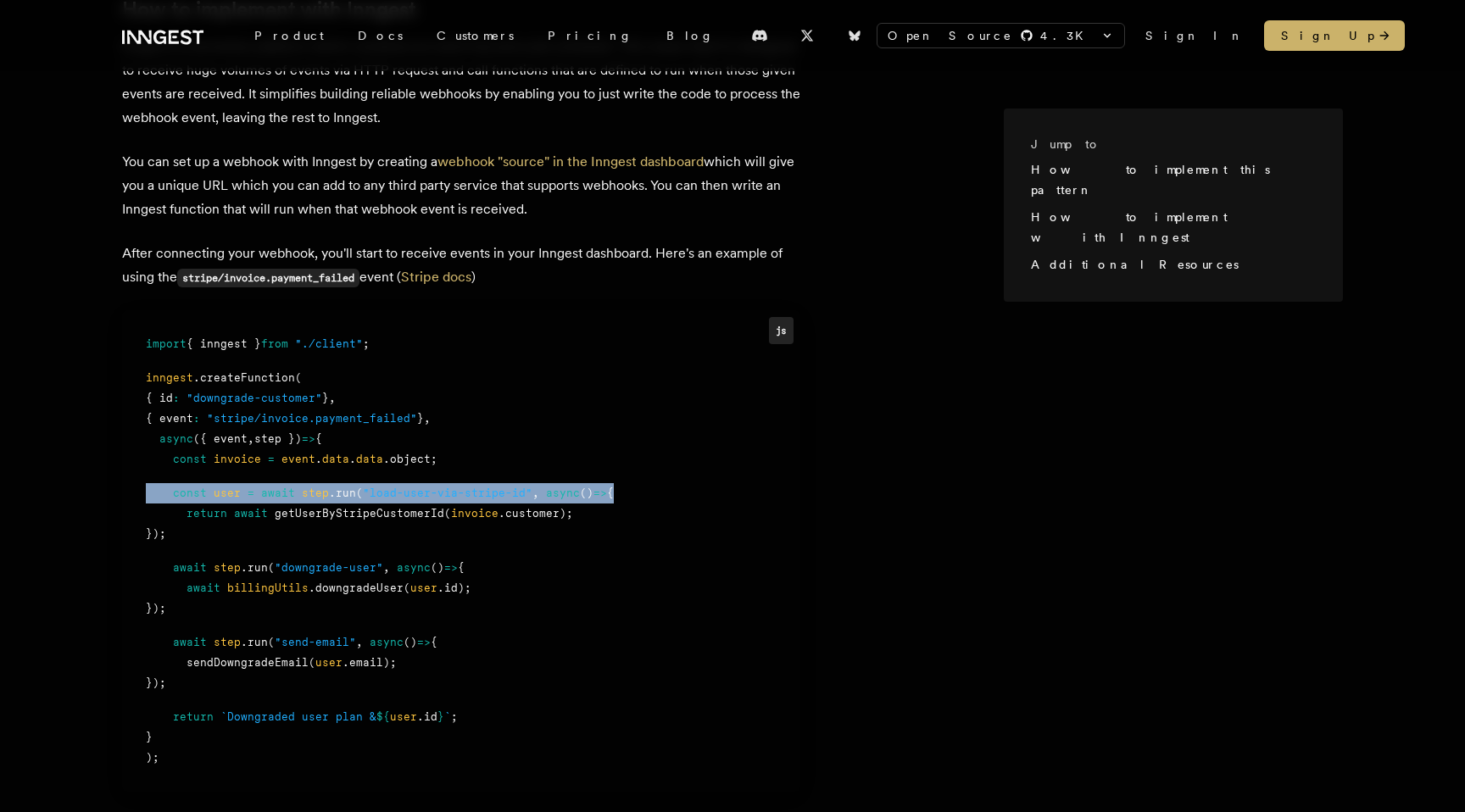
click at [390, 469] on div at bounding box center [461, 476] width 631 height 14
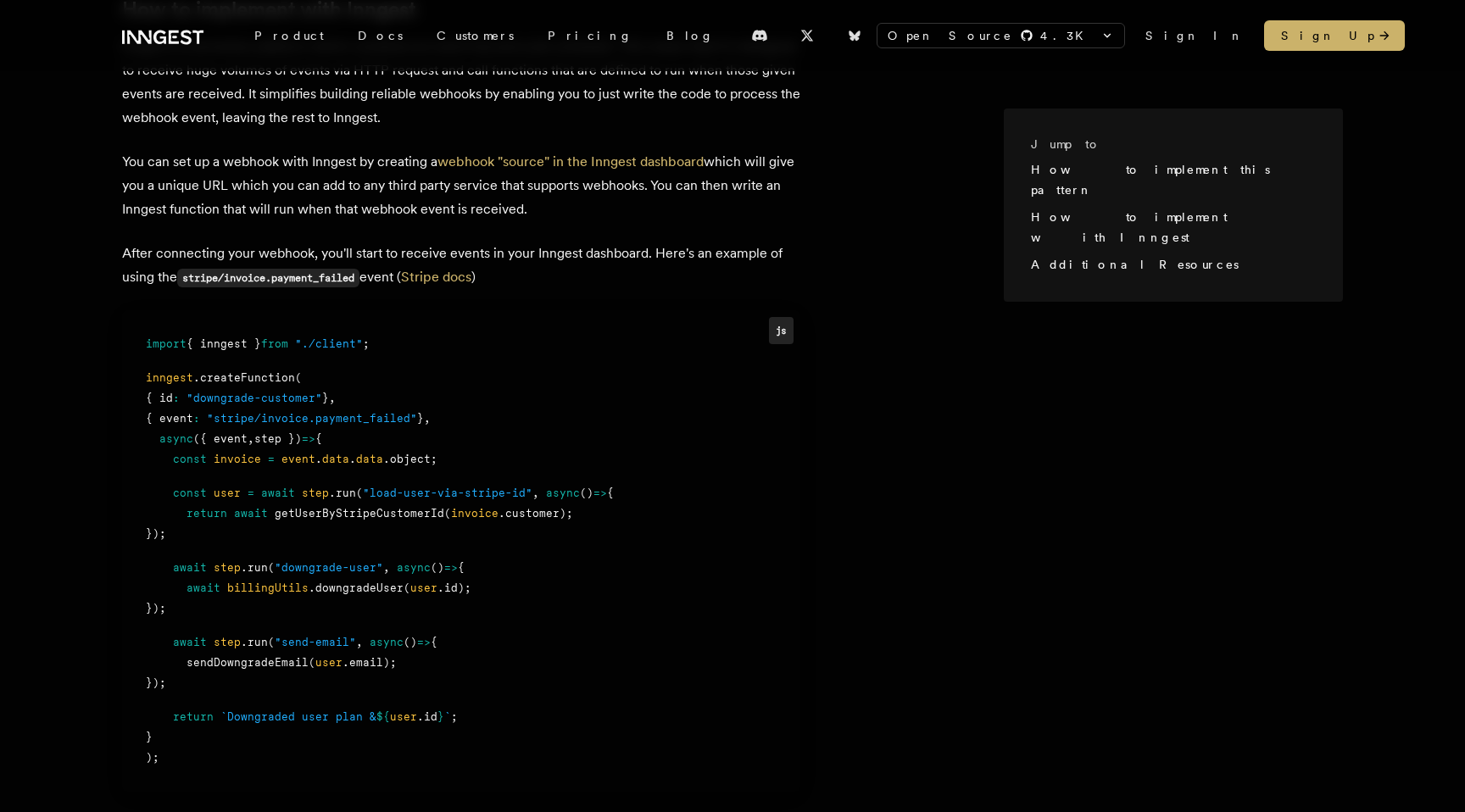
click at [390, 469] on div at bounding box center [461, 476] width 631 height 14
click at [390, 453] on span ".object;" at bounding box center [411, 459] width 55 height 13
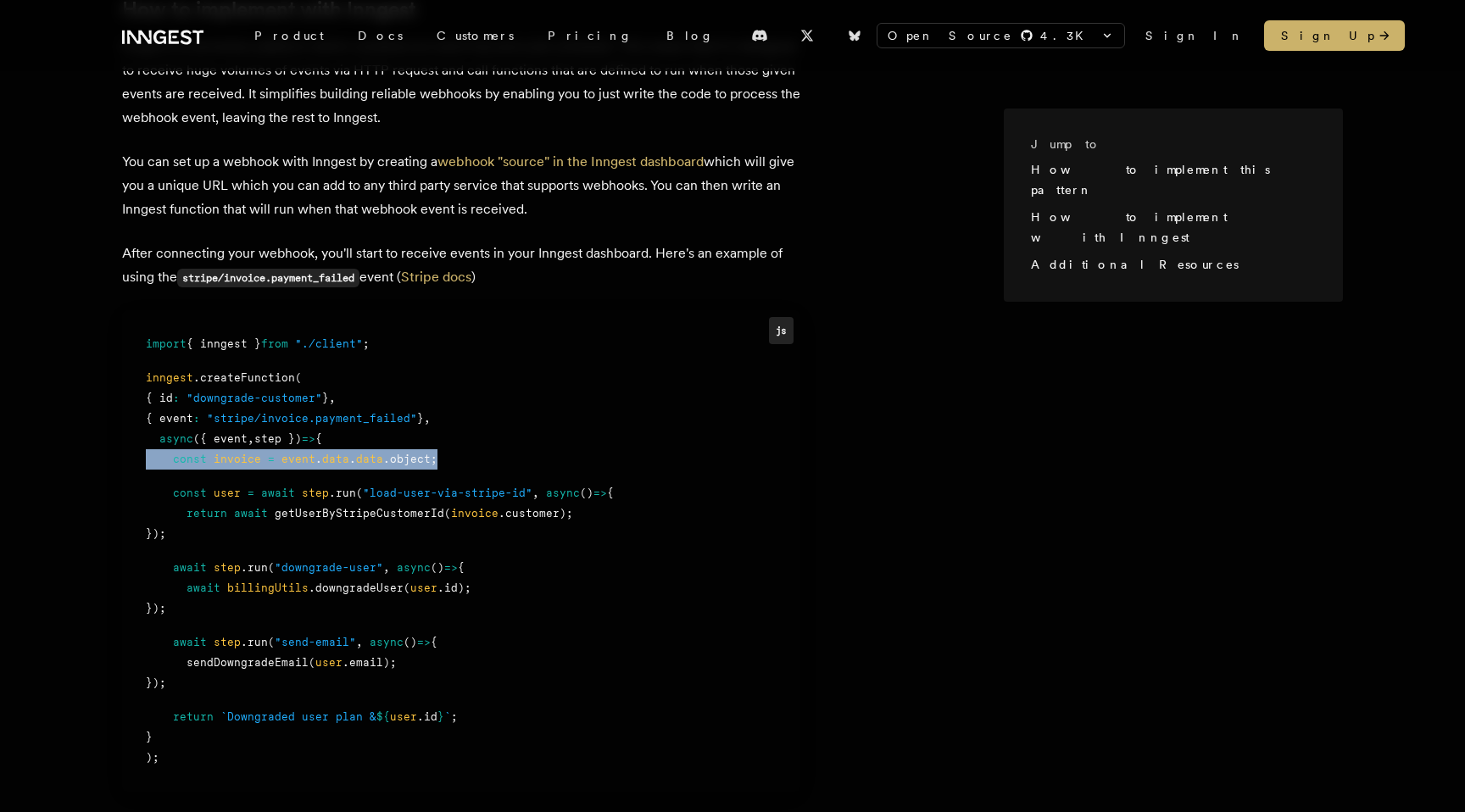
click at [382, 428] on div "async ({ event , step }) => {" at bounding box center [461, 438] width 631 height 20
click at [384, 469] on div at bounding box center [461, 476] width 631 height 14
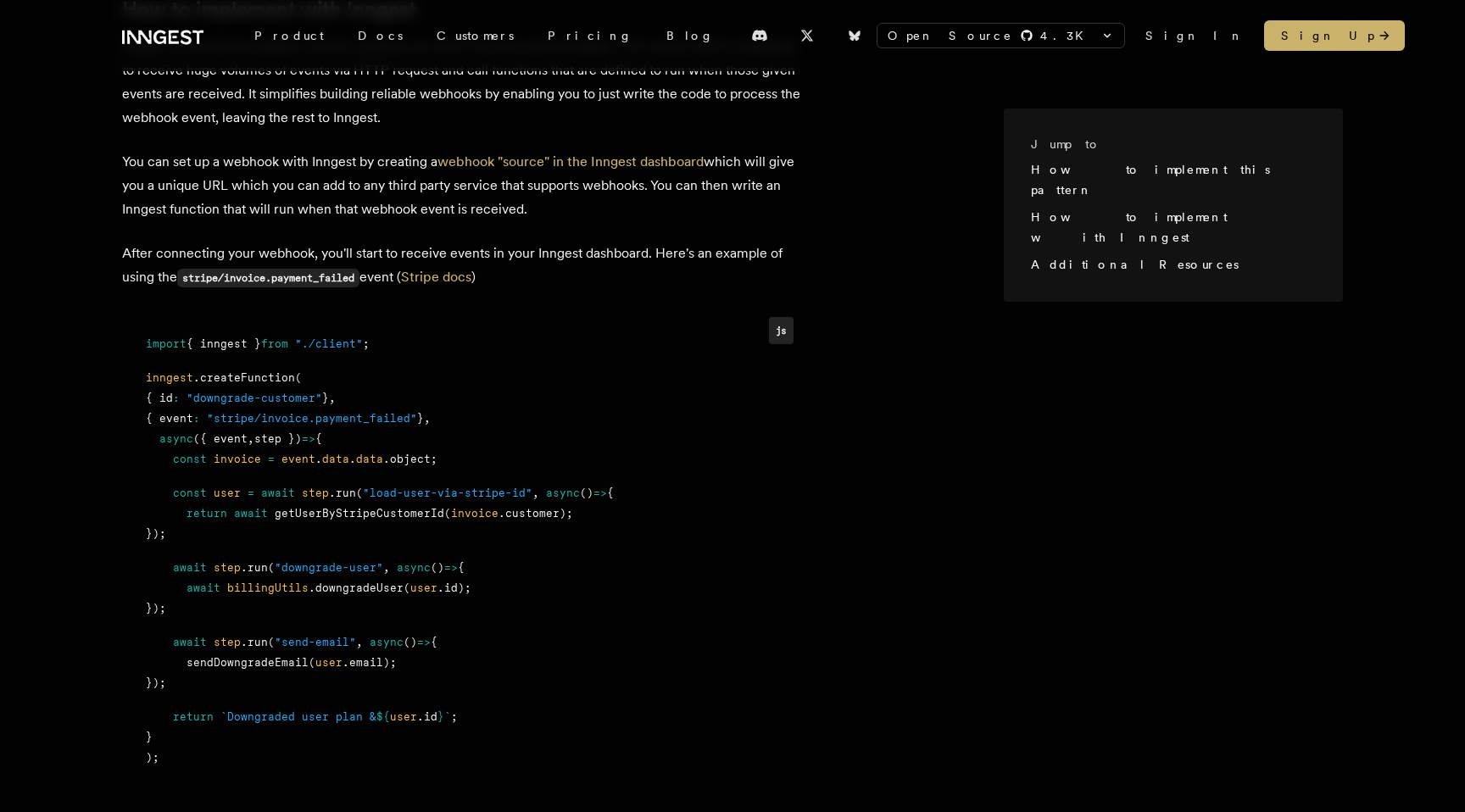
click at [384, 469] on div at bounding box center [461, 476] width 631 height 14
click at [395, 504] on div "return await getUserByStripeCustomerId ( invoice .customer);" at bounding box center [461, 513] width 631 height 20
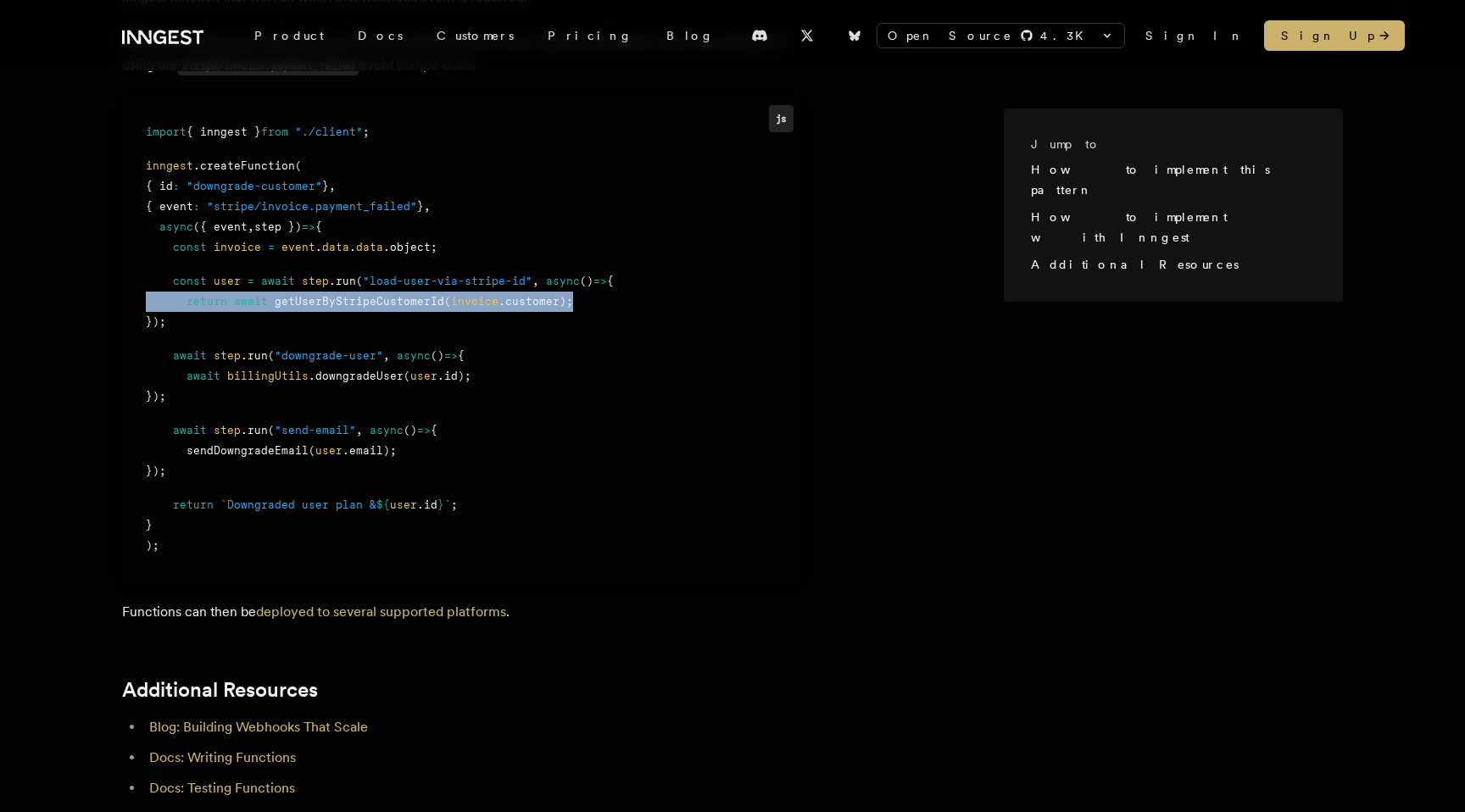
scroll to position [1446, 0]
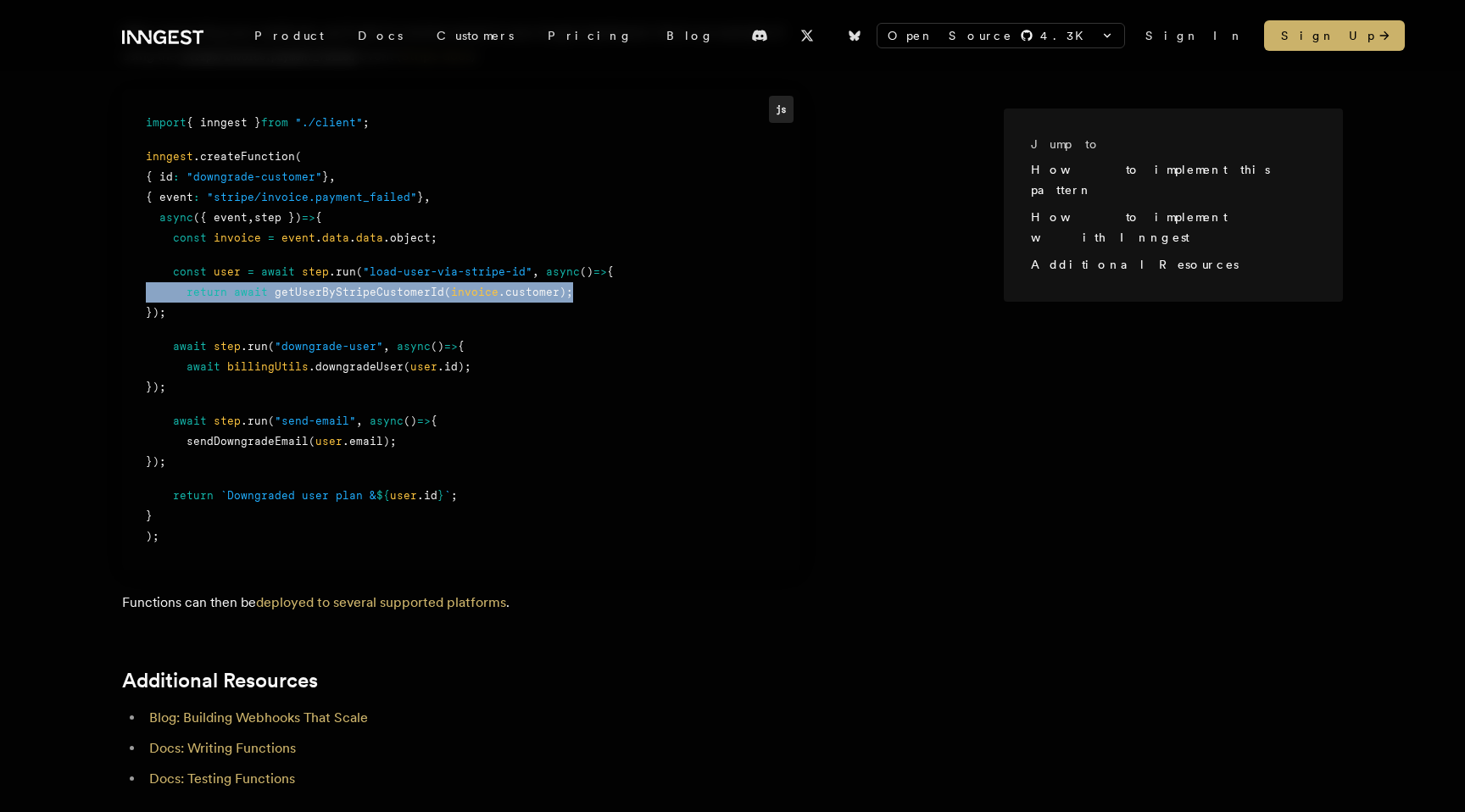
click at [377, 526] on div ");" at bounding box center [461, 536] width 631 height 20
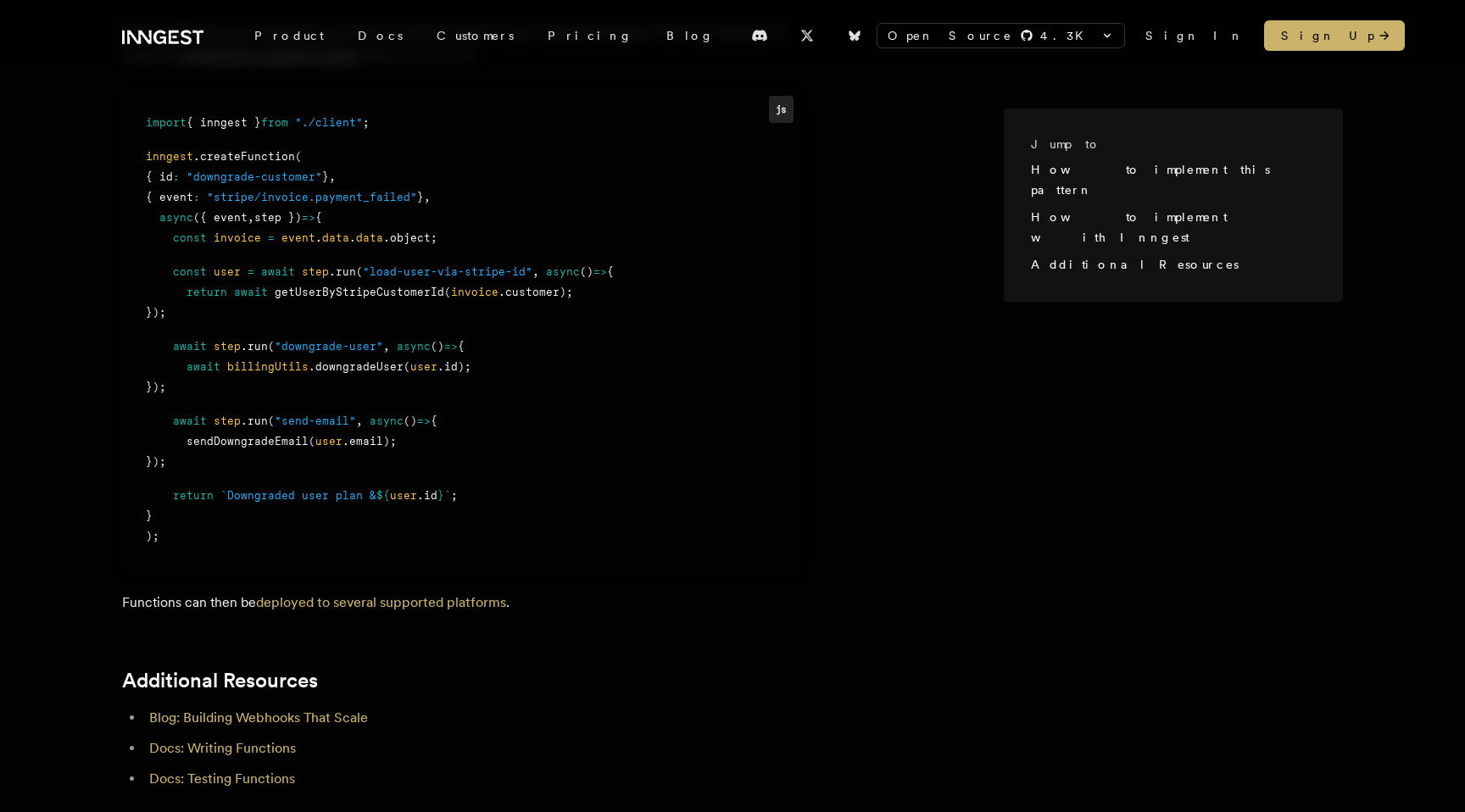
click at [377, 526] on div ");" at bounding box center [461, 536] width 631 height 20
click at [391, 506] on div "}" at bounding box center [461, 515] width 631 height 20
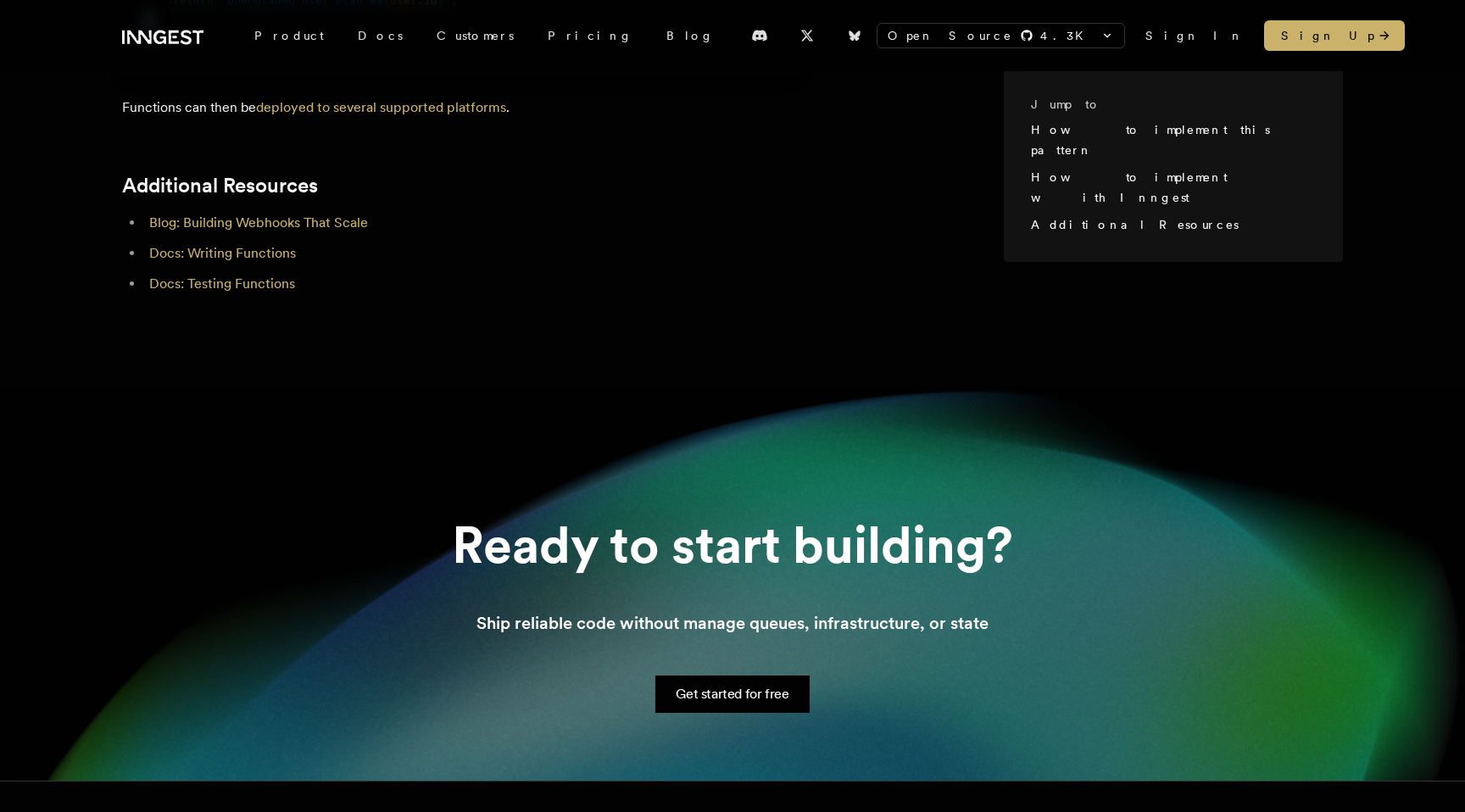
scroll to position [2017, 0]
